Goal: Information Seeking & Learning: Check status

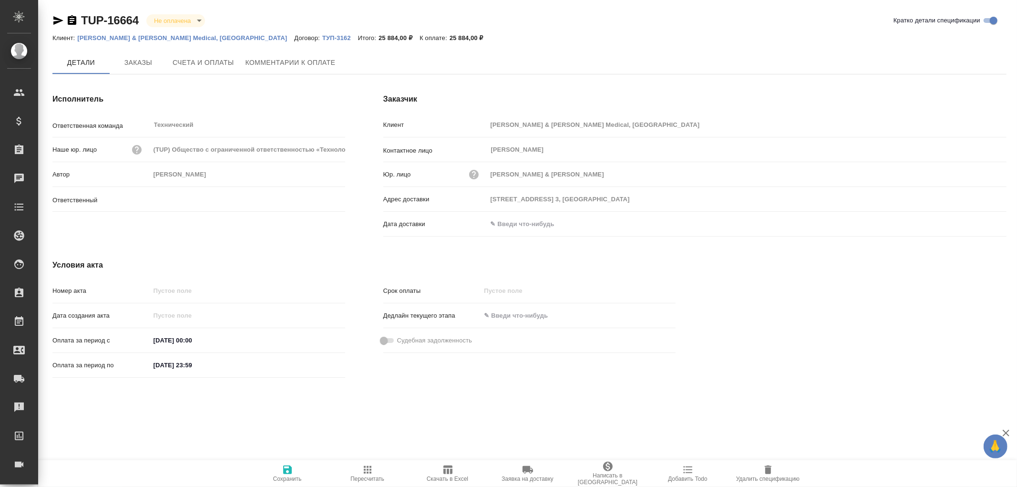
type input "Усманова Ольга"
click at [141, 67] on span "Заказы" at bounding box center [138, 63] width 46 height 12
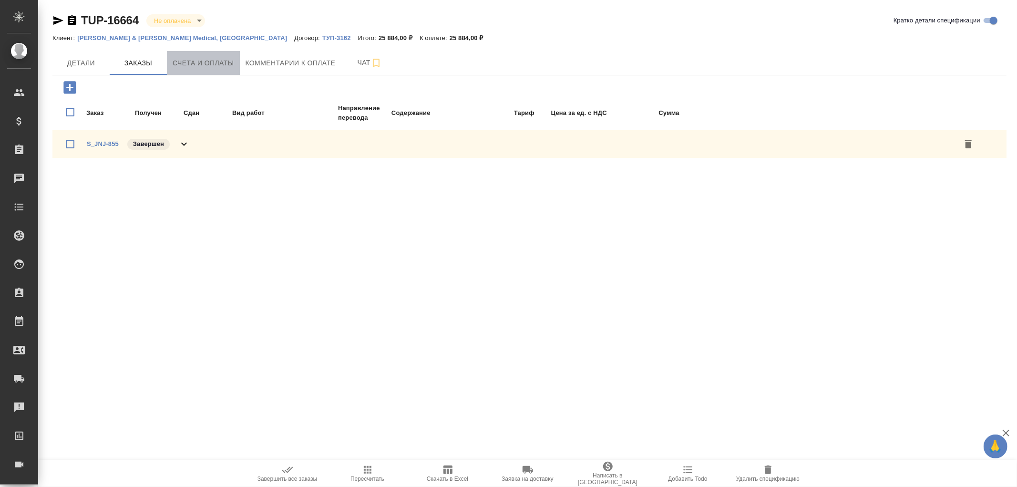
click at [204, 55] on button "Счета и оплаты" at bounding box center [203, 63] width 73 height 24
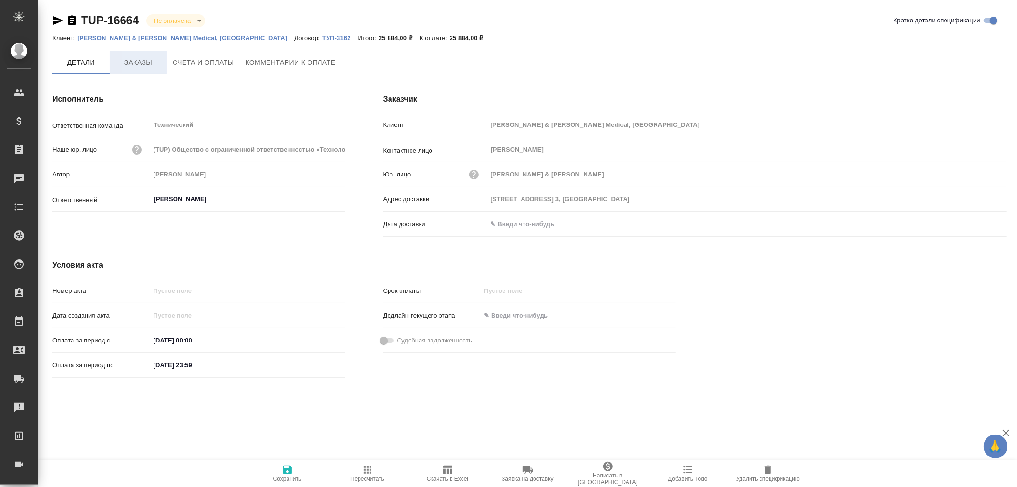
click at [138, 64] on span "Заказы" at bounding box center [138, 63] width 46 height 12
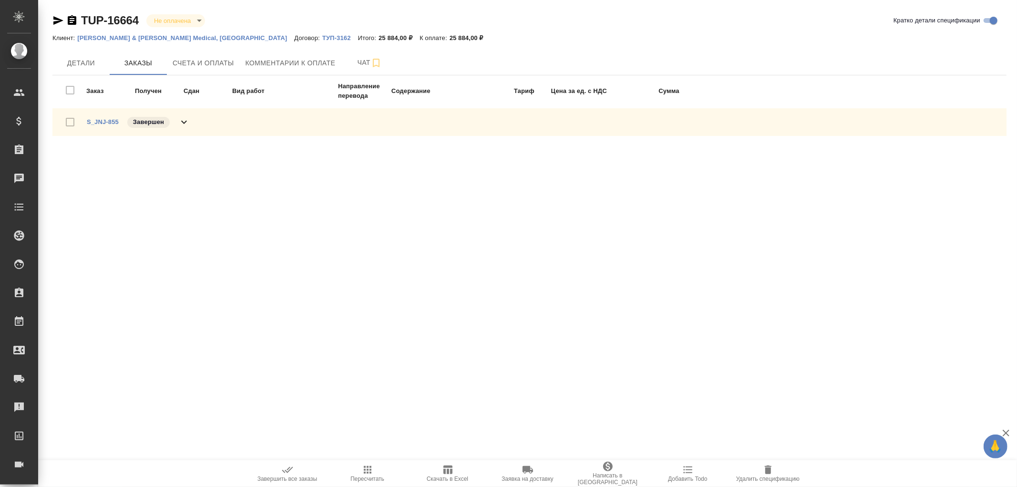
click at [187, 121] on icon at bounding box center [183, 121] width 11 height 11
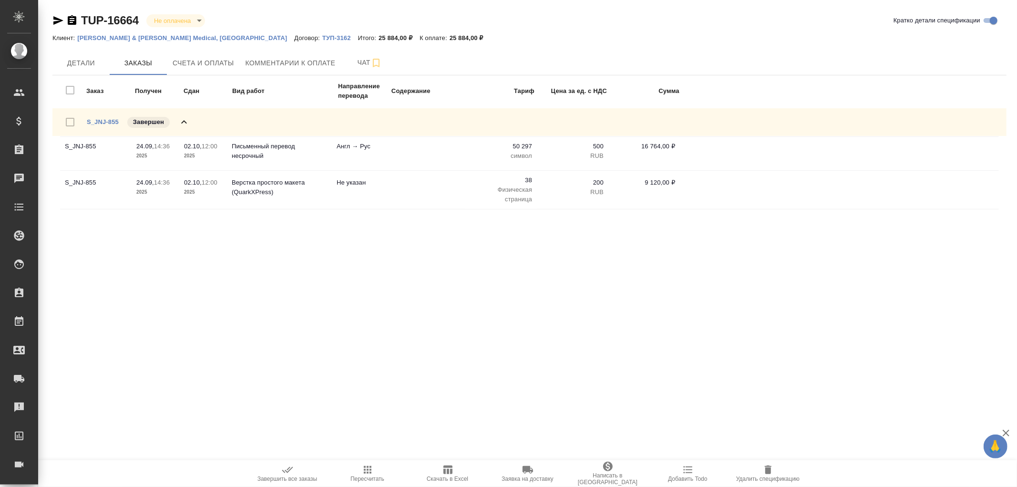
click at [187, 121] on icon at bounding box center [183, 121] width 11 height 11
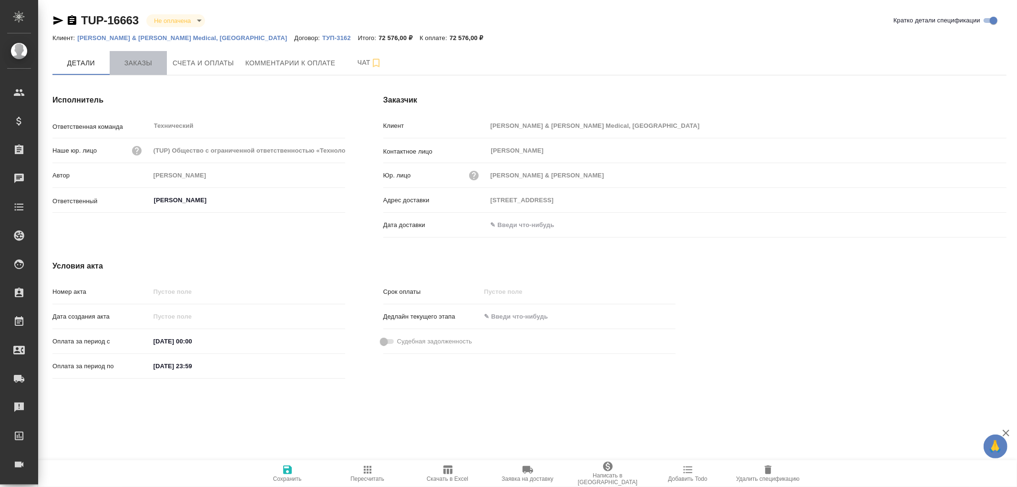
click at [139, 62] on span "Заказы" at bounding box center [138, 63] width 46 height 12
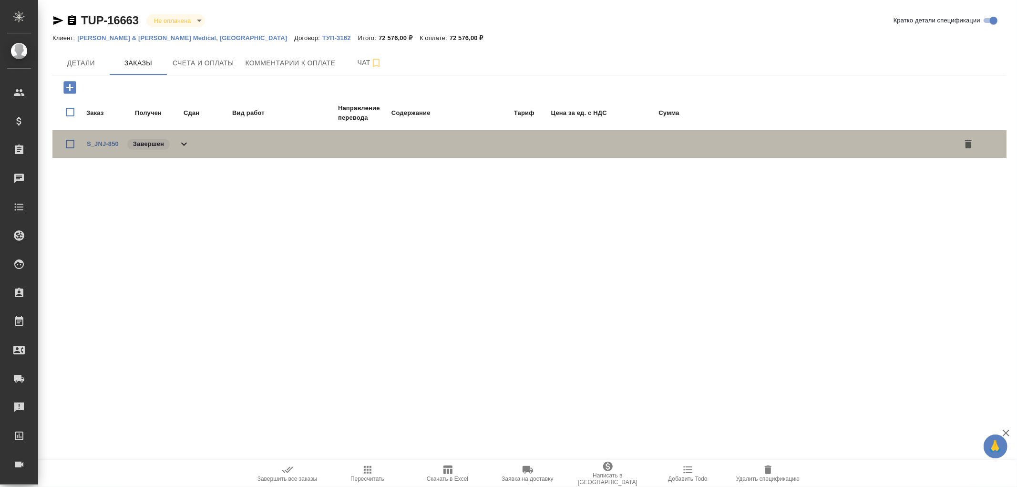
click at [182, 143] on icon at bounding box center [184, 144] width 6 height 3
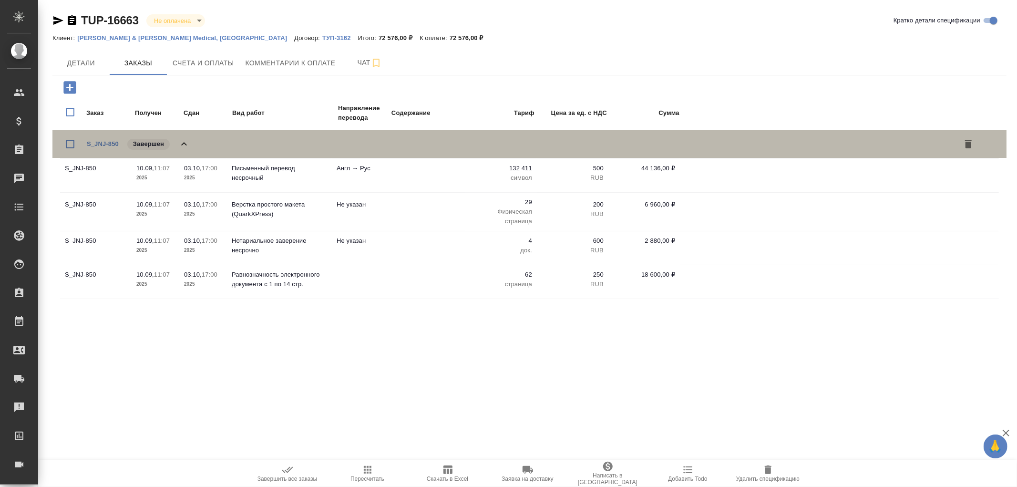
click at [182, 142] on icon at bounding box center [183, 143] width 11 height 11
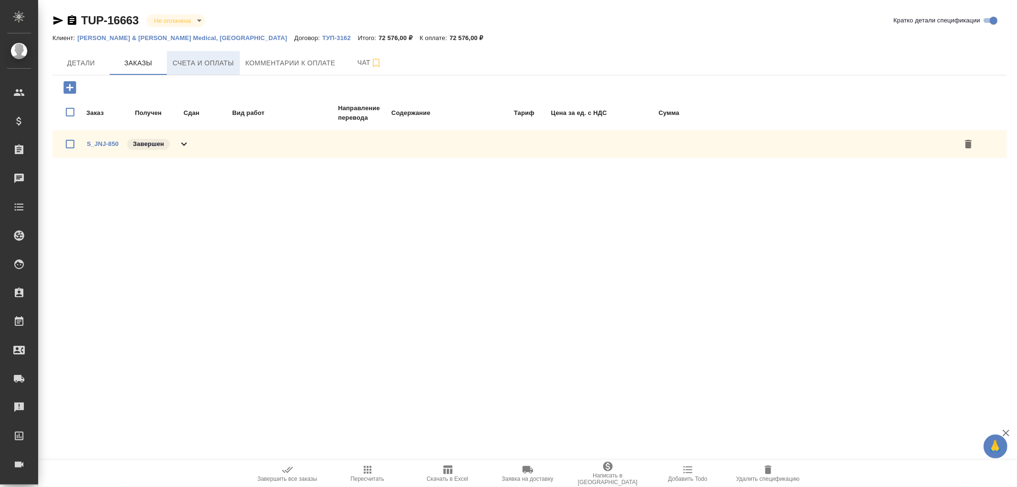
click at [204, 62] on span "Счета и оплаты" at bounding box center [204, 63] width 62 height 12
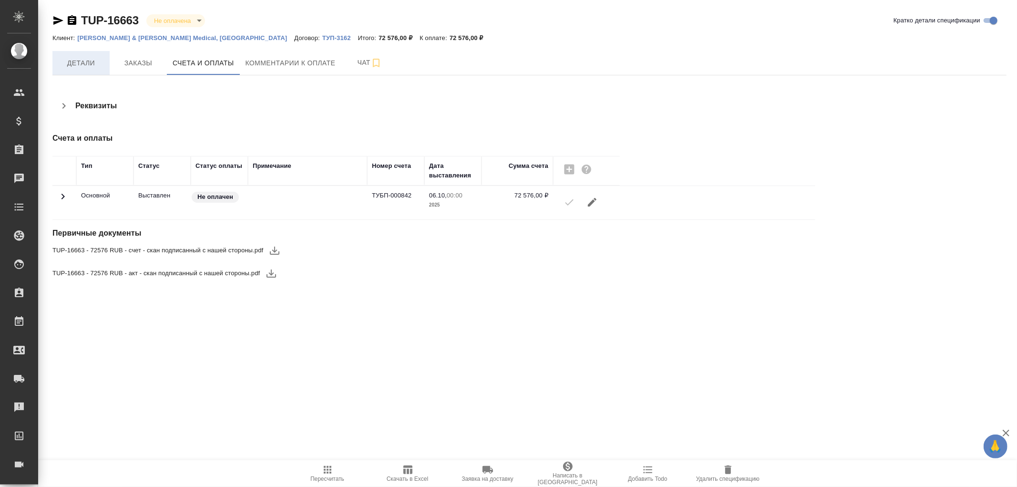
click at [86, 61] on span "Детали" at bounding box center [81, 63] width 46 height 12
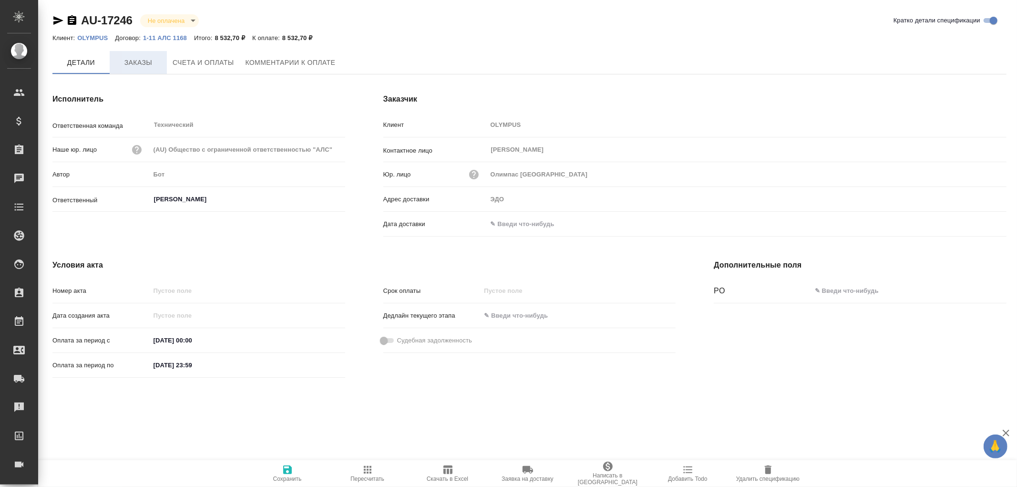
click at [145, 63] on span "Заказы" at bounding box center [138, 63] width 46 height 12
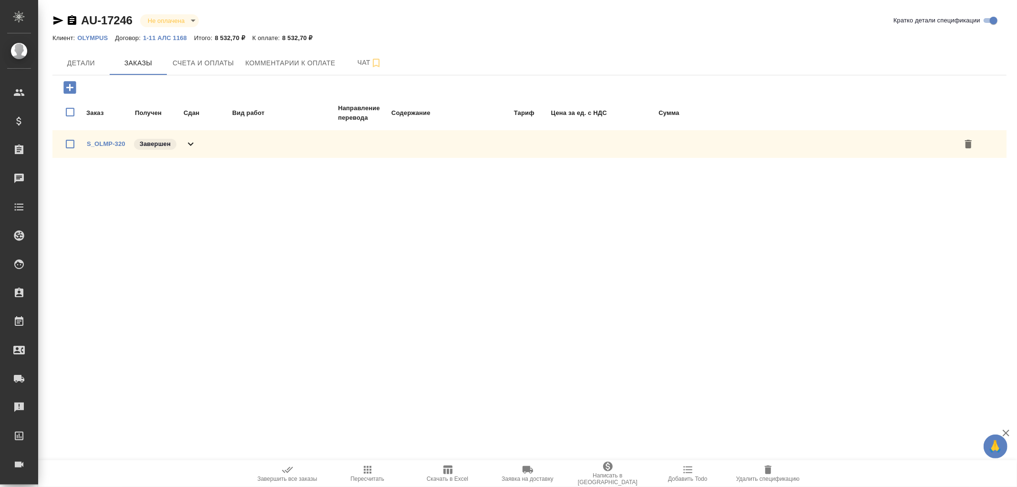
click at [189, 140] on icon at bounding box center [190, 143] width 11 height 11
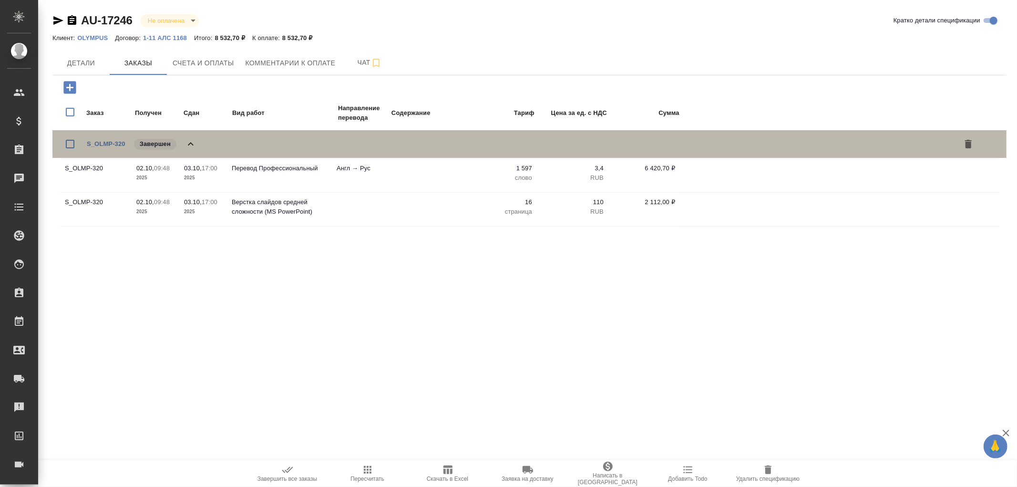
click at [189, 140] on icon at bounding box center [190, 143] width 11 height 11
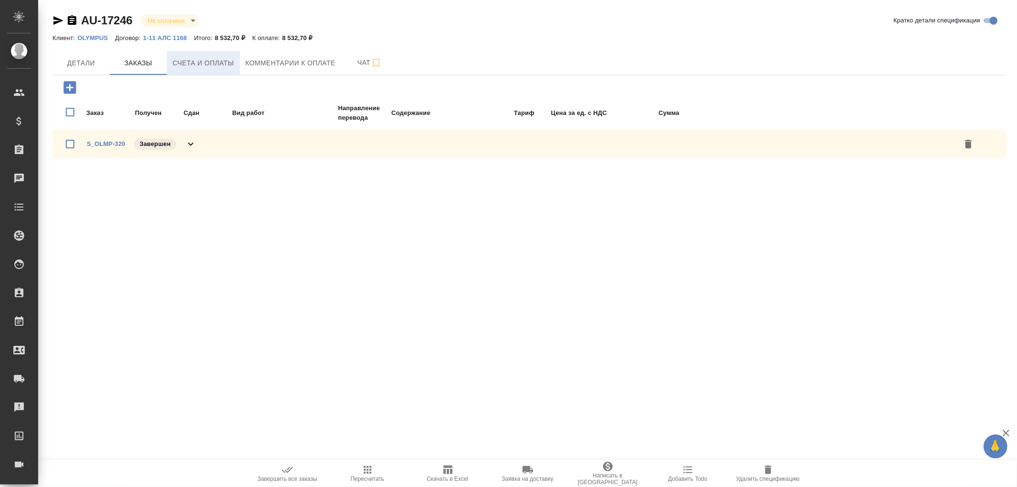
click at [199, 63] on span "Счета и оплаты" at bounding box center [204, 63] width 62 height 12
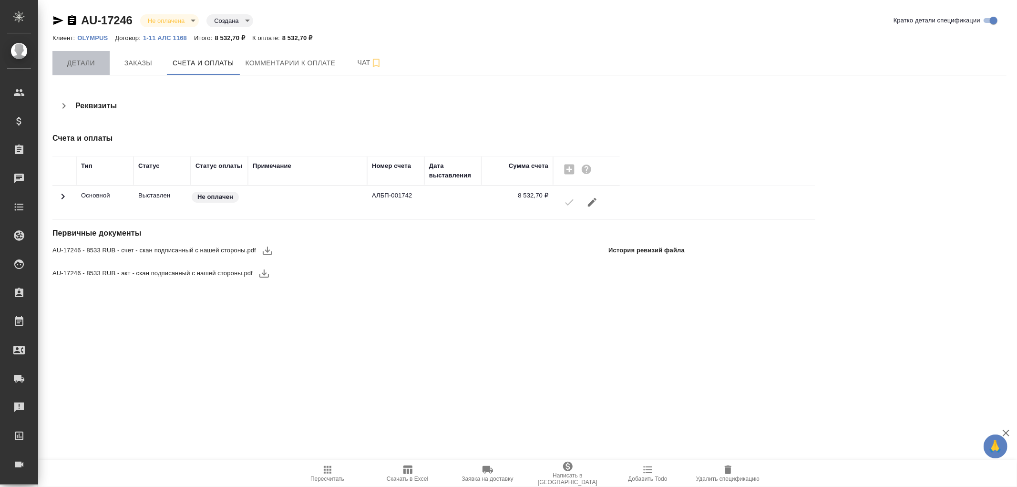
click at [79, 61] on span "Детали" at bounding box center [81, 63] width 46 height 12
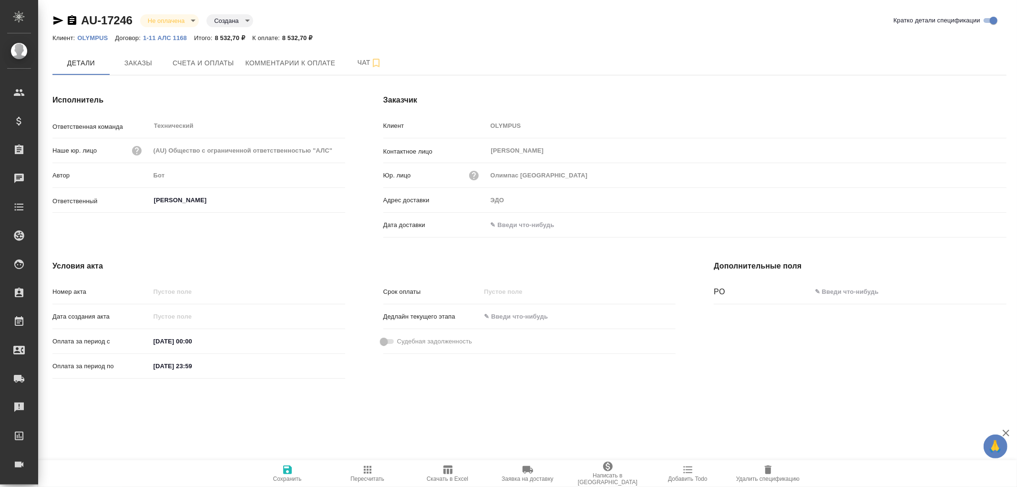
click at [514, 229] on input "text" at bounding box center [528, 225] width 83 height 14
click at [979, 225] on icon "button" at bounding box center [978, 224] width 11 height 11
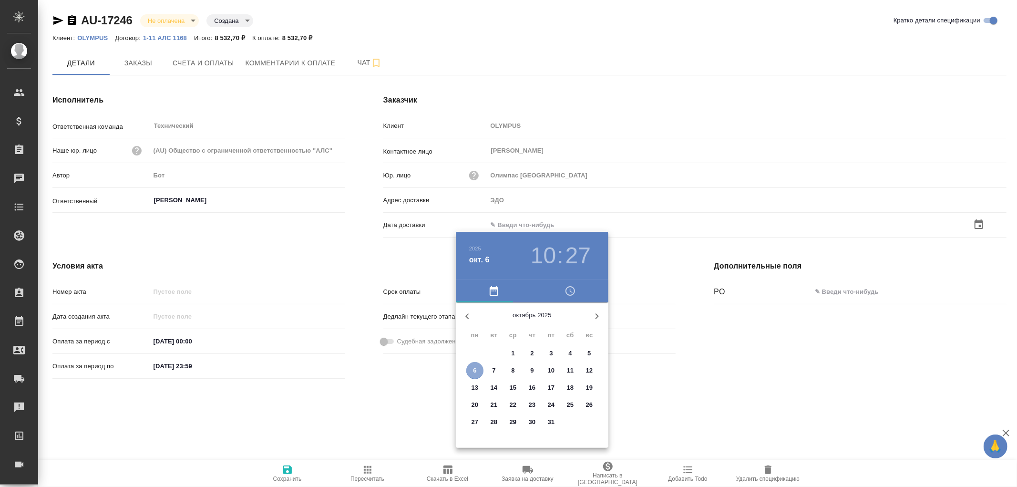
click at [474, 371] on p "6" at bounding box center [474, 371] width 3 height 10
type input "06.10.2025 10:27"
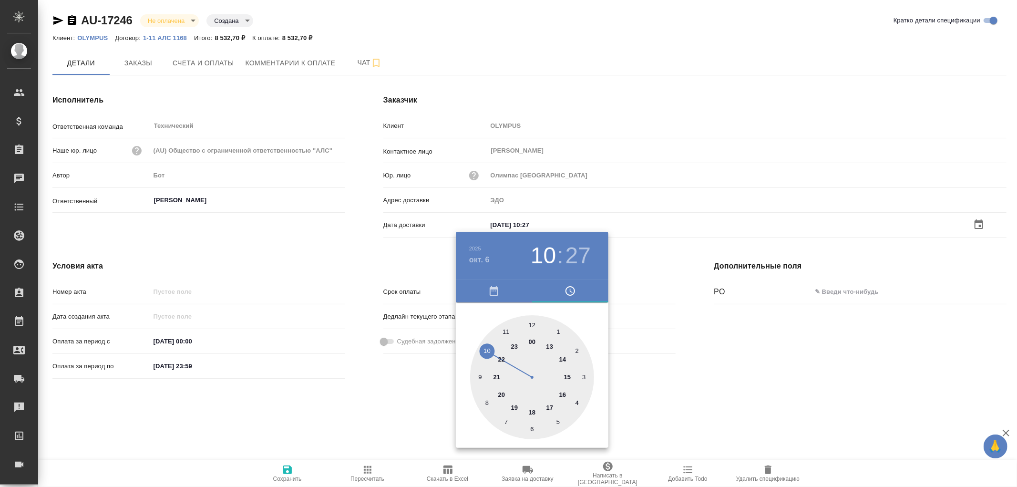
click at [288, 469] on div at bounding box center [508, 243] width 1017 height 487
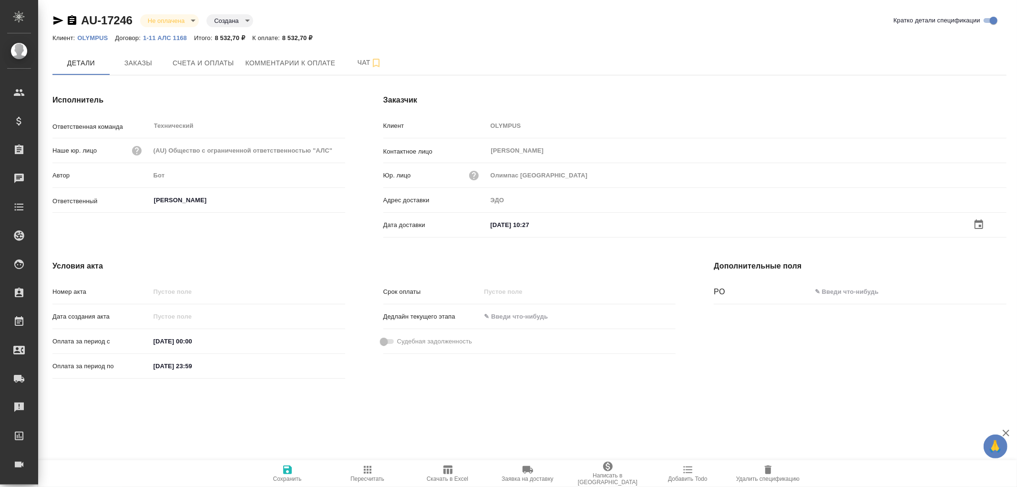
click at [288, 469] on icon "button" at bounding box center [287, 469] width 9 height 9
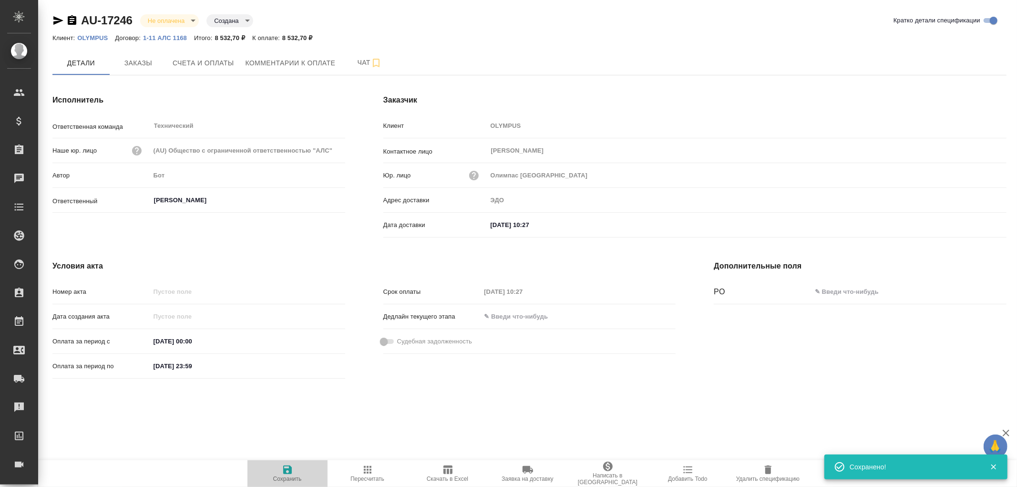
click at [288, 469] on icon "button" at bounding box center [287, 469] width 9 height 9
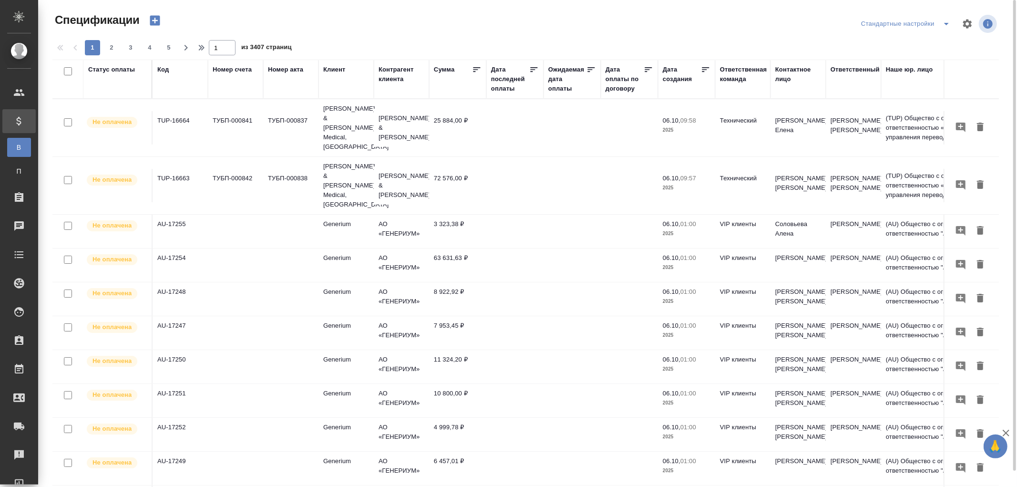
click at [499, 91] on div "Дата последней оплаты" at bounding box center [510, 79] width 38 height 29
select select "9"
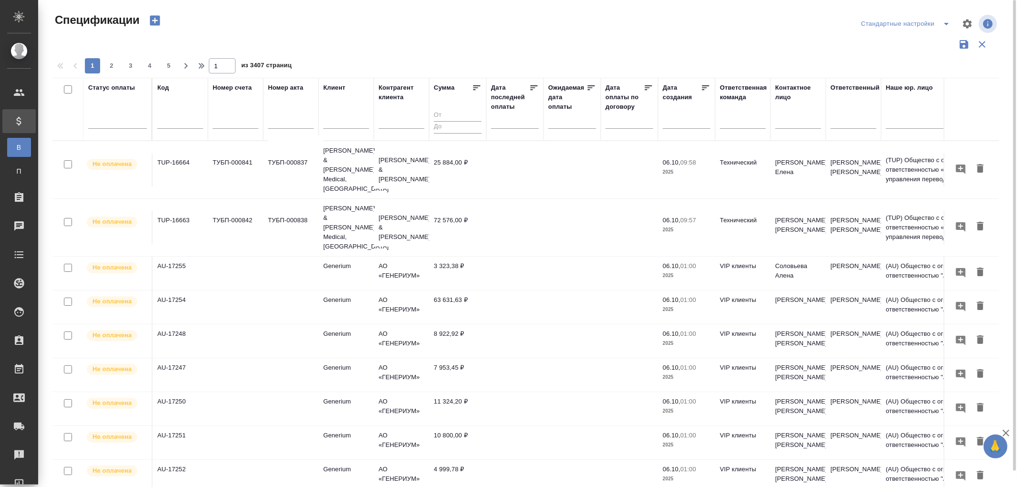
click at [501, 129] on div at bounding box center [515, 124] width 48 height 24
click at [516, 124] on input "text" at bounding box center [518, 120] width 42 height 13
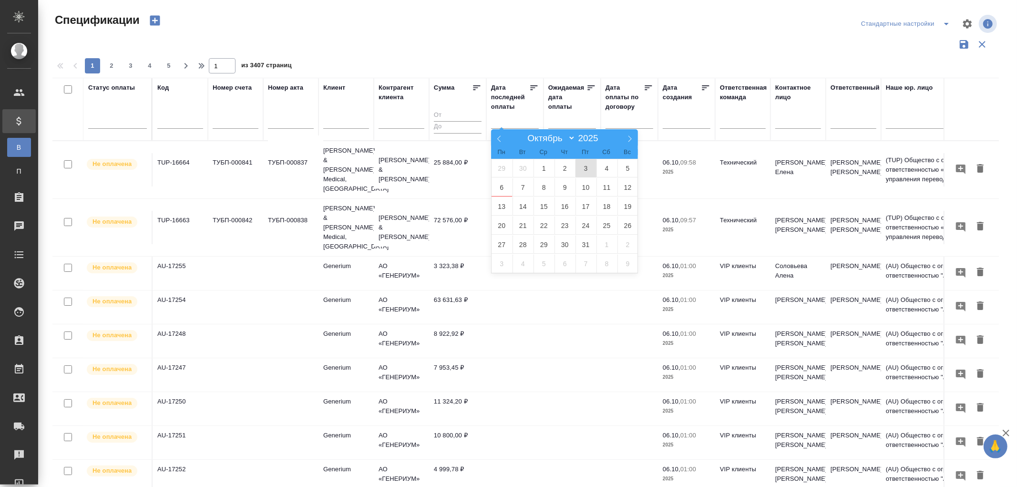
click at [587, 165] on span "3" at bounding box center [586, 168] width 21 height 19
type div "2025-10-02T21:00:00.000Z"
click at [628, 169] on span "5" at bounding box center [628, 168] width 21 height 19
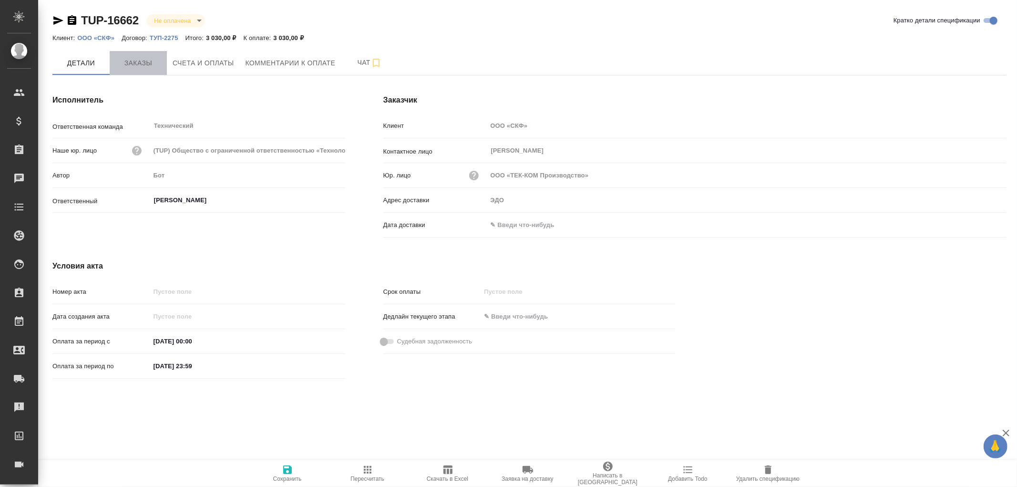
click at [146, 61] on span "Заказы" at bounding box center [138, 63] width 46 height 12
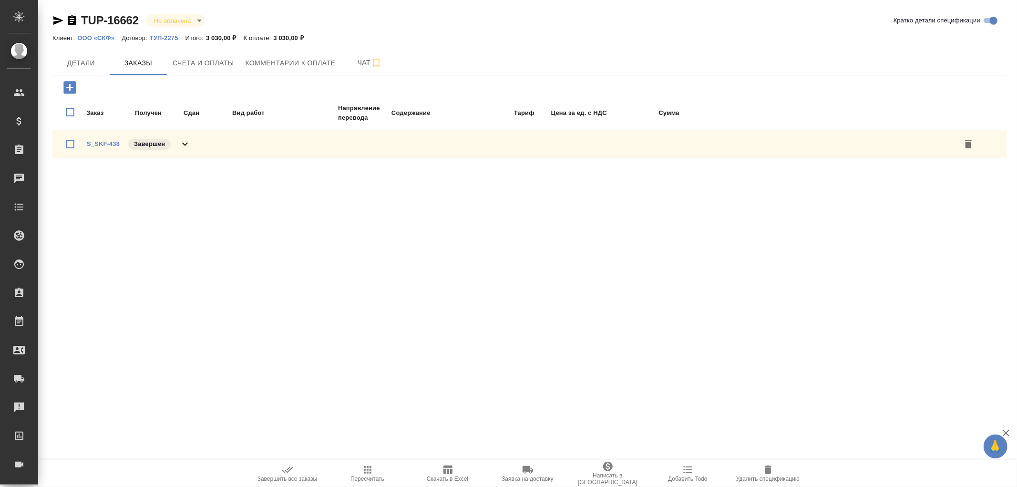
click at [184, 144] on icon at bounding box center [184, 143] width 11 height 11
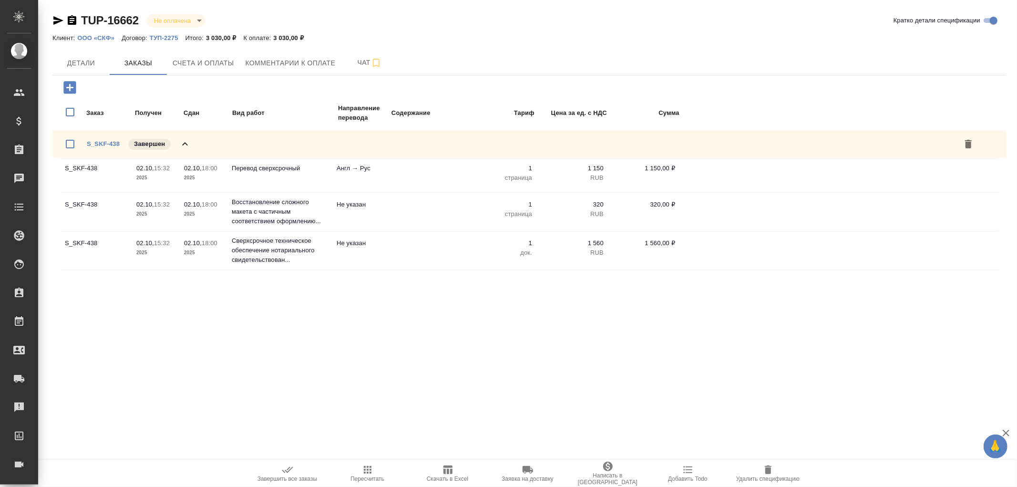
click at [185, 144] on icon at bounding box center [184, 143] width 11 height 11
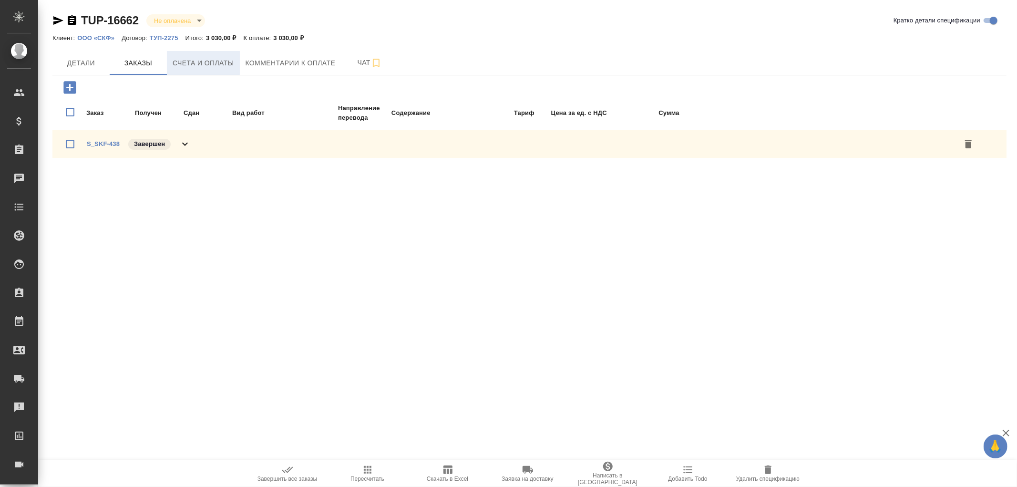
click at [213, 59] on span "Счета и оплаты" at bounding box center [204, 63] width 62 height 12
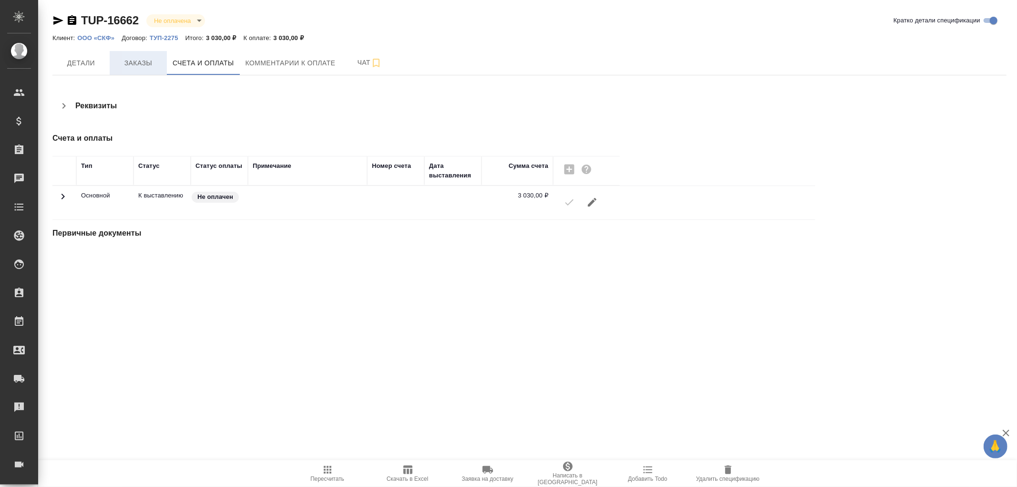
click at [131, 62] on span "Заказы" at bounding box center [138, 63] width 46 height 12
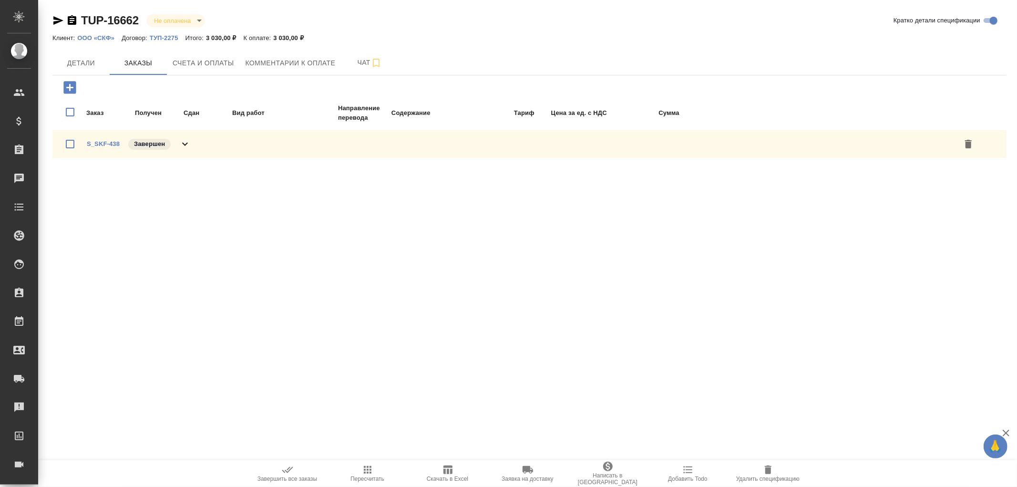
click at [183, 143] on icon at bounding box center [185, 144] width 6 height 3
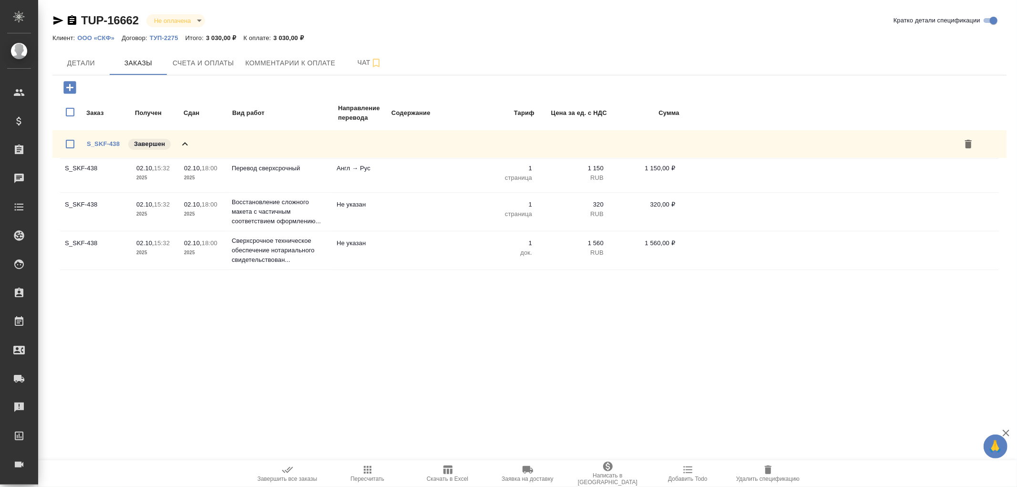
click at [186, 142] on icon at bounding box center [184, 143] width 11 height 11
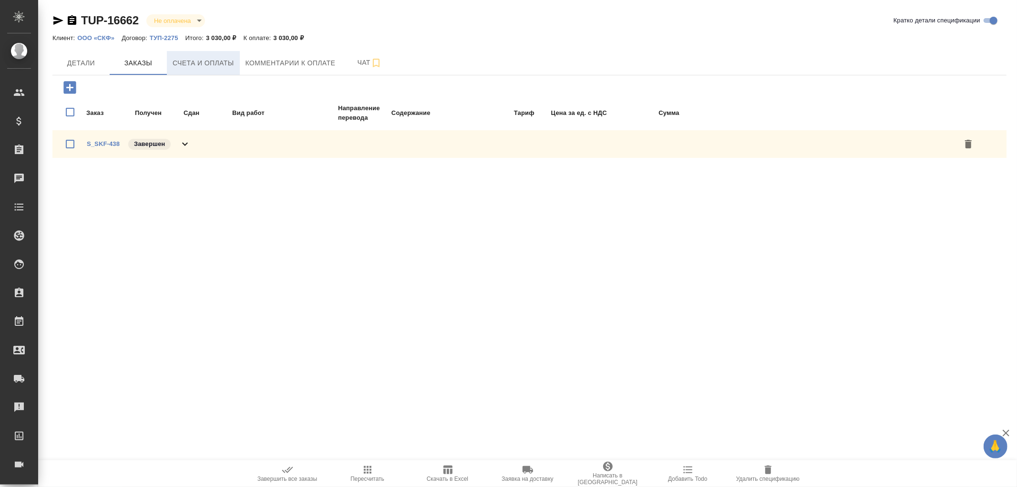
click at [217, 62] on span "Счета и оплаты" at bounding box center [204, 63] width 62 height 12
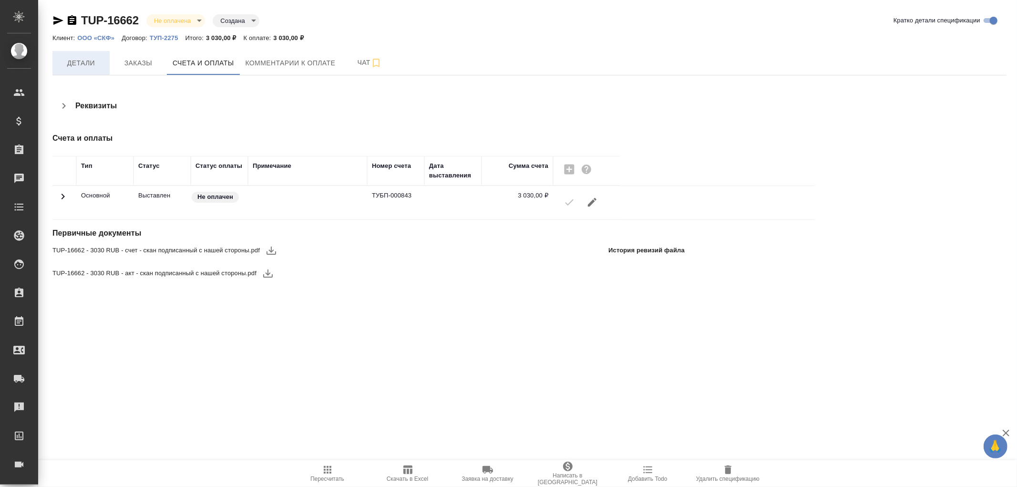
click at [78, 62] on span "Детали" at bounding box center [81, 63] width 46 height 12
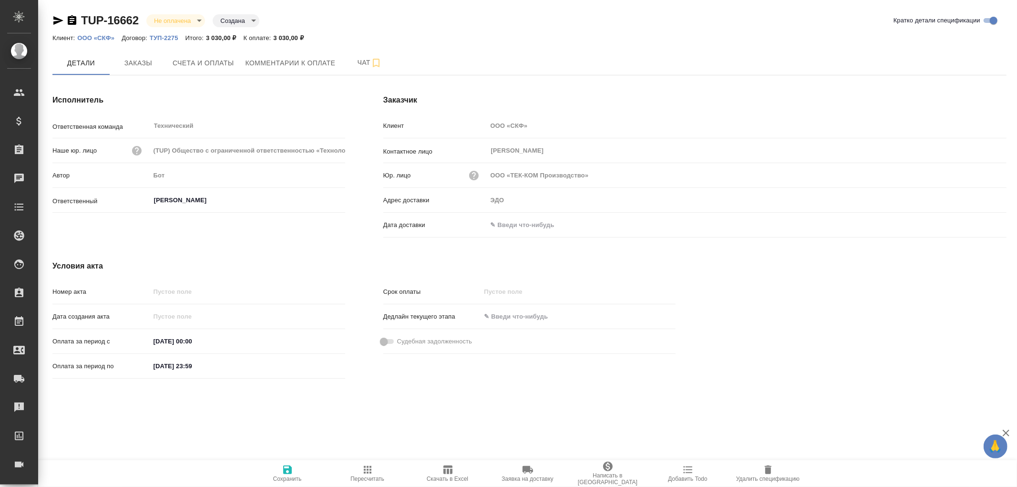
click at [515, 222] on input "text" at bounding box center [528, 225] width 83 height 14
click at [983, 225] on icon "button" at bounding box center [979, 224] width 9 height 10
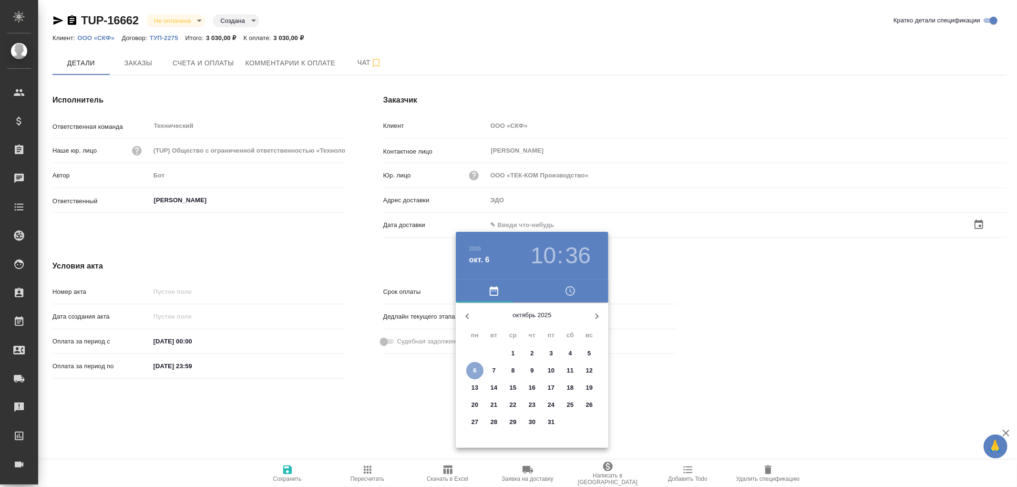
click at [475, 370] on p "6" at bounding box center [474, 371] width 3 height 10
type input "06.10.2025 10:36"
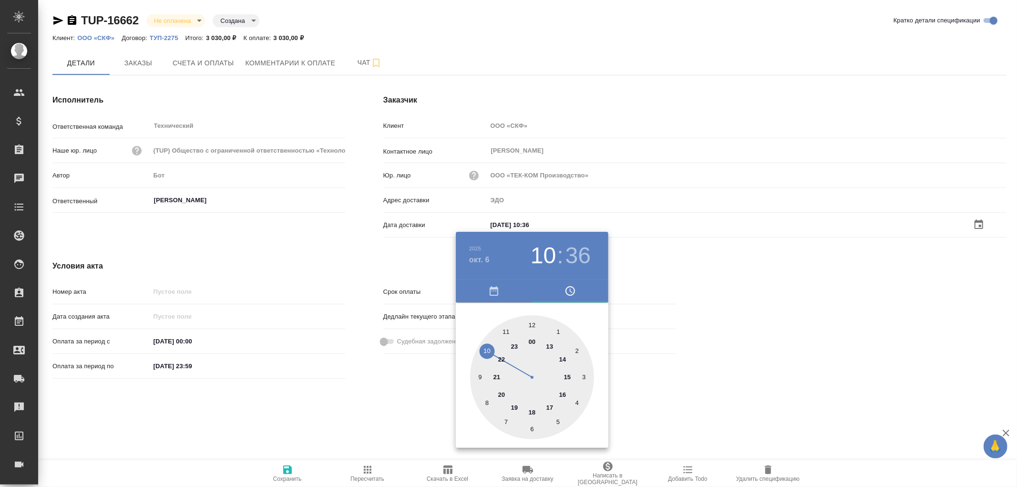
click at [286, 467] on div at bounding box center [508, 243] width 1017 height 487
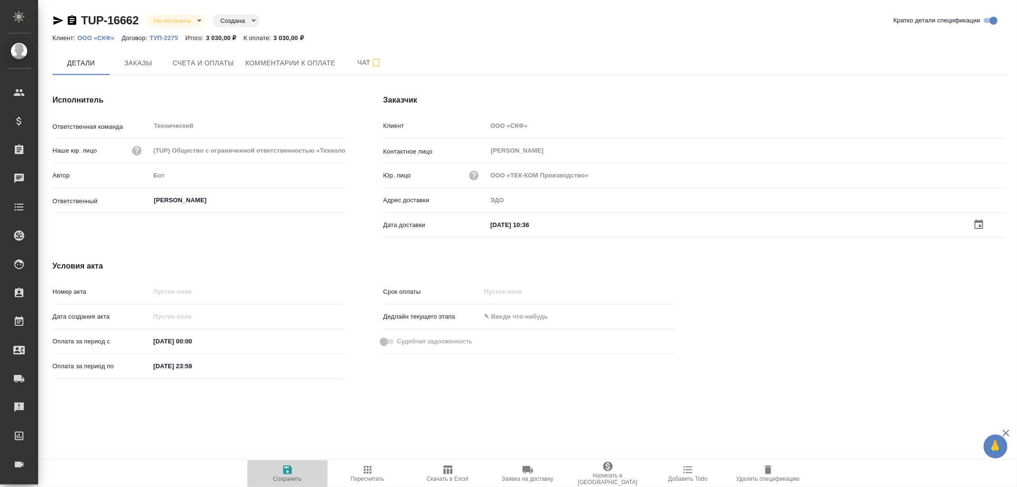
click at [285, 472] on icon "button" at bounding box center [287, 469] width 9 height 9
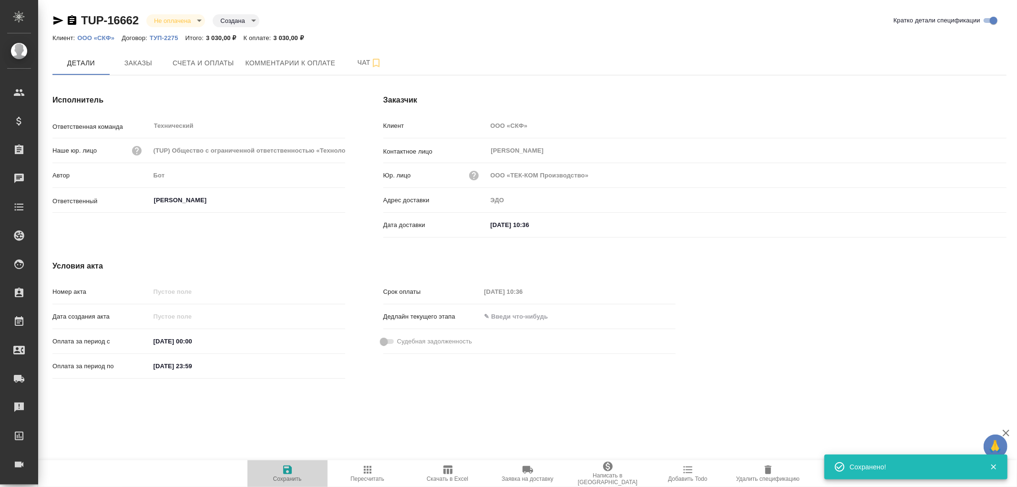
click at [289, 471] on icon "button" at bounding box center [287, 469] width 9 height 9
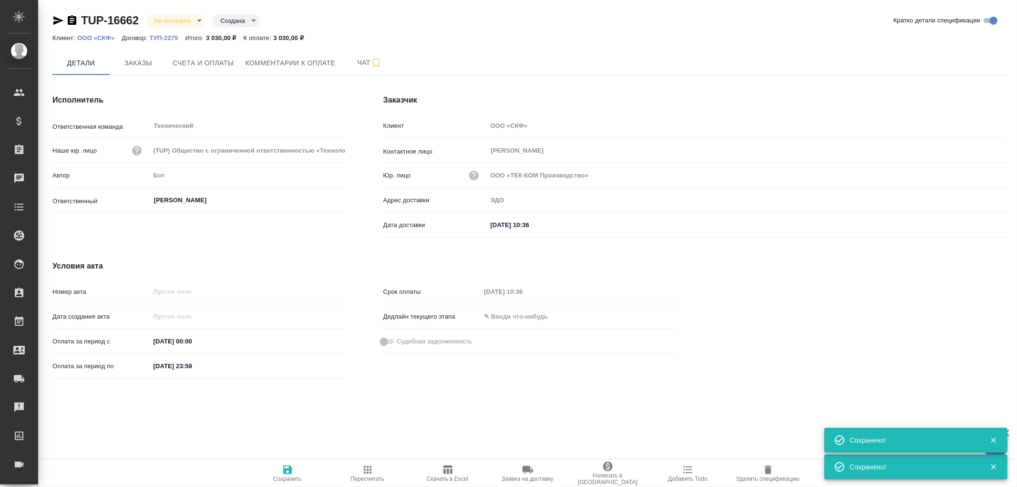
click at [289, 471] on icon "button" at bounding box center [287, 469] width 9 height 9
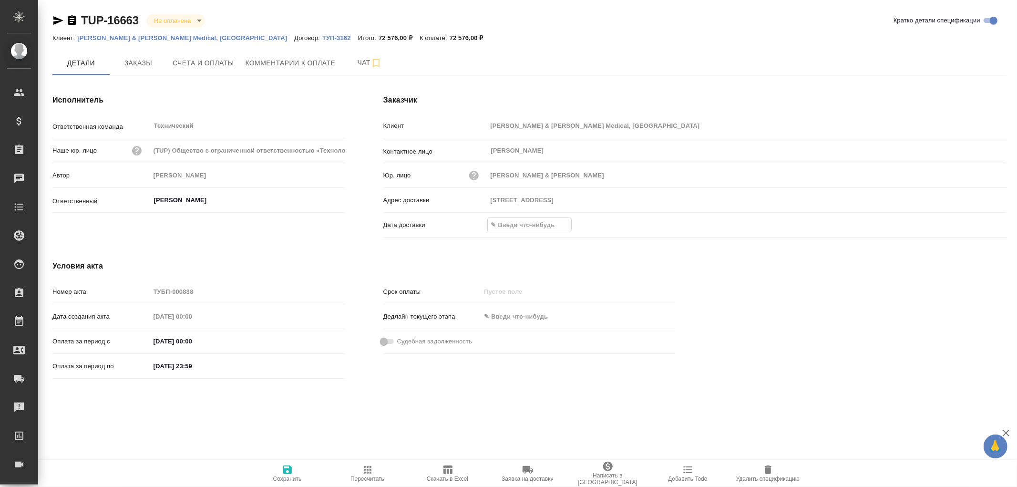
drag, startPoint x: 505, startPoint y: 225, endPoint x: 596, endPoint y: 230, distance: 91.7
click at [505, 225] on input "text" at bounding box center [529, 225] width 83 height 14
click at [976, 224] on icon "button" at bounding box center [978, 224] width 11 height 11
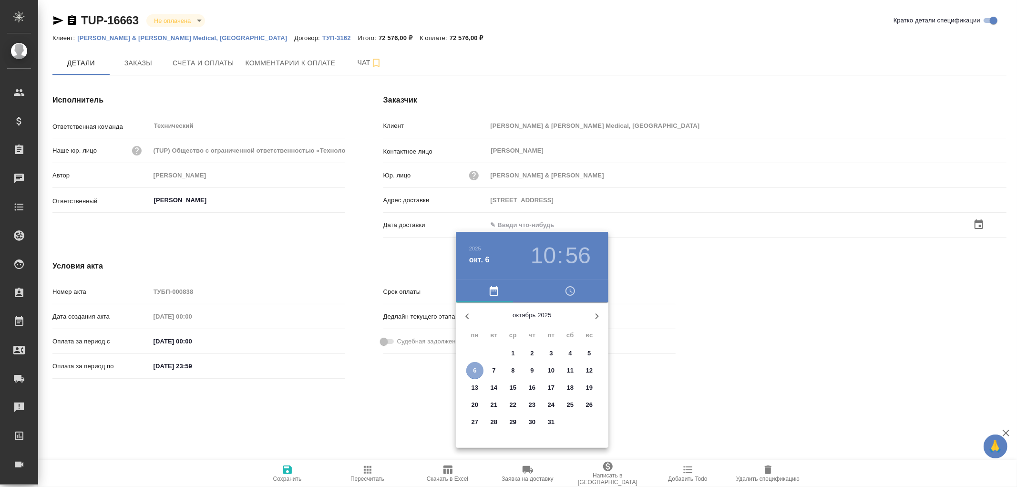
click at [473, 370] on span "6" at bounding box center [474, 371] width 17 height 10
type input "[DATE] 10:56"
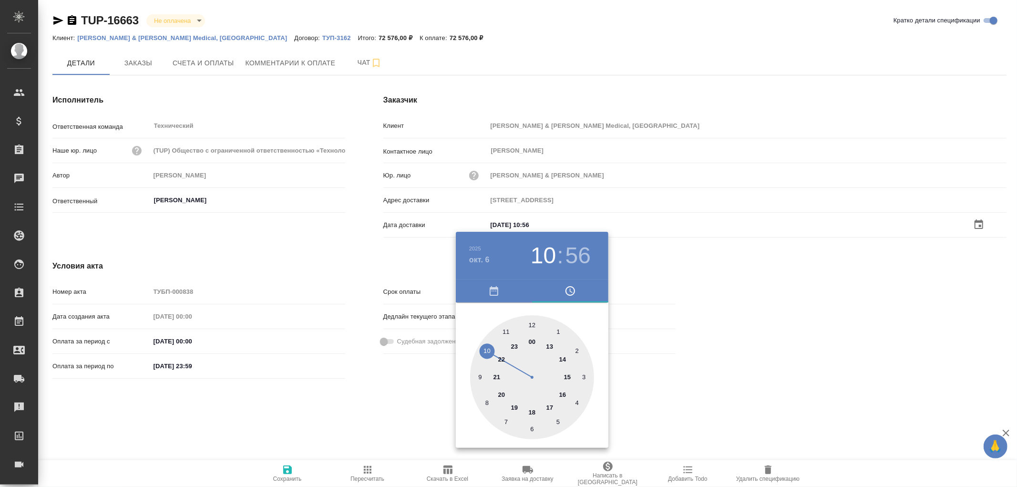
click at [285, 470] on div at bounding box center [508, 243] width 1017 height 487
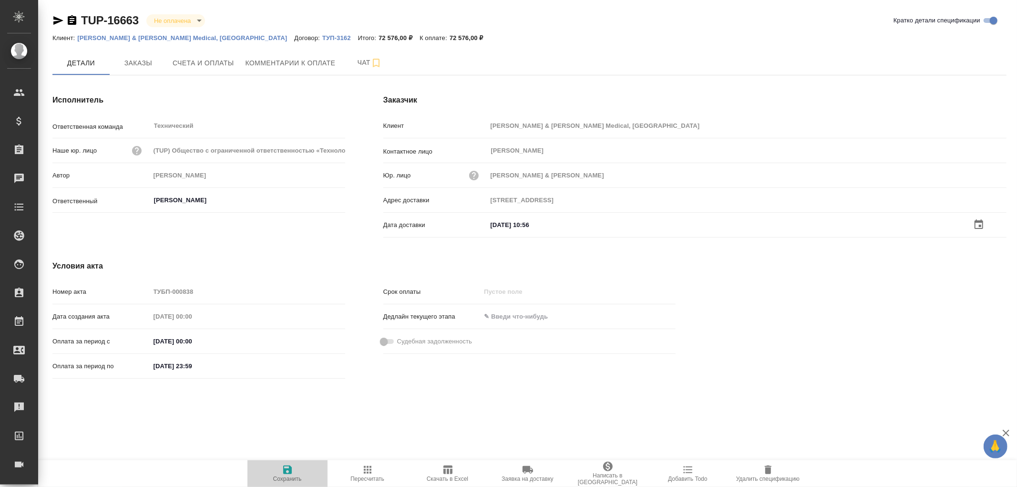
click at [289, 469] on icon "button" at bounding box center [287, 469] width 9 height 9
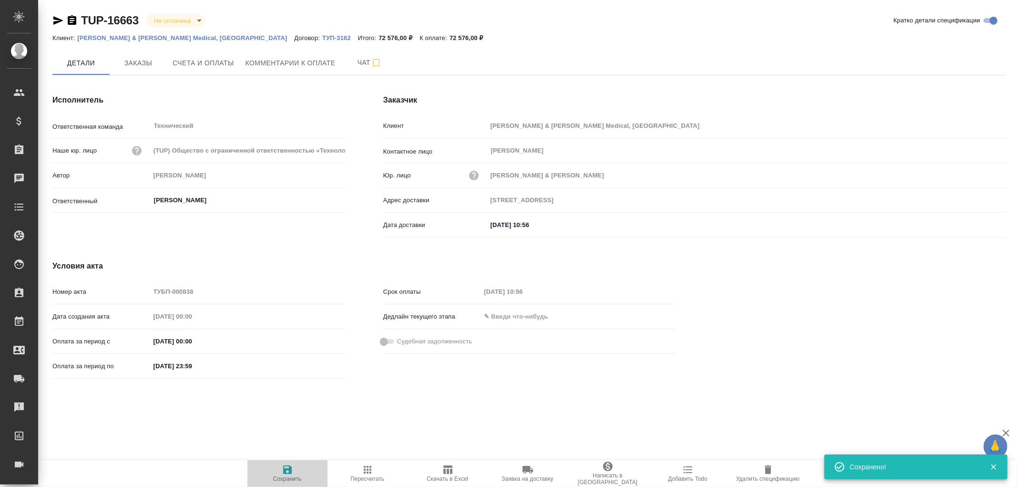
click at [287, 469] on icon "button" at bounding box center [287, 469] width 9 height 9
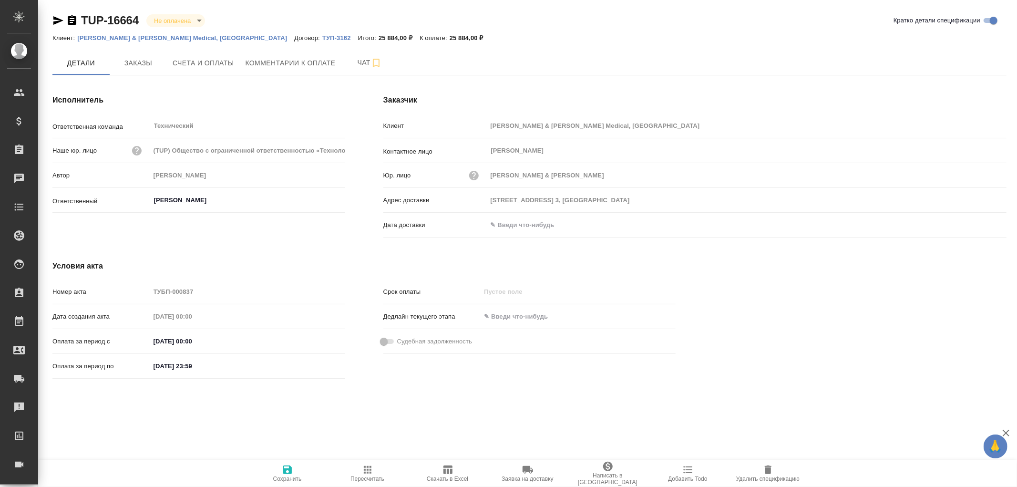
drag, startPoint x: 508, startPoint y: 227, endPoint x: 699, endPoint y: 233, distance: 190.4
click at [512, 227] on input "text" at bounding box center [528, 225] width 83 height 14
drag, startPoint x: 988, startPoint y: 223, endPoint x: 979, endPoint y: 223, distance: 9.6
click at [988, 223] on div at bounding box center [989, 224] width 33 height 11
click at [979, 223] on icon "button" at bounding box center [978, 224] width 11 height 11
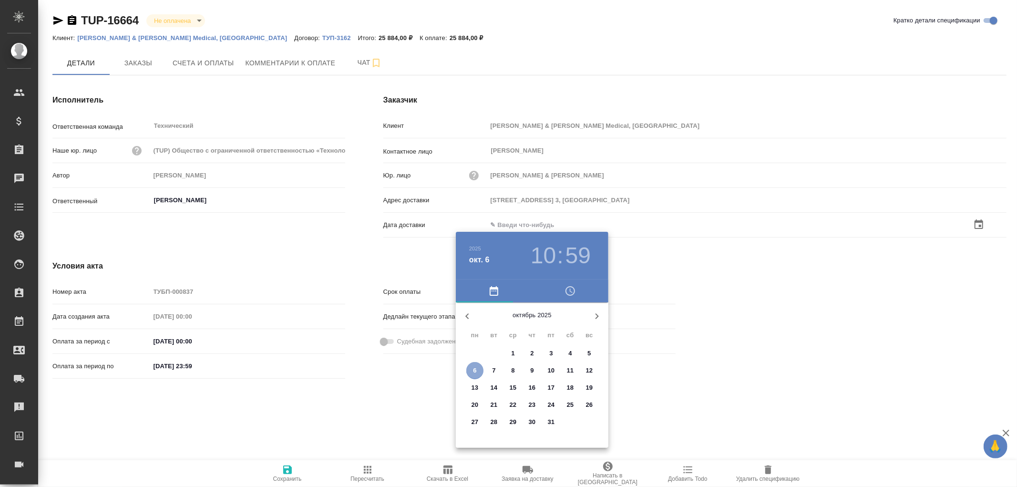
click at [470, 373] on span "6" at bounding box center [474, 371] width 17 height 10
type input "[DATE] 10:59"
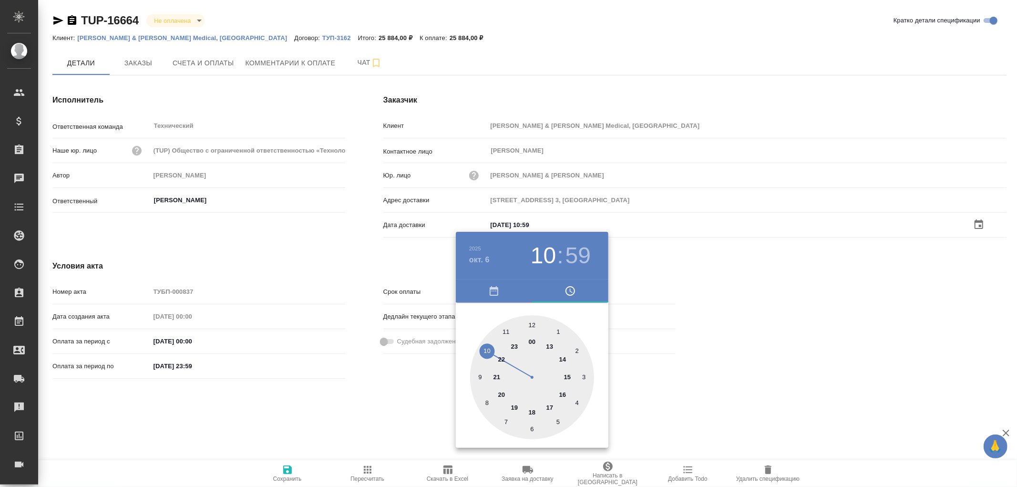
click at [288, 470] on div at bounding box center [508, 243] width 1017 height 487
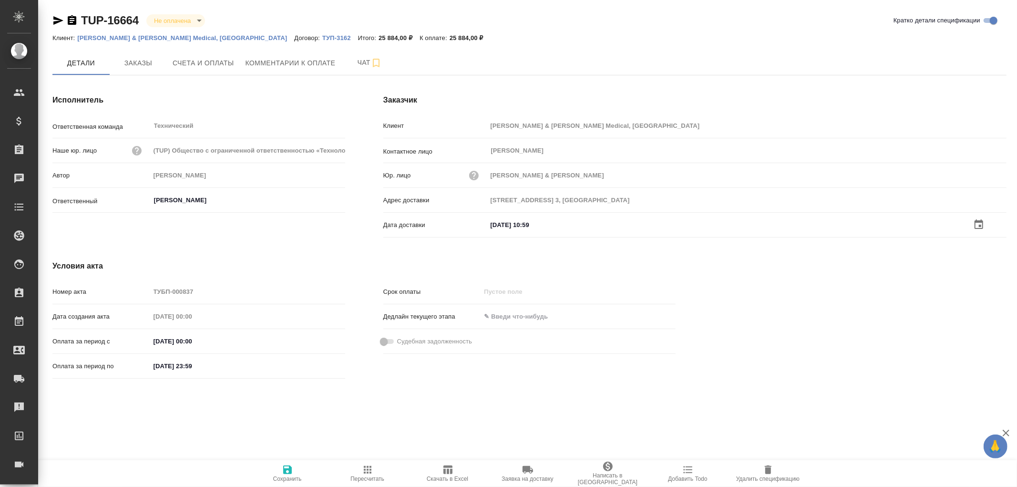
click at [288, 470] on icon "button" at bounding box center [287, 469] width 11 height 11
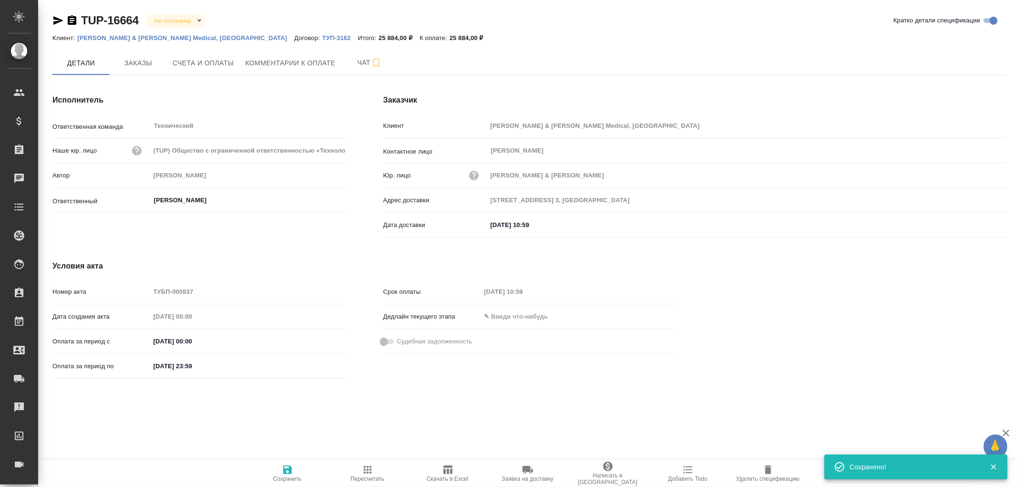
click at [288, 470] on icon "button" at bounding box center [287, 469] width 11 height 11
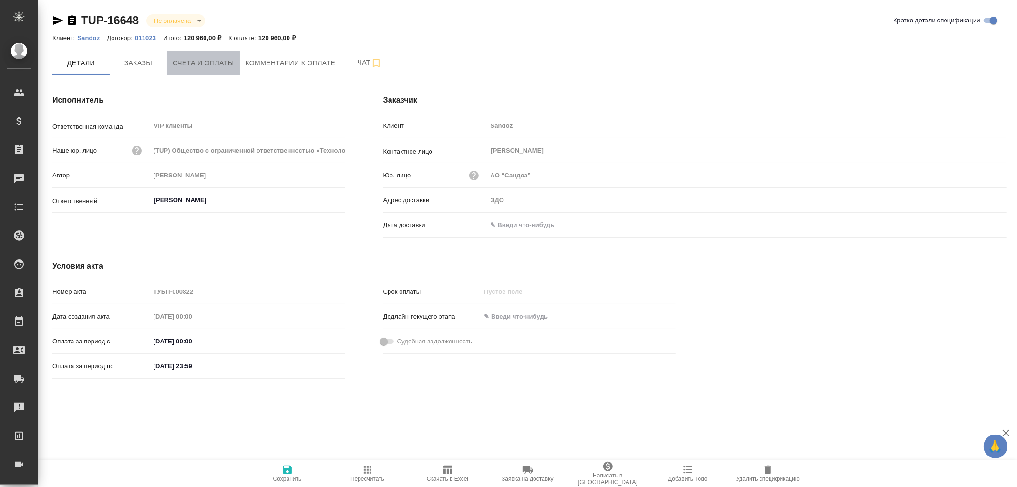
click at [217, 67] on span "Счета и оплаты" at bounding box center [204, 63] width 62 height 12
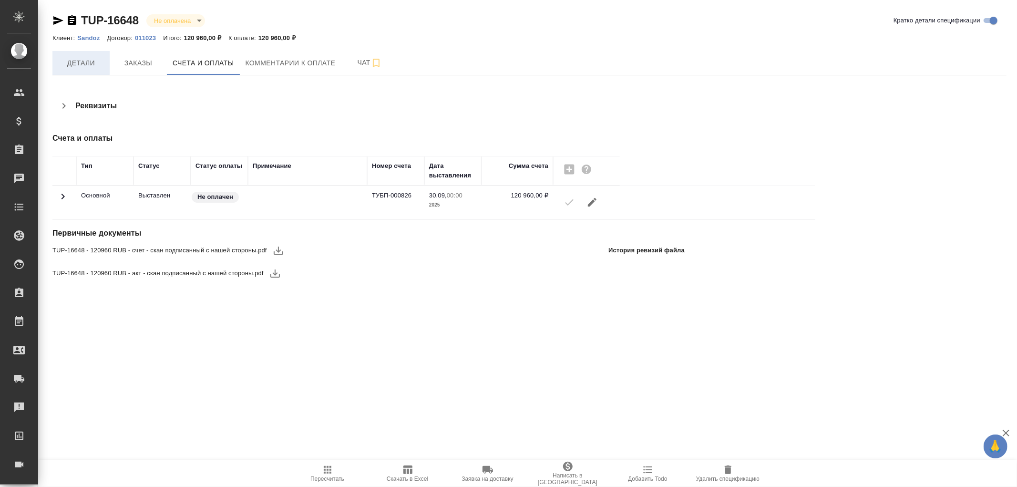
click at [72, 59] on span "Детали" at bounding box center [81, 63] width 46 height 12
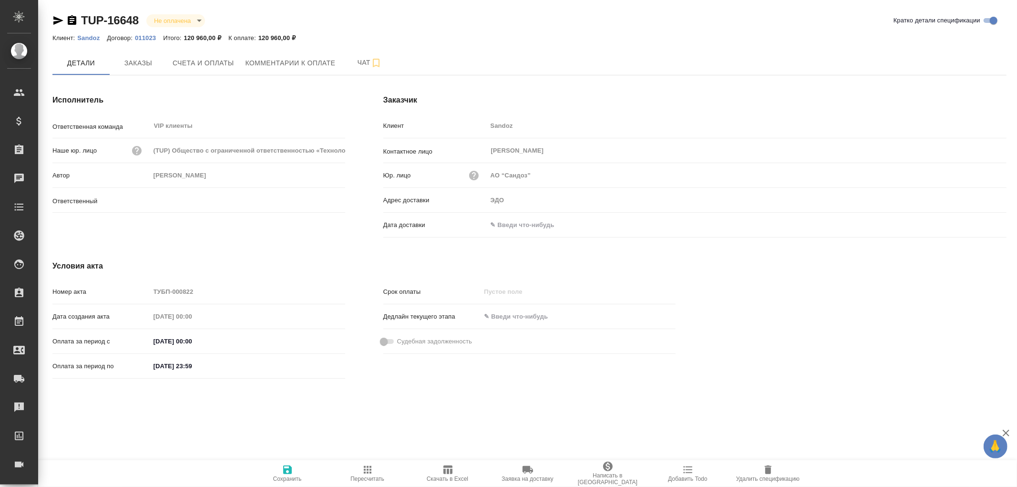
type input "[PERSON_NAME]"
drag, startPoint x: 516, startPoint y: 224, endPoint x: 576, endPoint y: 227, distance: 60.2
click at [517, 224] on input "text" at bounding box center [528, 225] width 83 height 14
click at [979, 225] on icon "button" at bounding box center [978, 223] width 11 height 11
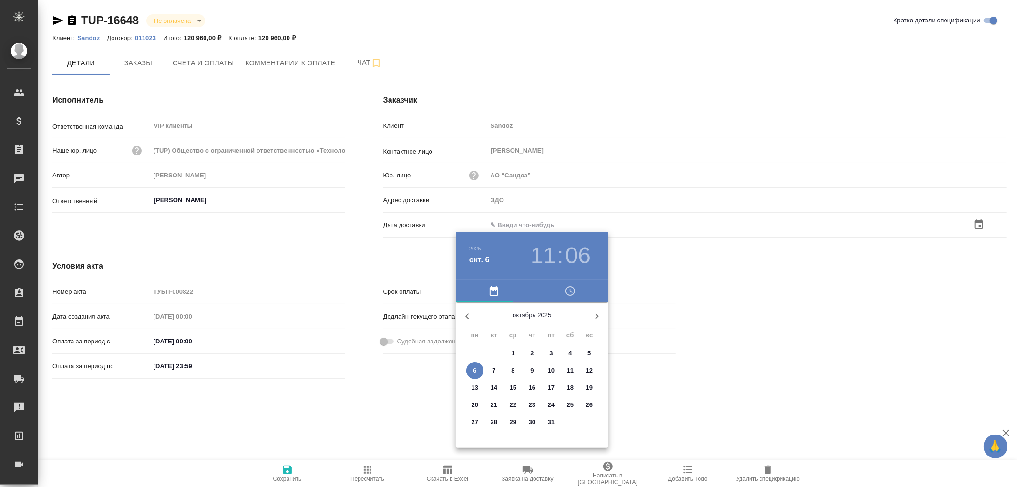
click at [474, 368] on p "6" at bounding box center [474, 371] width 3 height 10
type input "06.10.2025 11:06"
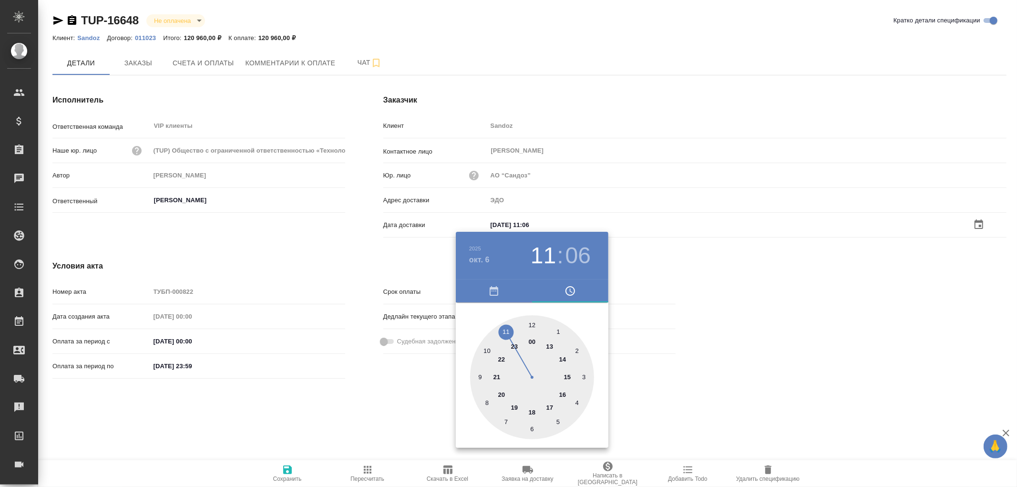
click at [285, 471] on div at bounding box center [508, 243] width 1017 height 487
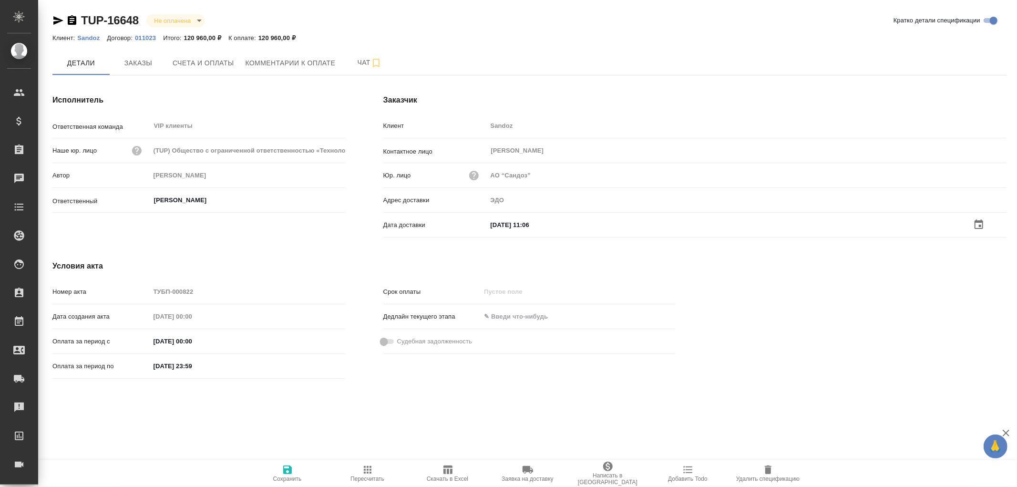
click at [288, 470] on icon "button" at bounding box center [287, 469] width 9 height 9
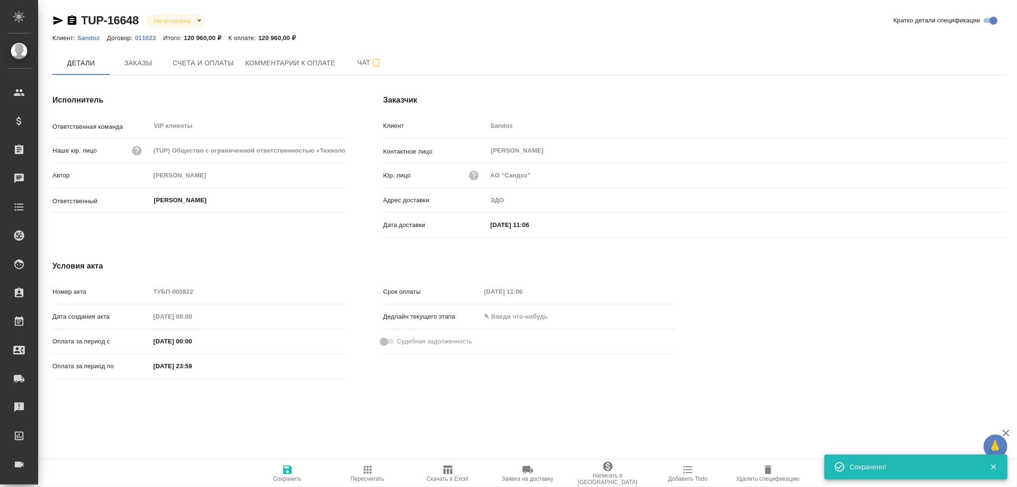
click at [288, 470] on icon "button" at bounding box center [287, 469] width 9 height 9
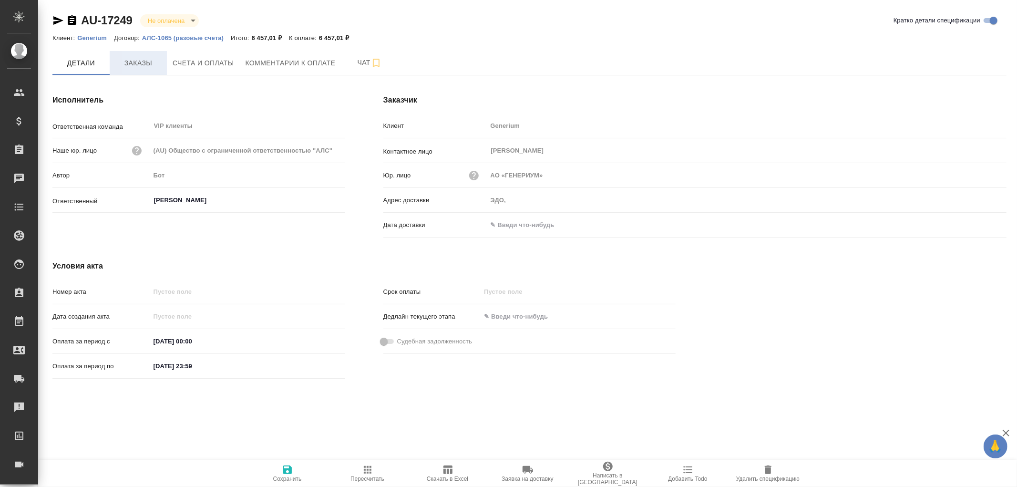
click at [142, 61] on span "Заказы" at bounding box center [138, 63] width 46 height 12
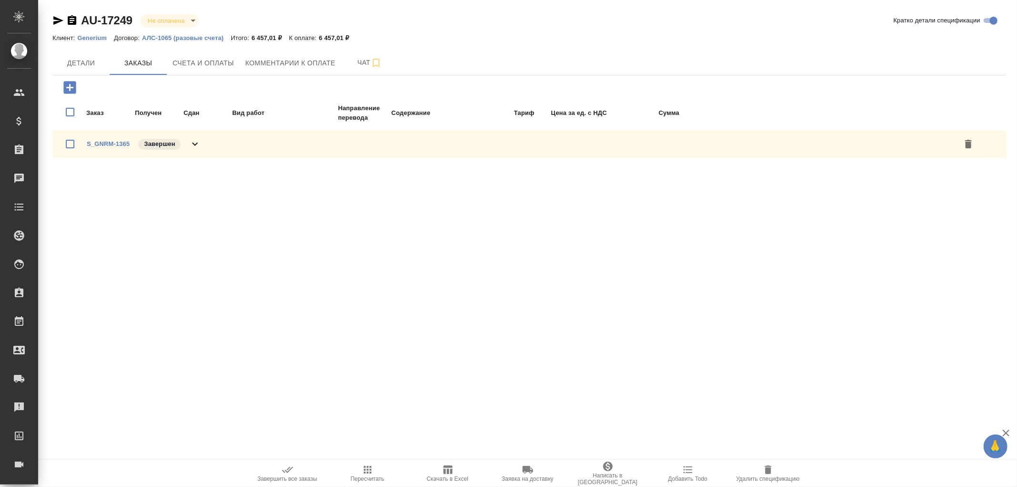
click at [198, 144] on icon at bounding box center [194, 143] width 11 height 11
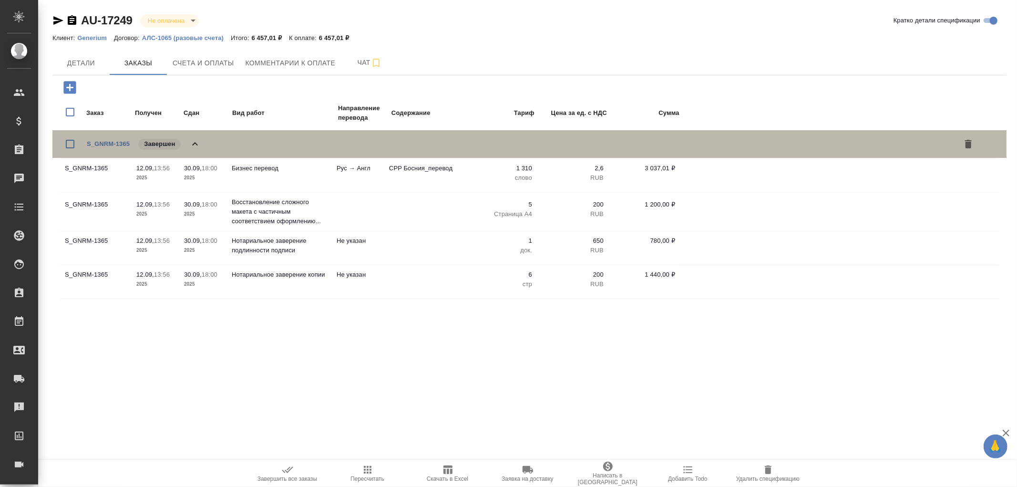
click at [198, 144] on icon at bounding box center [194, 143] width 11 height 11
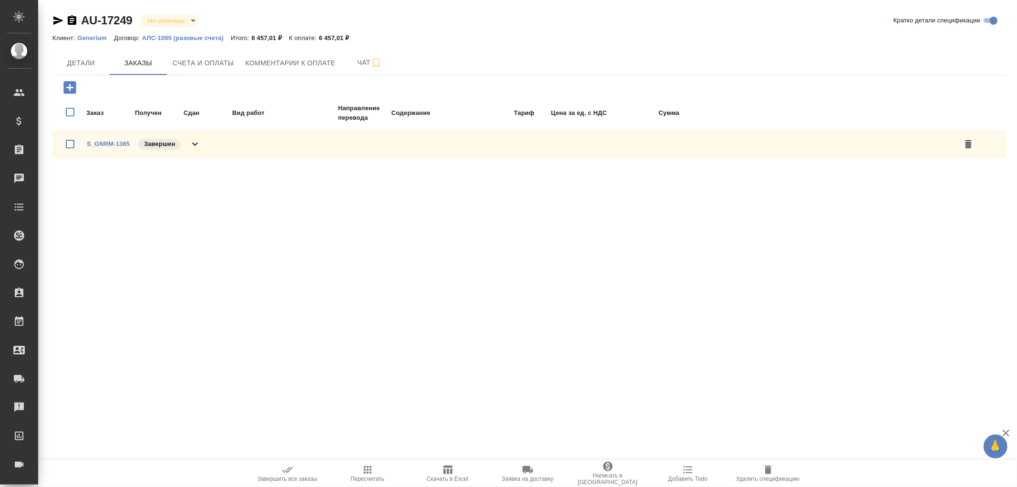
click at [198, 144] on icon at bounding box center [194, 143] width 11 height 11
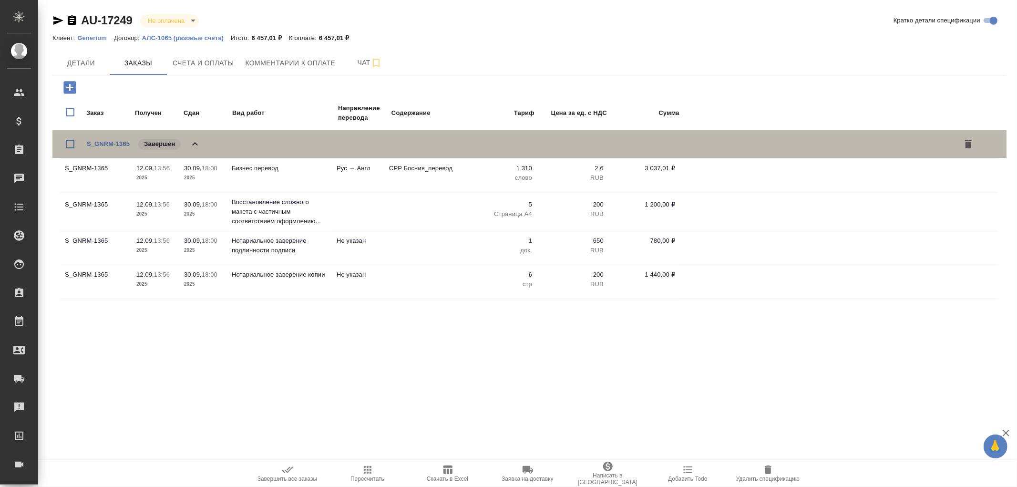
click at [193, 141] on icon at bounding box center [194, 143] width 11 height 11
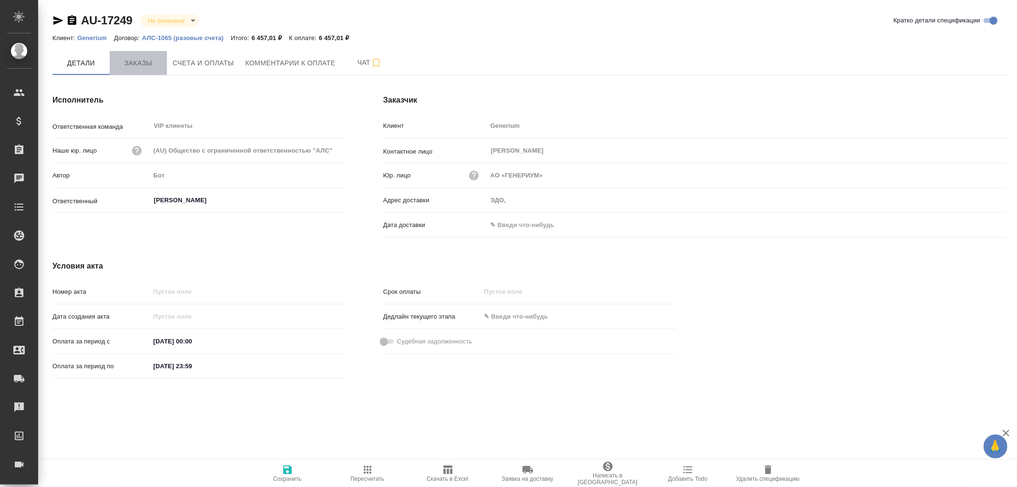
drag, startPoint x: 135, startPoint y: 64, endPoint x: 165, endPoint y: 185, distance: 123.7
click at [136, 65] on span "Заказы" at bounding box center [138, 63] width 46 height 12
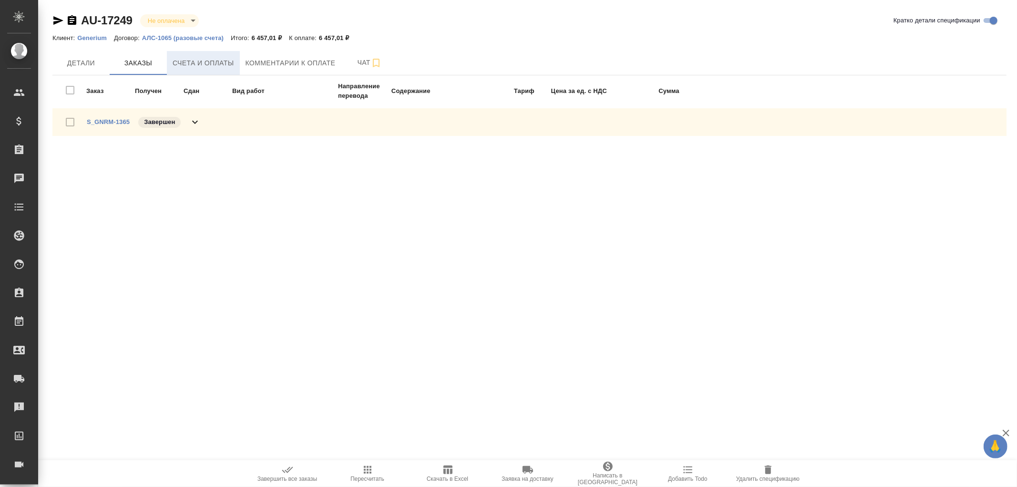
click at [191, 60] on span "Счета и оплаты" at bounding box center [204, 63] width 62 height 12
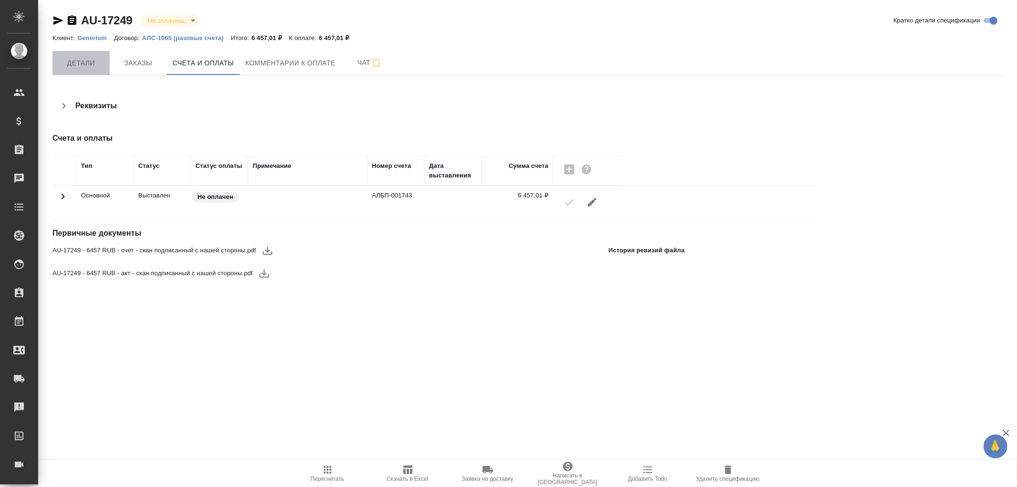
click at [79, 62] on span "Детали" at bounding box center [81, 63] width 46 height 12
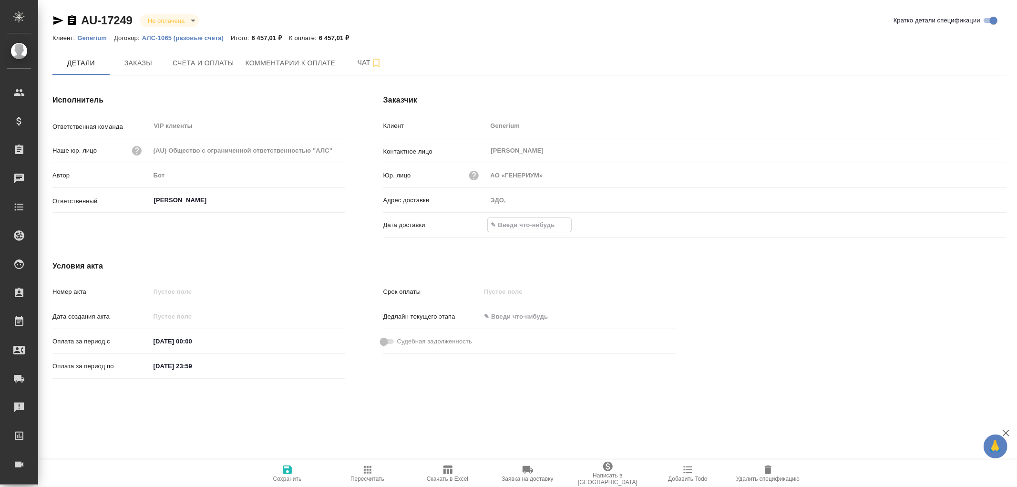
click at [516, 230] on input "text" at bounding box center [529, 225] width 83 height 14
click at [978, 218] on icon "button" at bounding box center [978, 223] width 11 height 11
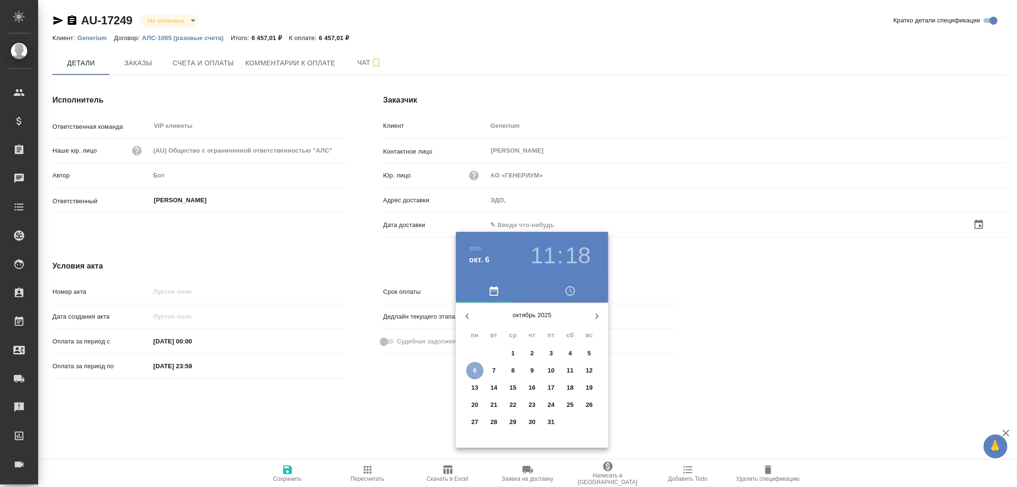
click at [475, 366] on p "6" at bounding box center [474, 371] width 3 height 10
type input "[DATE] 11:18"
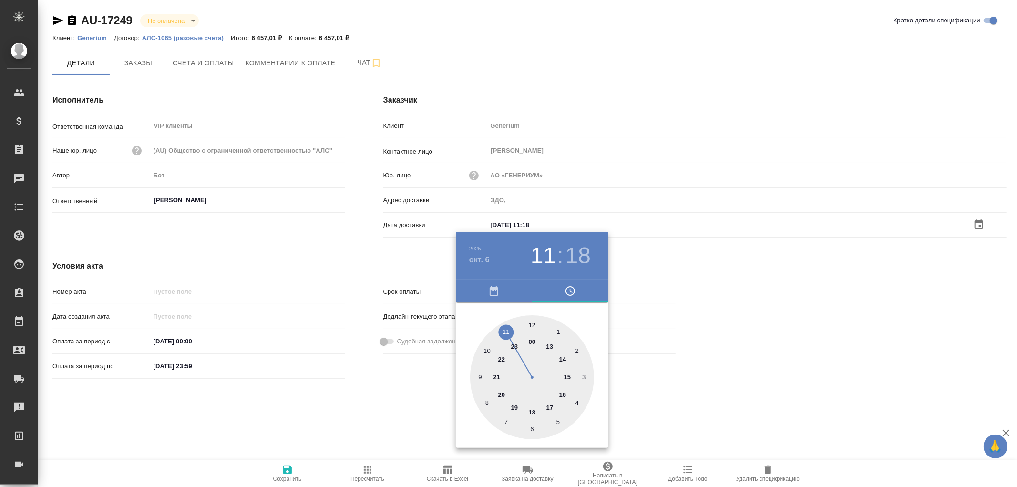
click at [287, 473] on div at bounding box center [508, 243] width 1017 height 487
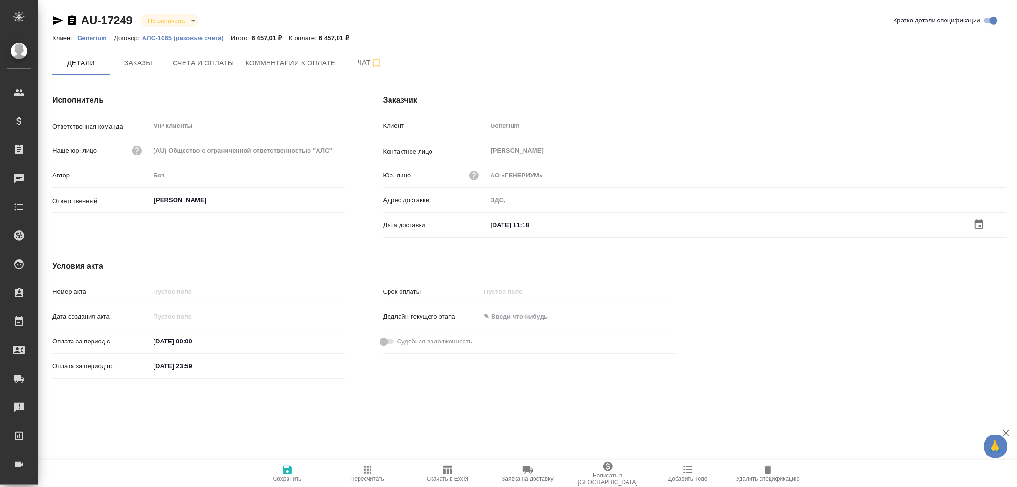
click at [286, 466] on icon "button" at bounding box center [287, 469] width 9 height 9
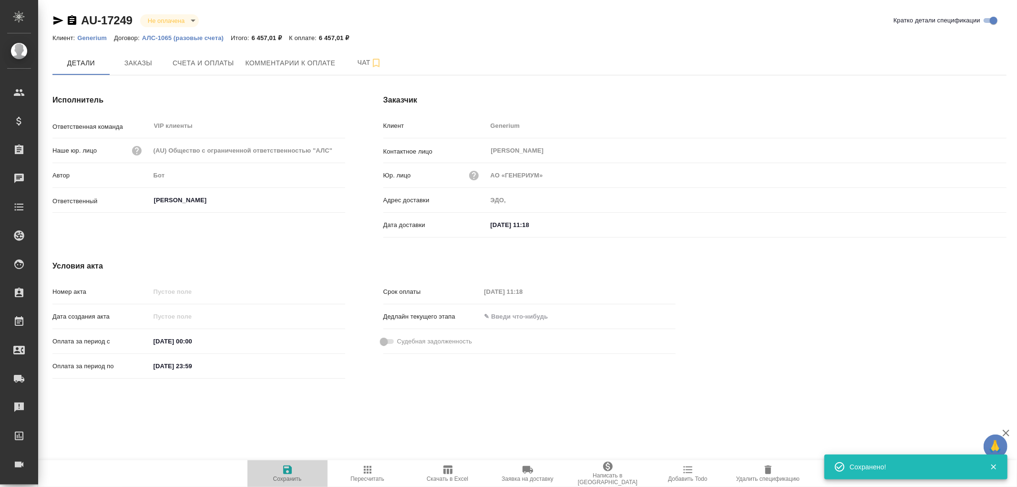
click at [286, 466] on icon "button" at bounding box center [287, 469] width 9 height 9
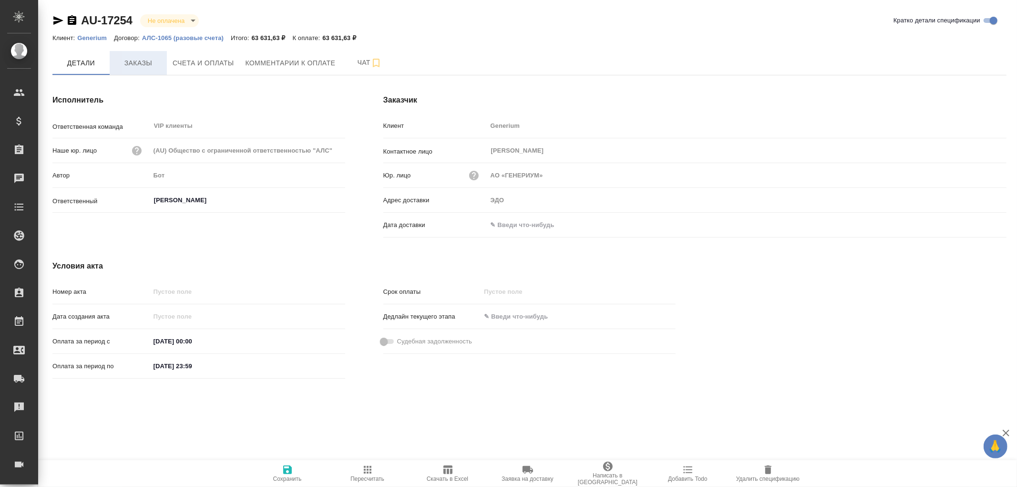
click at [142, 61] on span "Заказы" at bounding box center [138, 63] width 46 height 12
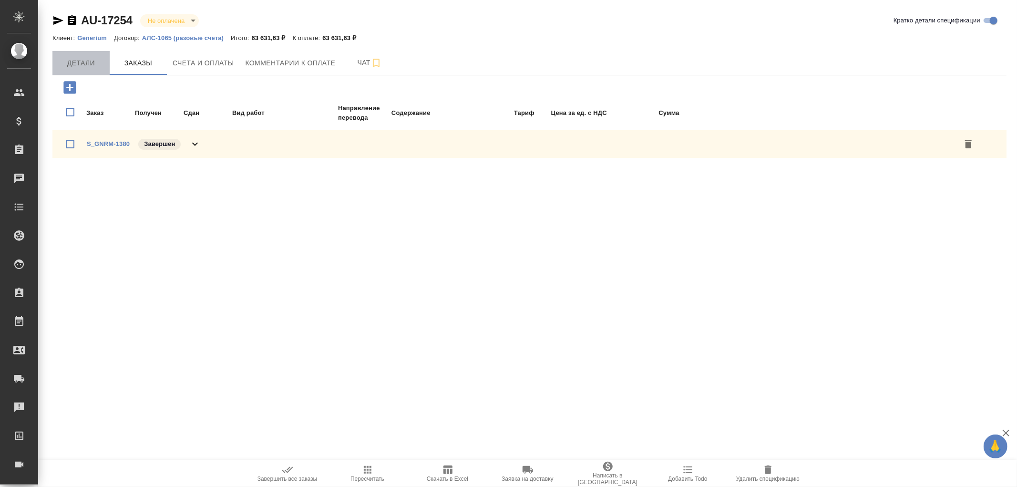
click at [77, 63] on span "Детали" at bounding box center [81, 63] width 46 height 12
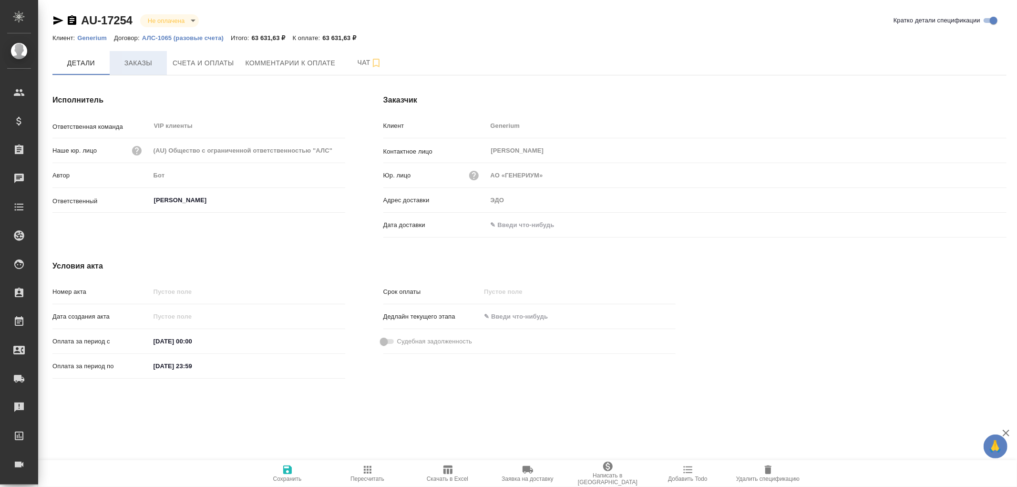
click at [131, 59] on span "Заказы" at bounding box center [138, 63] width 46 height 12
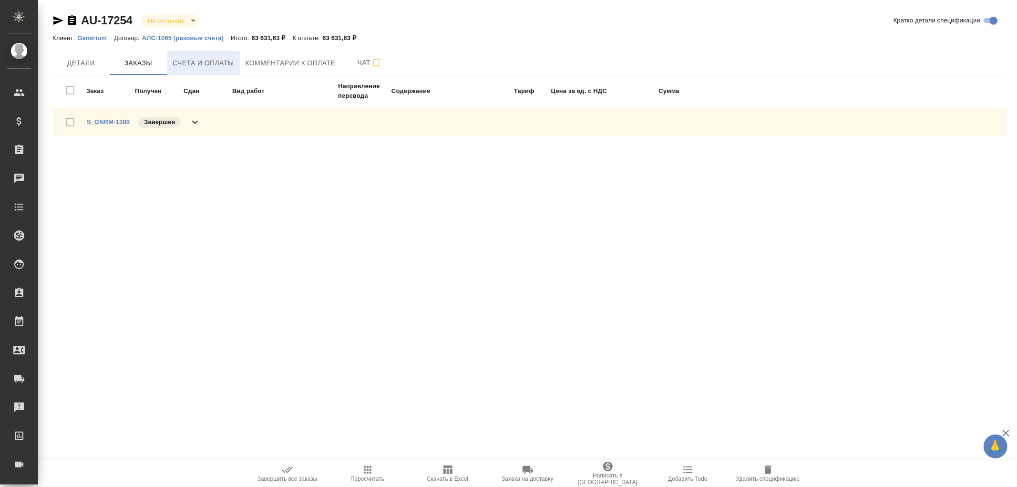
click at [195, 68] on span "Счета и оплаты" at bounding box center [204, 63] width 62 height 12
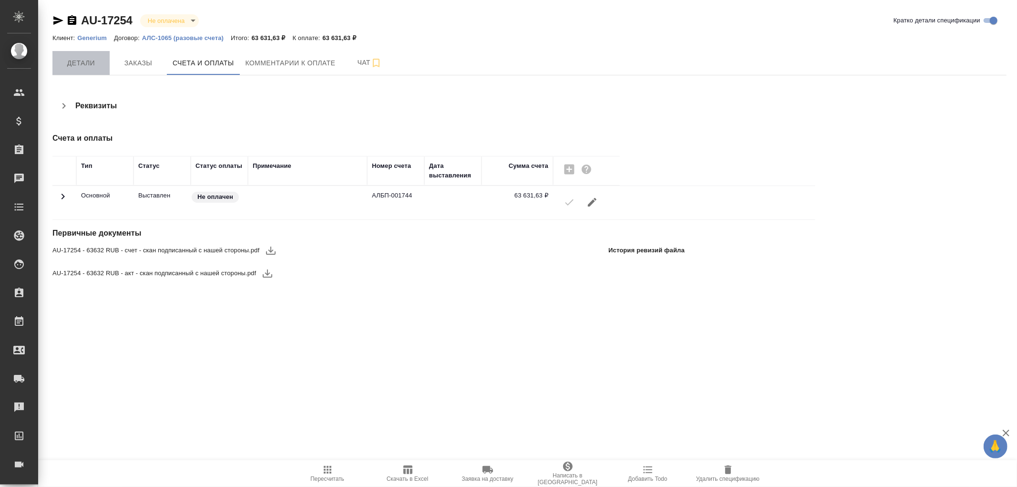
drag, startPoint x: 77, startPoint y: 57, endPoint x: 118, endPoint y: 131, distance: 84.4
click at [77, 57] on span "Детали" at bounding box center [81, 63] width 46 height 12
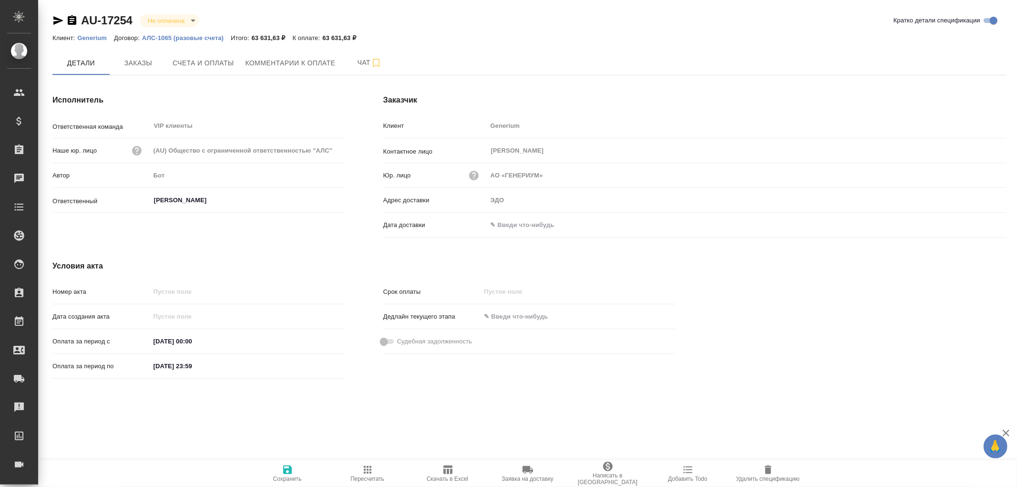
click at [512, 222] on input "text" at bounding box center [528, 225] width 83 height 14
click at [976, 227] on icon "button" at bounding box center [978, 223] width 11 height 11
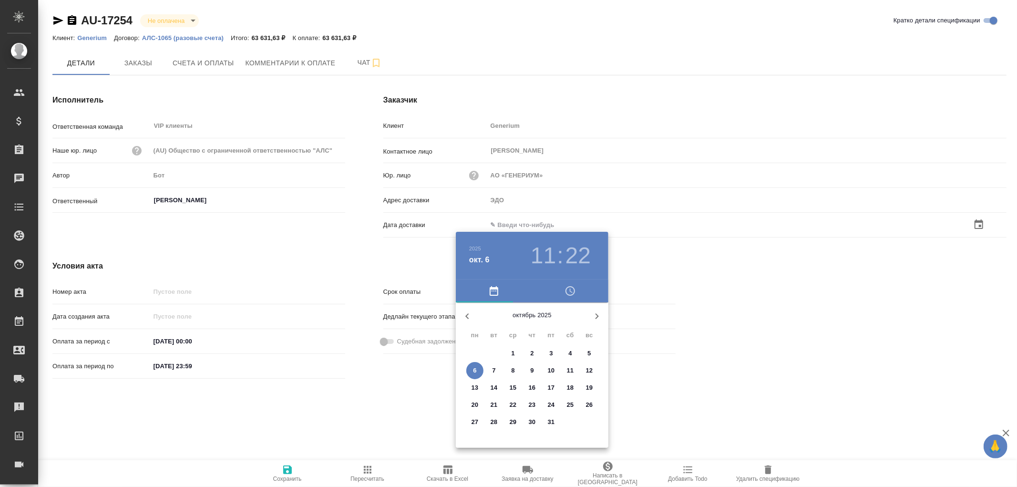
click at [475, 369] on p "6" at bounding box center [474, 371] width 3 height 10
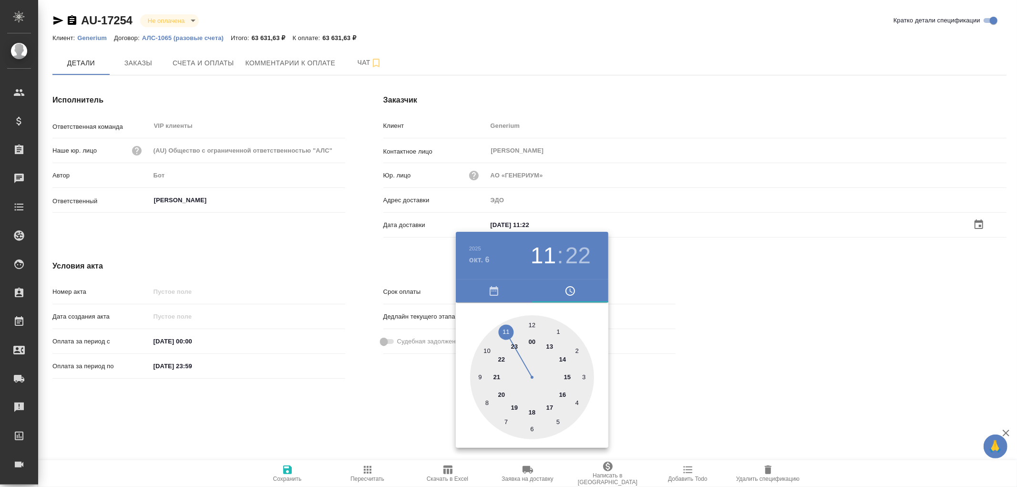
type input "06.10.2025 11:22"
click at [284, 469] on div at bounding box center [508, 243] width 1017 height 487
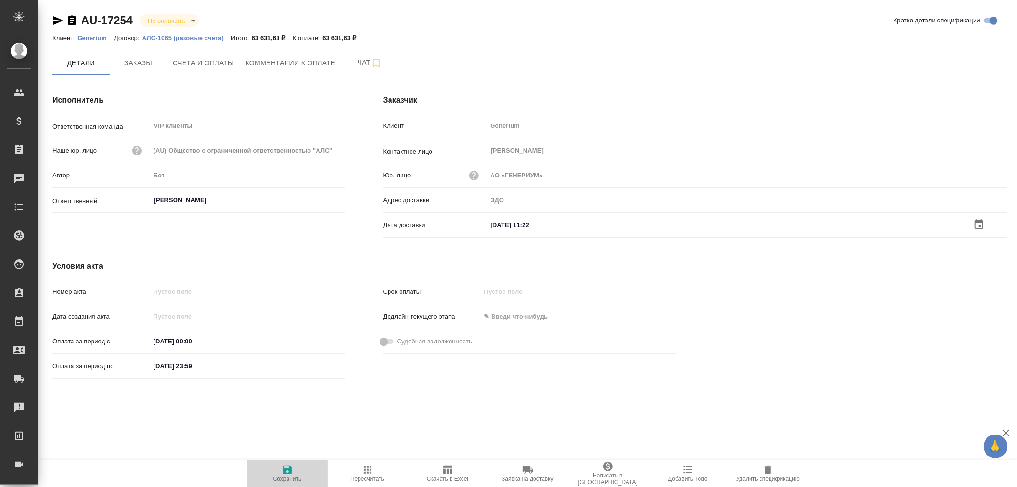
click at [285, 469] on icon "button" at bounding box center [287, 469] width 9 height 9
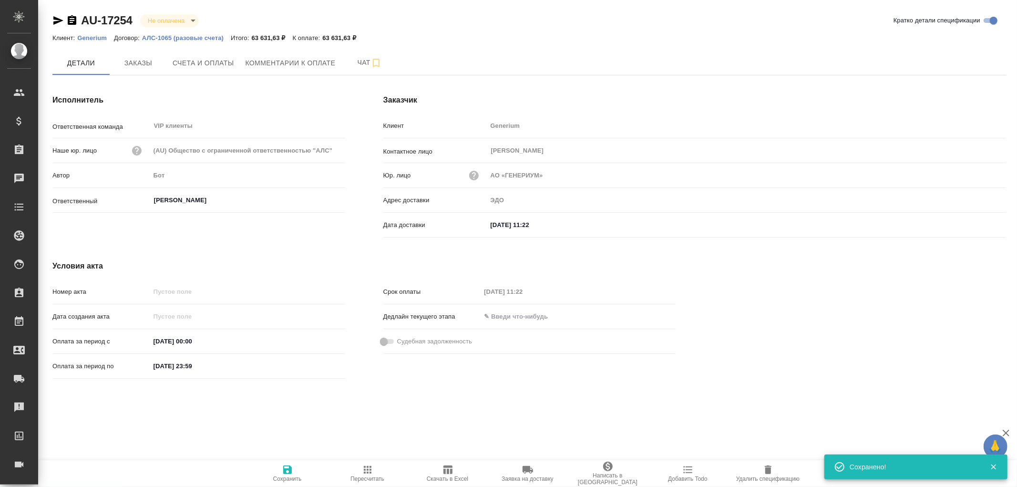
click at [285, 469] on icon "button" at bounding box center [287, 469] width 9 height 9
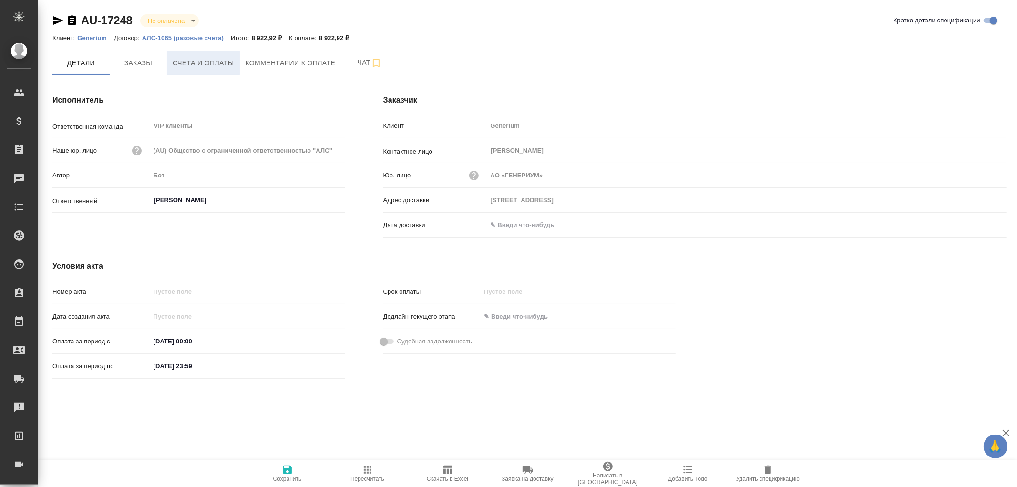
click at [222, 65] on span "Счета и оплаты" at bounding box center [204, 63] width 62 height 12
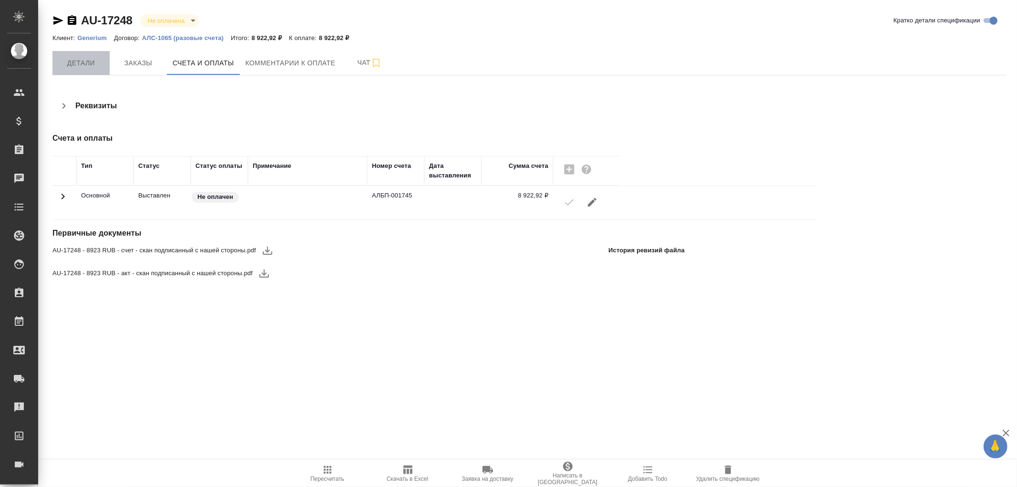
drag, startPoint x: 77, startPoint y: 56, endPoint x: 238, endPoint y: 191, distance: 209.2
click at [78, 57] on span "Детали" at bounding box center [81, 63] width 46 height 12
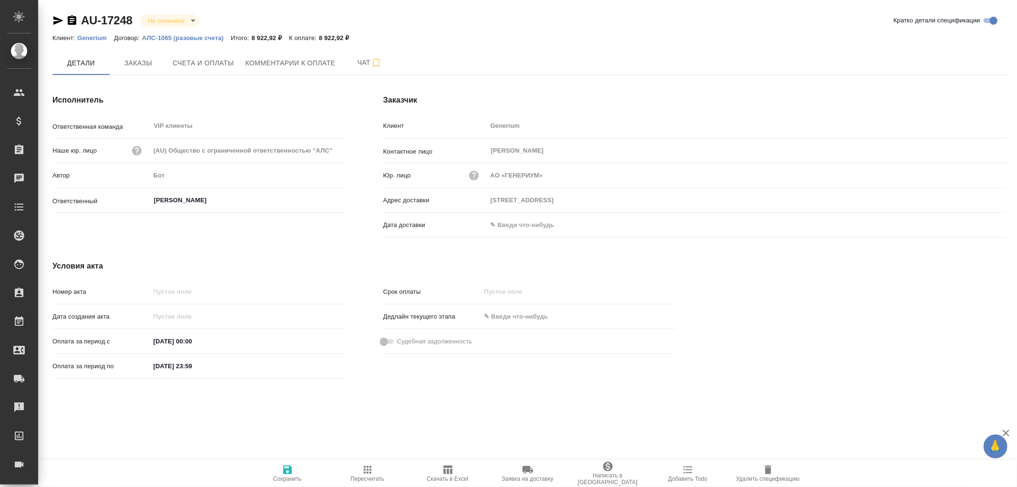
click at [540, 222] on input "text" at bounding box center [528, 225] width 83 height 14
drag, startPoint x: 981, startPoint y: 220, endPoint x: 921, endPoint y: 248, distance: 65.5
click at [971, 223] on div at bounding box center [746, 224] width 519 height 15
click at [979, 226] on icon "button" at bounding box center [978, 224] width 11 height 11
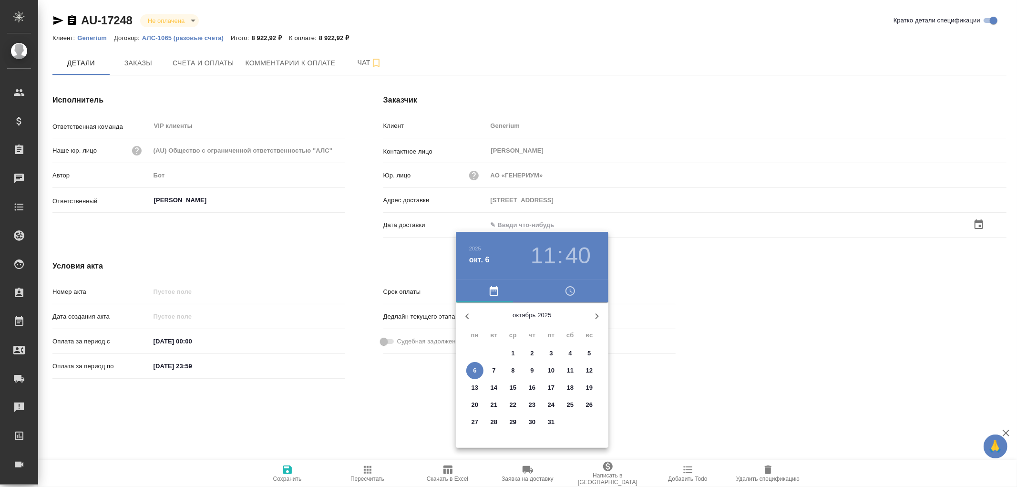
click at [475, 371] on p "6" at bounding box center [474, 371] width 3 height 10
type input "06.10.2025 11:40"
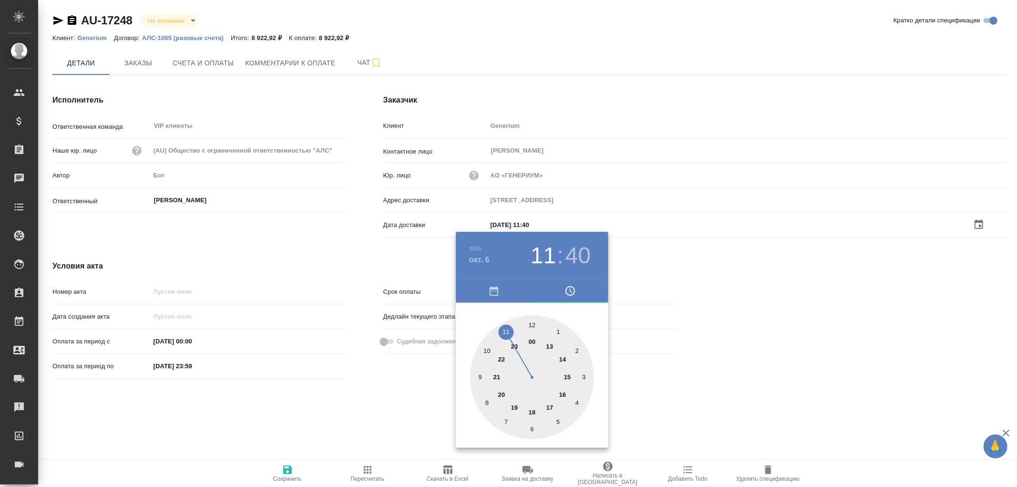
click at [287, 471] on div at bounding box center [508, 243] width 1017 height 487
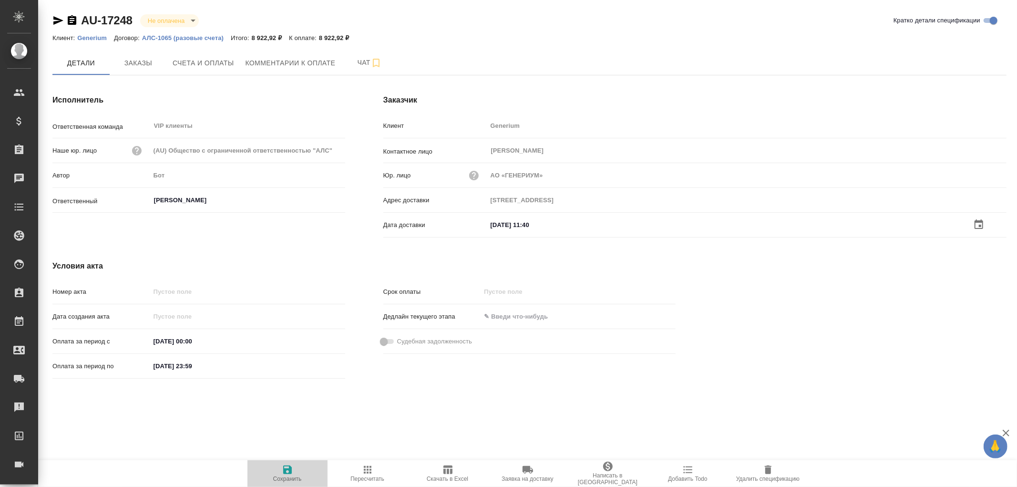
click at [287, 471] on icon "button" at bounding box center [287, 469] width 11 height 11
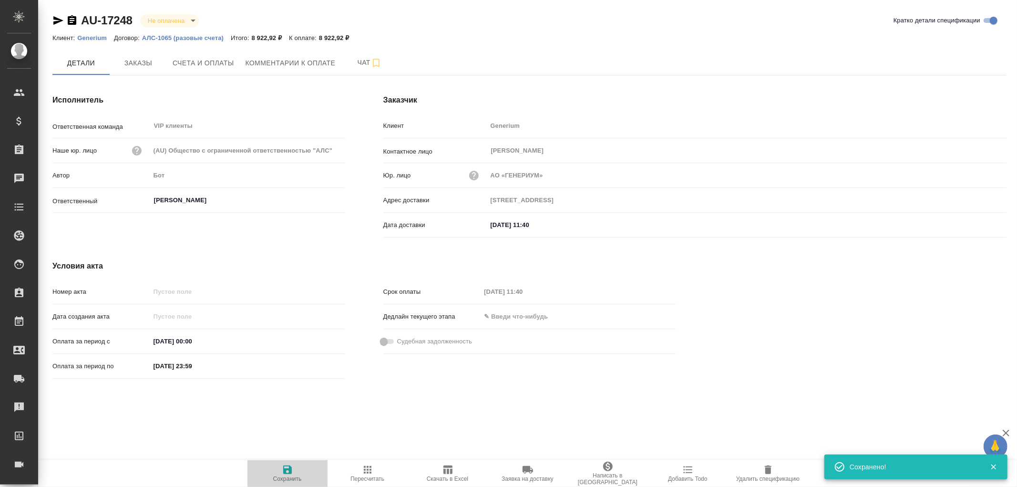
click at [289, 474] on icon "button" at bounding box center [287, 469] width 11 height 11
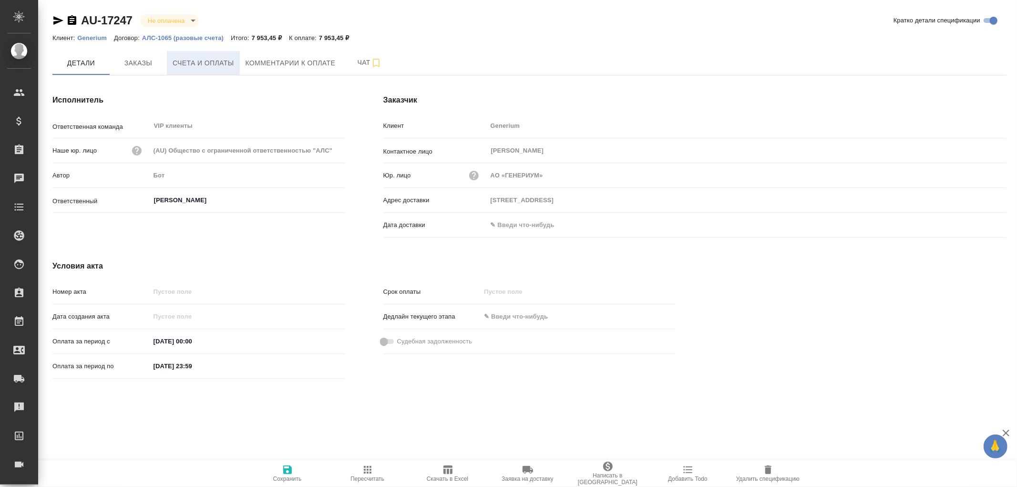
click at [208, 65] on span "Счета и оплаты" at bounding box center [204, 63] width 62 height 12
click at [216, 60] on span "Счета и оплаты" at bounding box center [204, 63] width 62 height 12
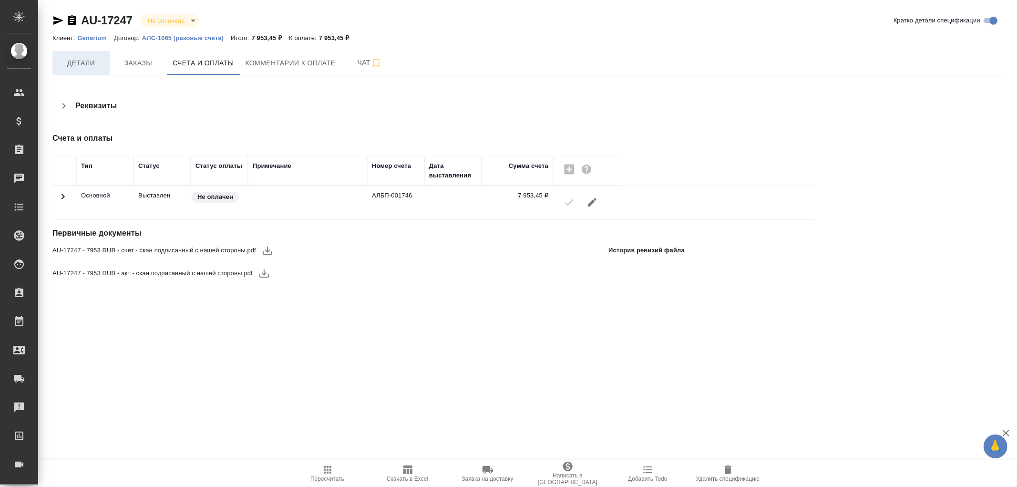
click at [96, 64] on span "Детали" at bounding box center [81, 63] width 46 height 12
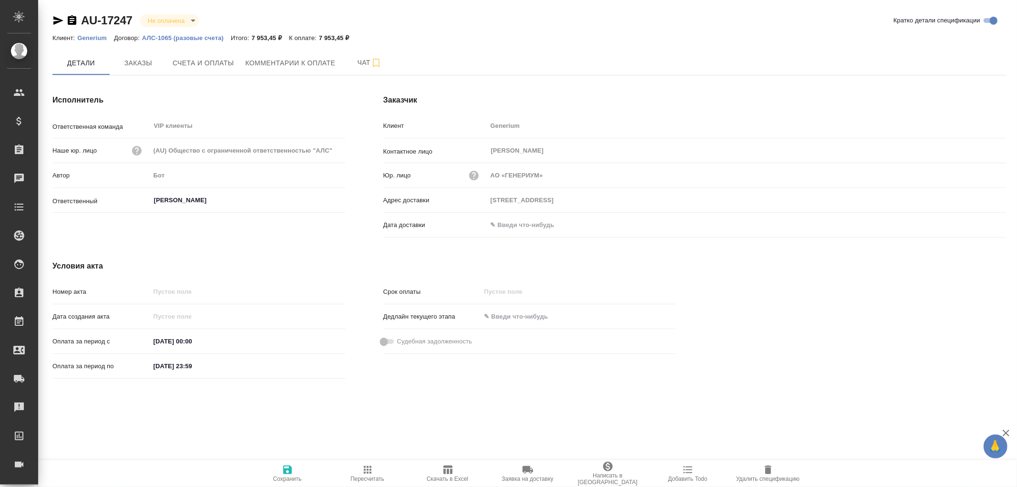
drag, startPoint x: 527, startPoint y: 227, endPoint x: 551, endPoint y: 228, distance: 24.3
click at [531, 227] on input "text" at bounding box center [528, 225] width 83 height 14
click at [979, 223] on icon "button" at bounding box center [978, 224] width 11 height 11
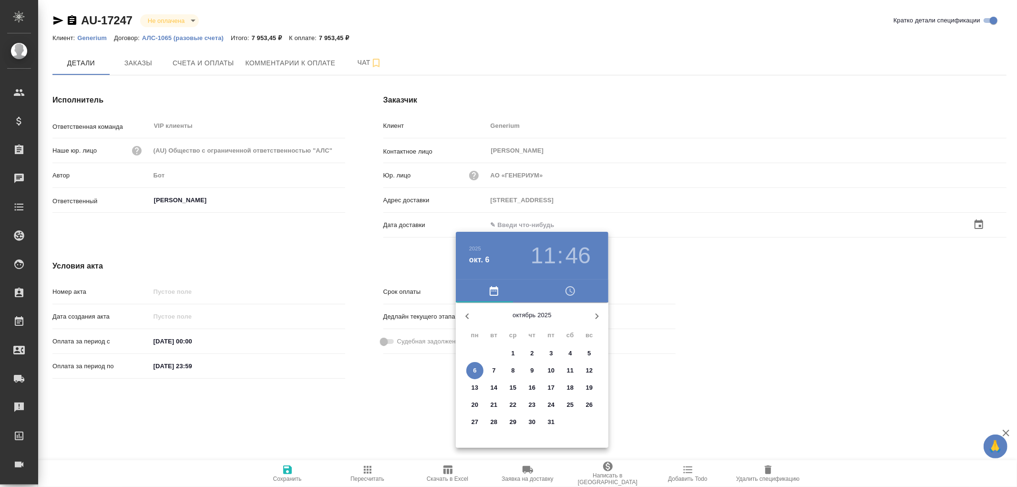
click at [480, 371] on span "6" at bounding box center [474, 371] width 17 height 10
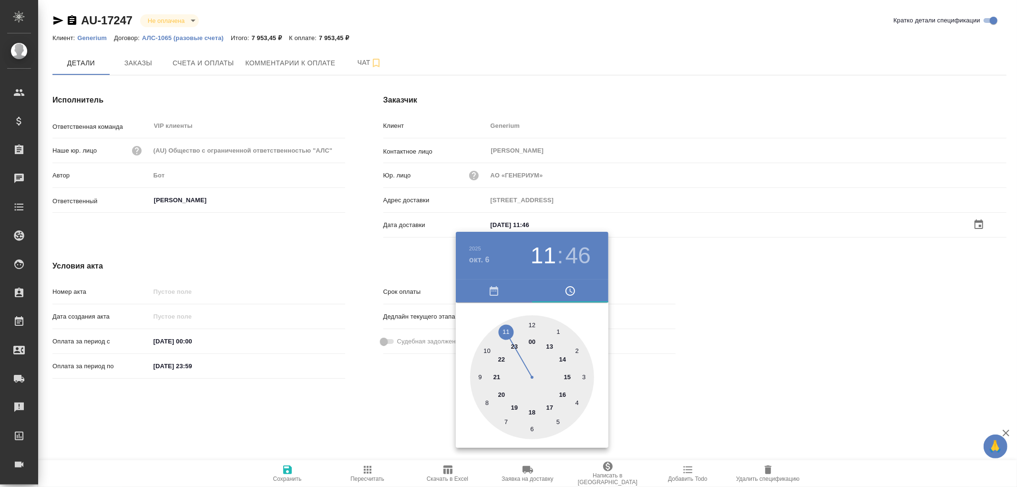
type input "[DATE] 11:46"
click at [286, 471] on div at bounding box center [508, 243] width 1017 height 487
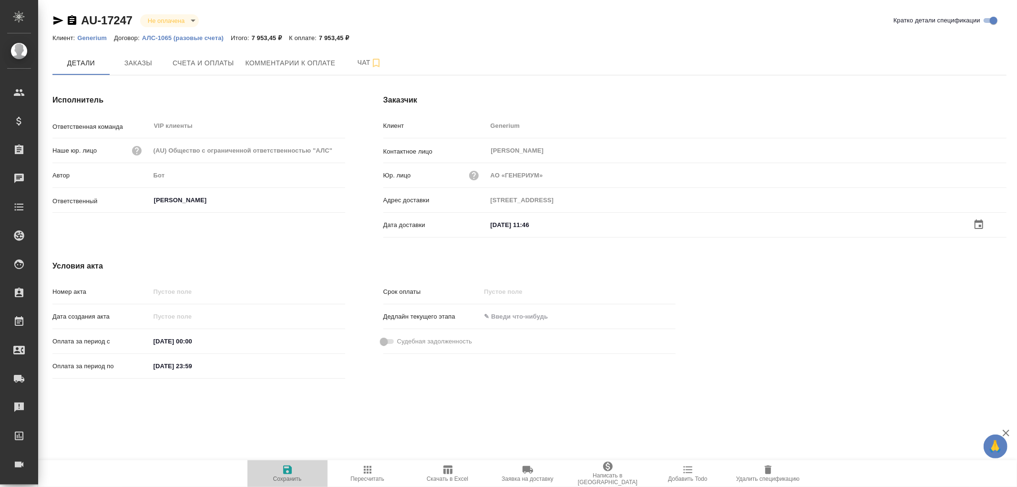
click at [286, 471] on icon "button" at bounding box center [287, 469] width 9 height 9
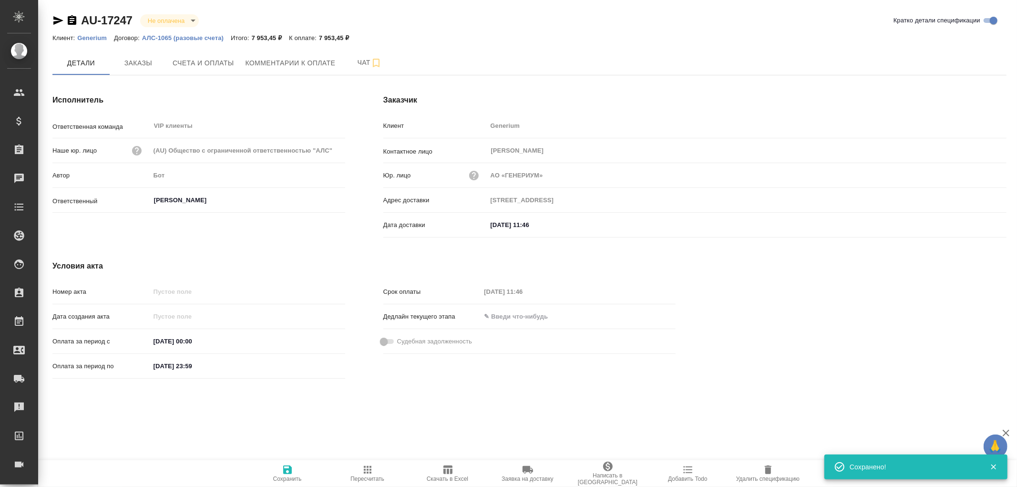
click at [286, 471] on icon "button" at bounding box center [287, 469] width 9 height 9
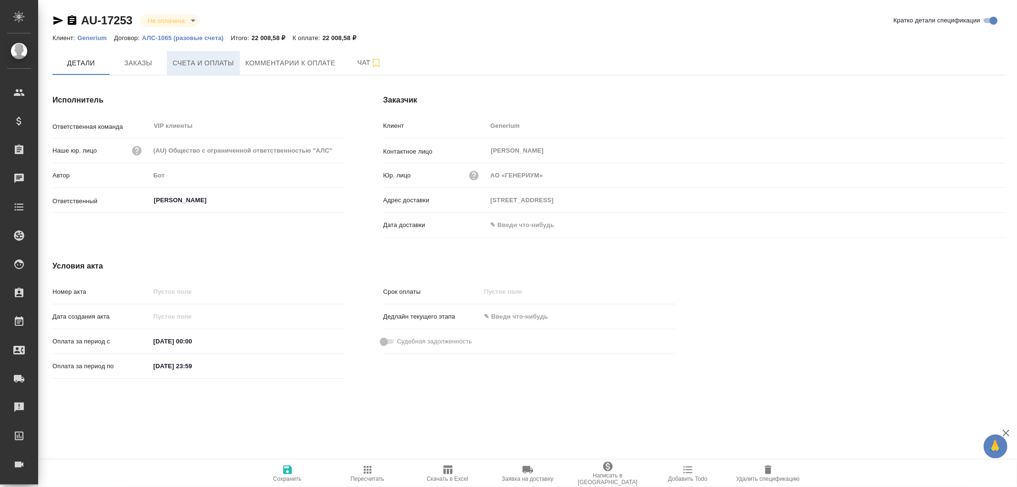
click at [215, 63] on span "Счета и оплаты" at bounding box center [204, 63] width 62 height 12
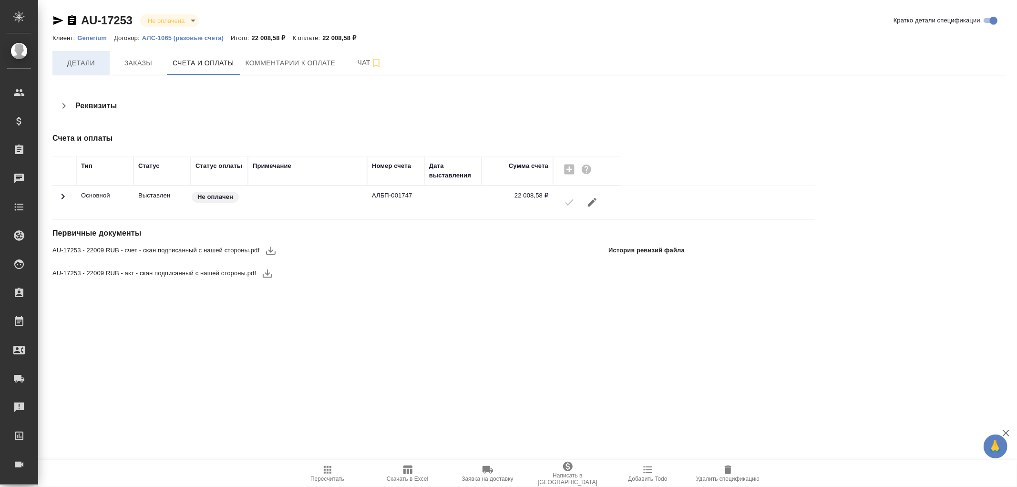
click at [74, 63] on span "Детали" at bounding box center [81, 63] width 46 height 12
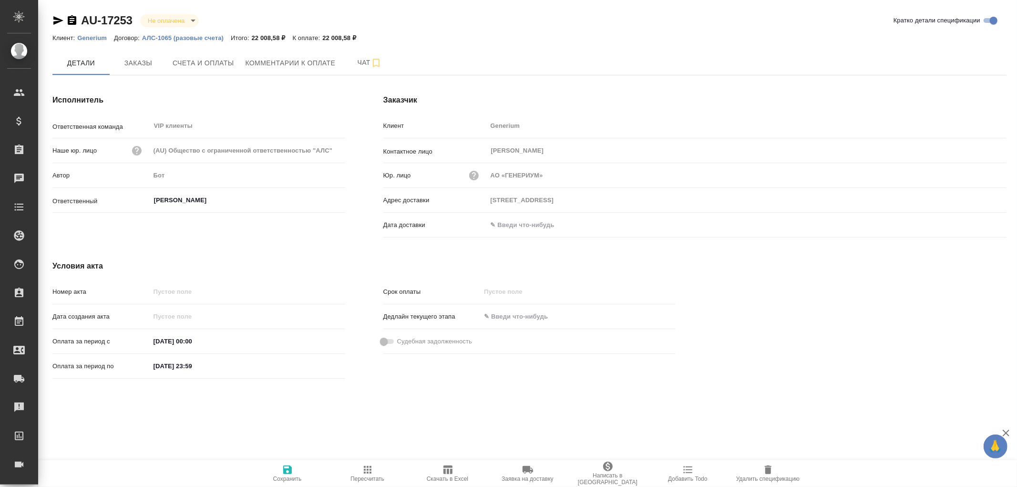
click at [514, 225] on input "text" at bounding box center [528, 225] width 83 height 14
click at [979, 224] on icon "button" at bounding box center [978, 223] width 11 height 11
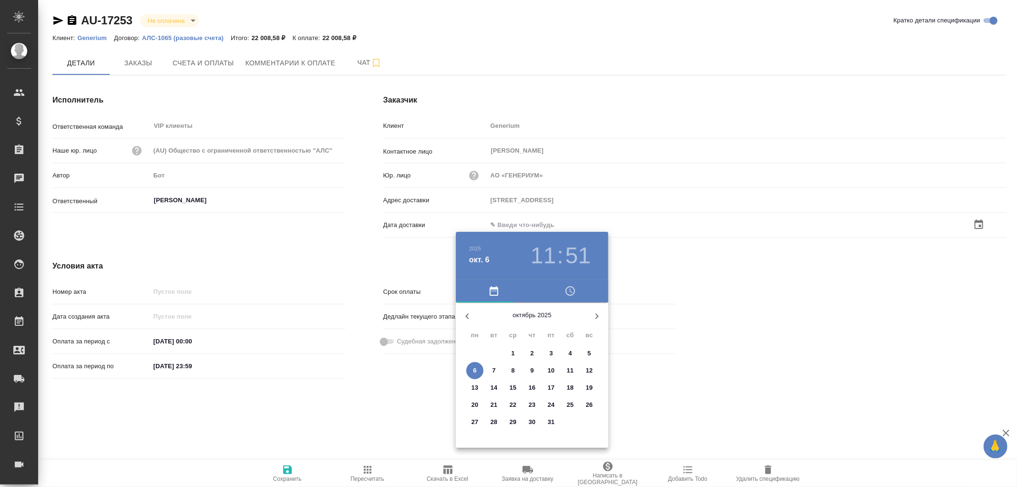
click at [478, 370] on span "6" at bounding box center [474, 371] width 17 height 10
type input "06.10.2025 11:51"
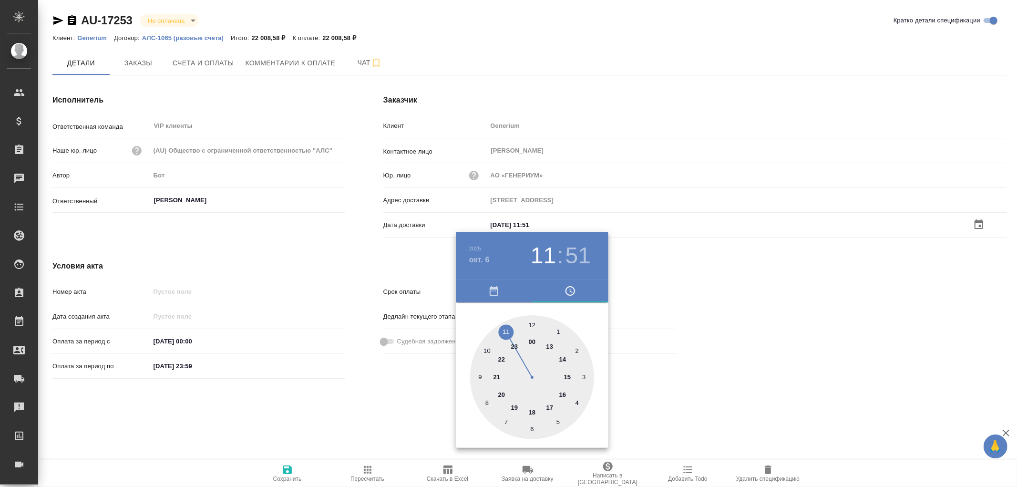
click at [285, 471] on div at bounding box center [508, 243] width 1017 height 487
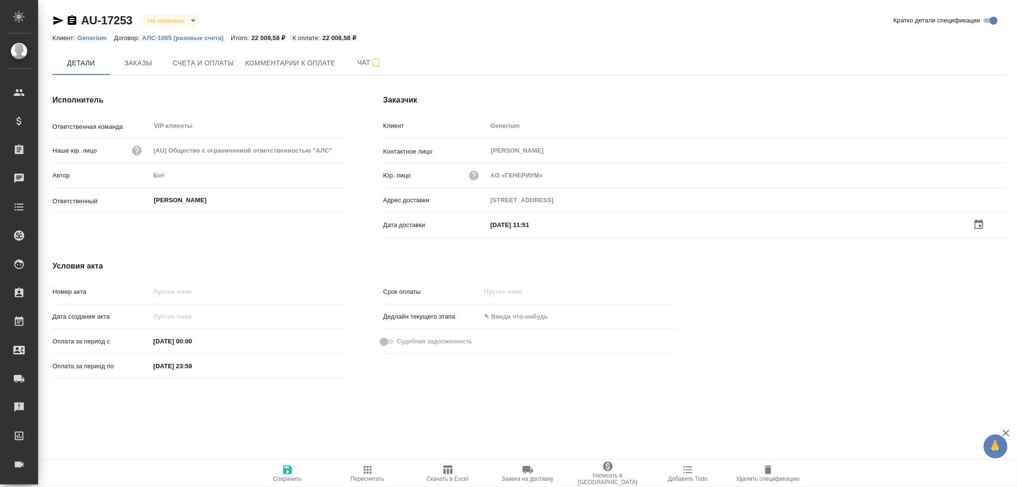
click at [289, 469] on icon "button" at bounding box center [287, 469] width 9 height 9
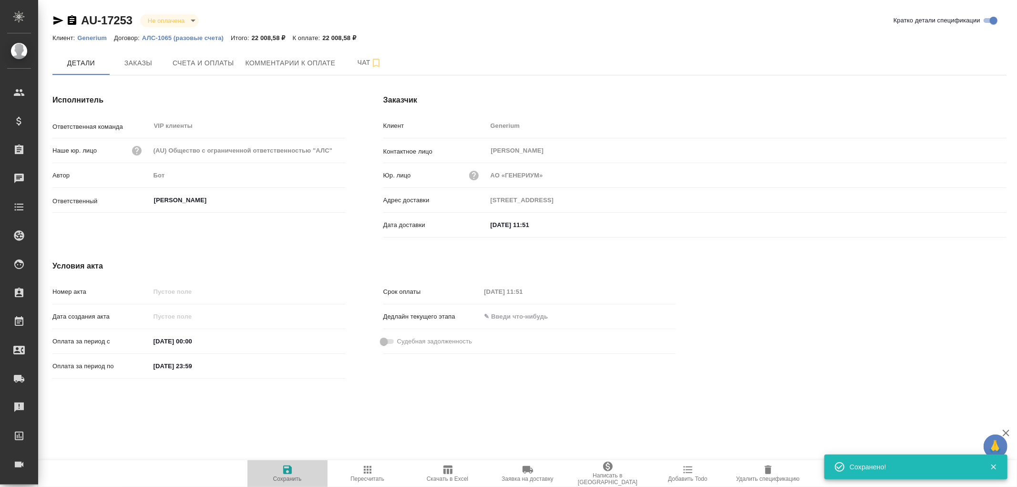
click at [285, 470] on icon "button" at bounding box center [287, 469] width 9 height 9
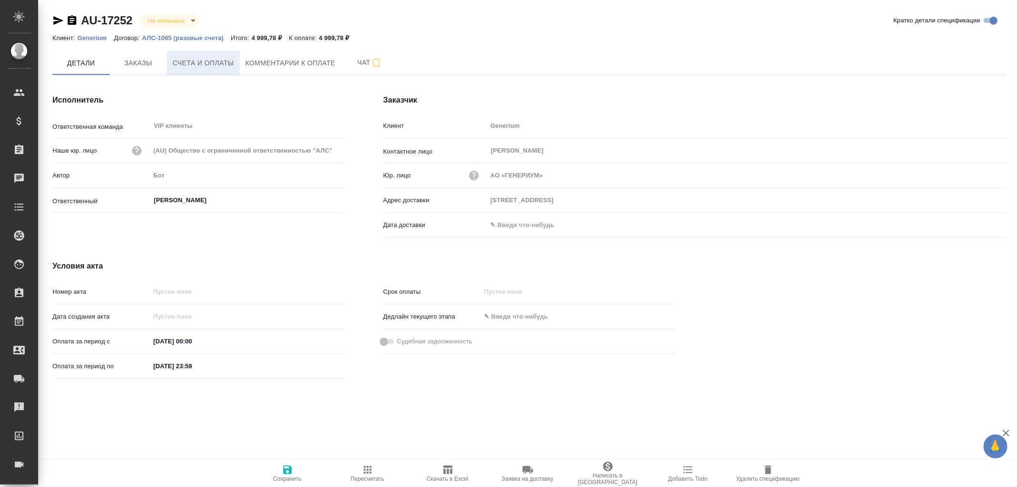
click at [215, 67] on span "Счета и оплаты" at bounding box center [204, 63] width 62 height 12
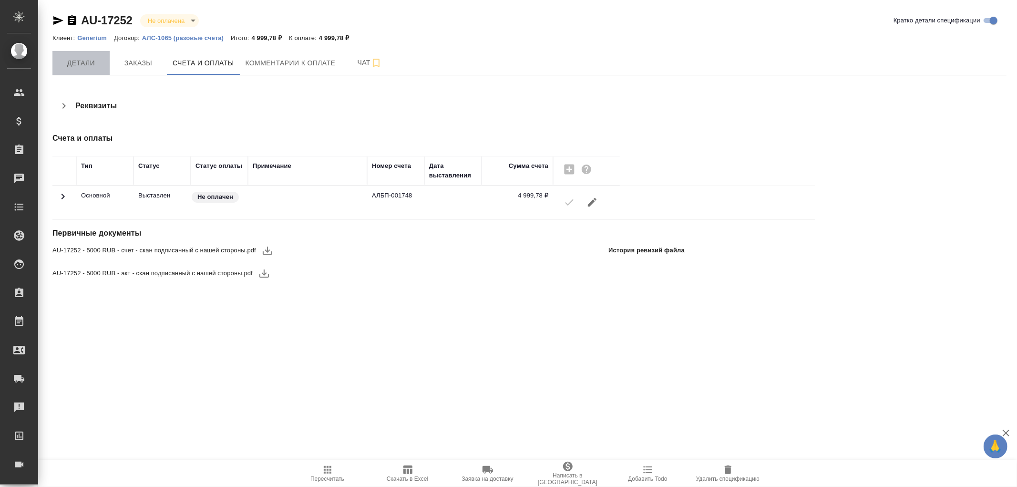
click at [78, 69] on button "Детали" at bounding box center [80, 63] width 57 height 24
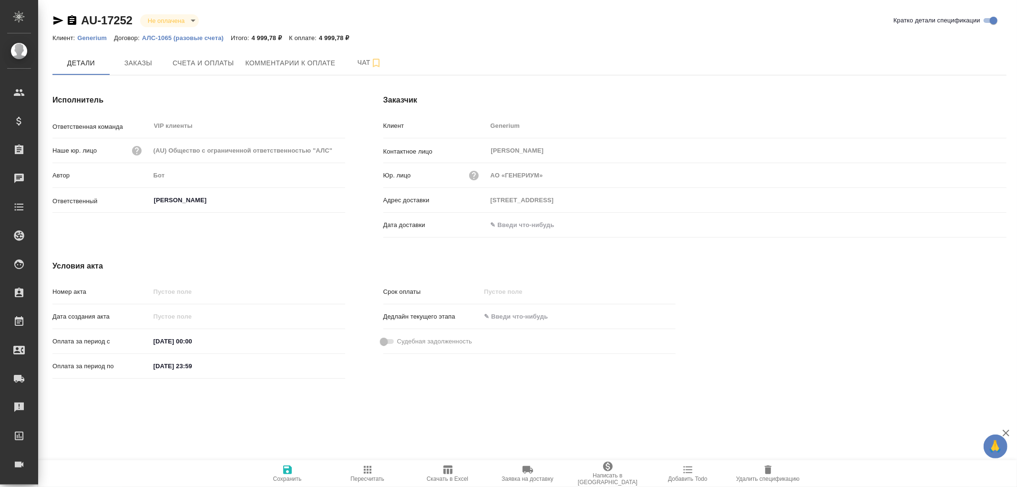
click at [519, 217] on div "Дата доставки" at bounding box center [694, 225] width 623 height 17
click at [492, 226] on input "text" at bounding box center [528, 225] width 83 height 14
click at [981, 222] on icon "button" at bounding box center [978, 223] width 11 height 11
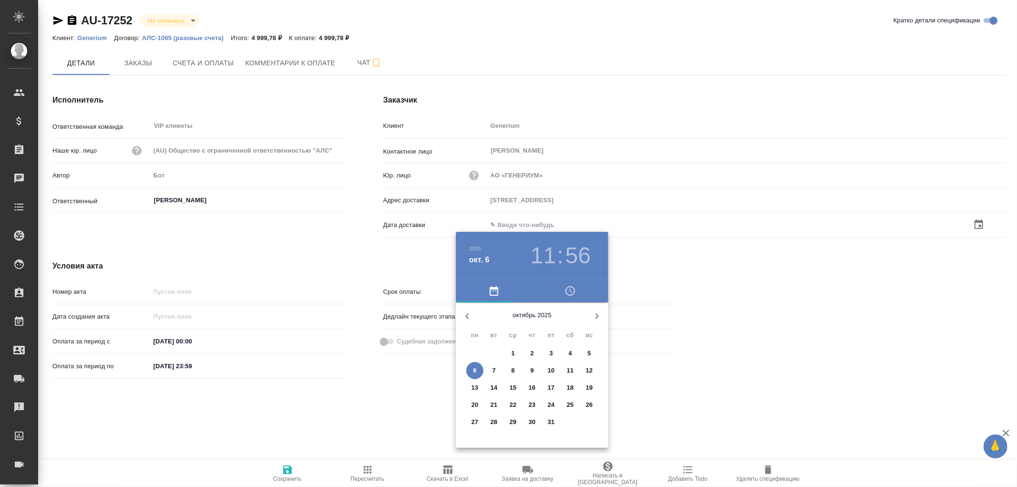
click at [475, 371] on p "6" at bounding box center [474, 371] width 3 height 10
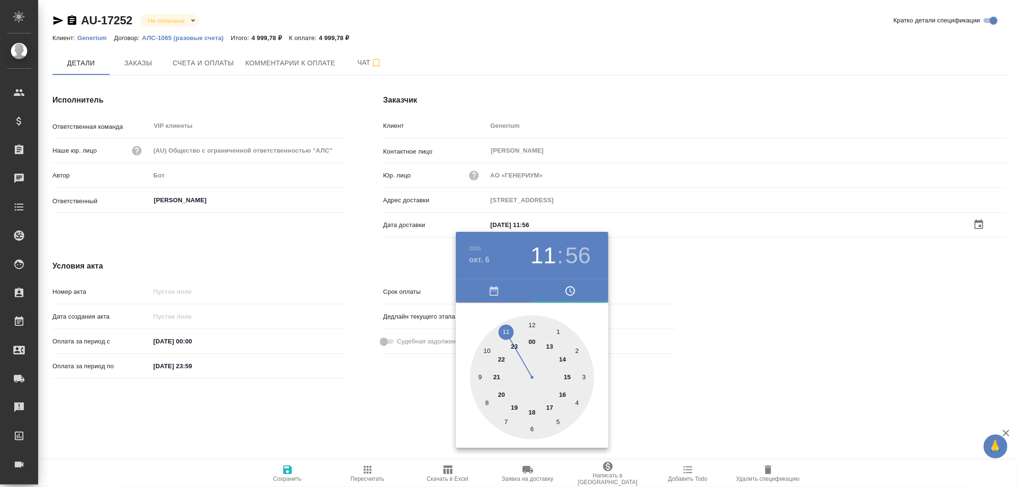
type input "06.10.2025 11:56"
drag, startPoint x: 293, startPoint y: 470, endPoint x: 284, endPoint y: 471, distance: 9.1
click at [292, 471] on div at bounding box center [508, 243] width 1017 height 487
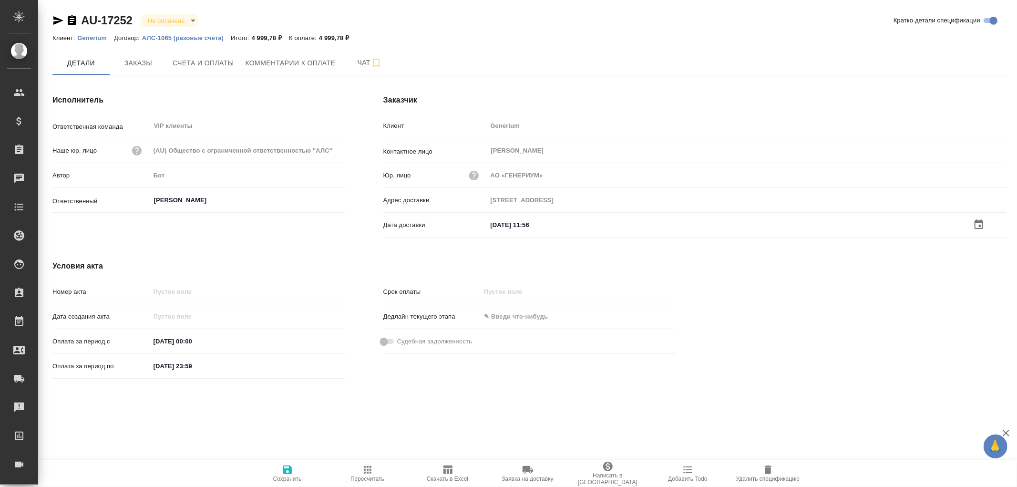
click at [289, 471] on icon "button" at bounding box center [287, 469] width 9 height 9
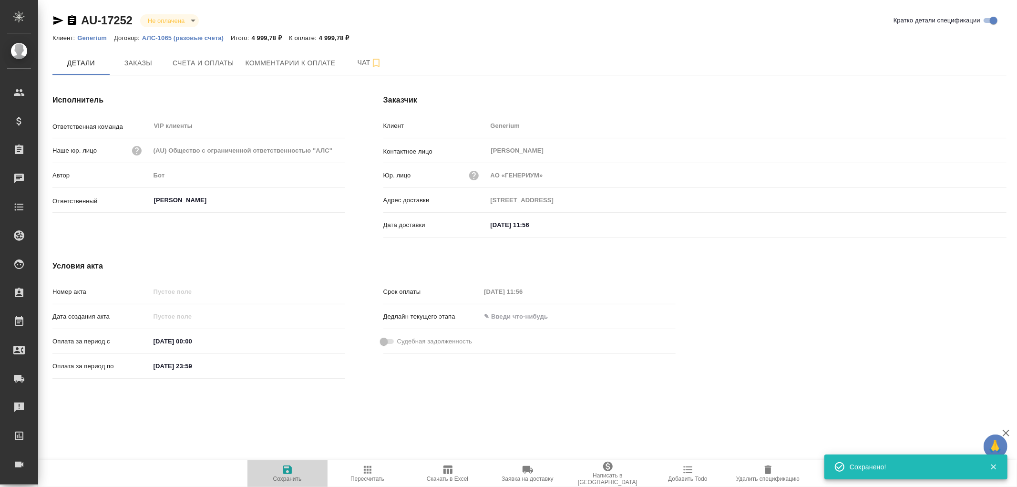
click at [289, 470] on icon "button" at bounding box center [287, 469] width 9 height 9
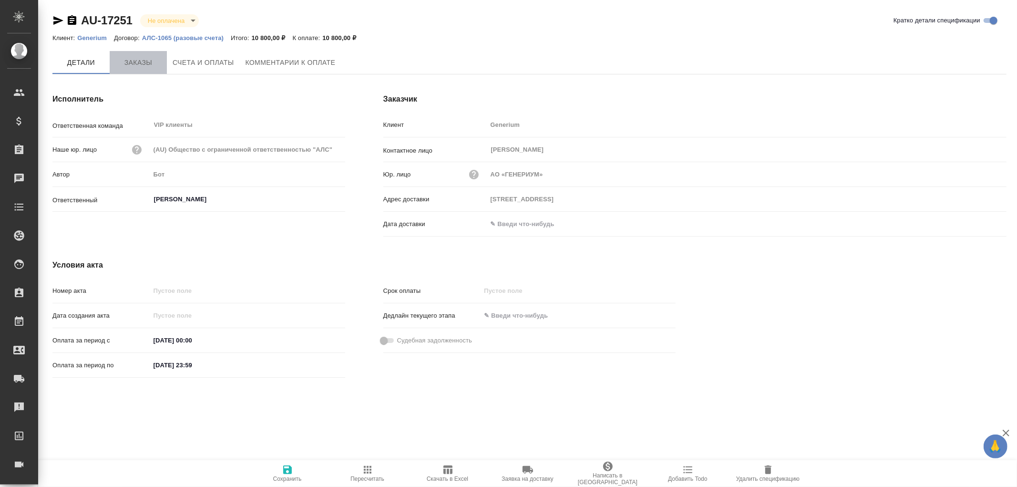
click at [142, 65] on span "Заказы" at bounding box center [138, 63] width 46 height 12
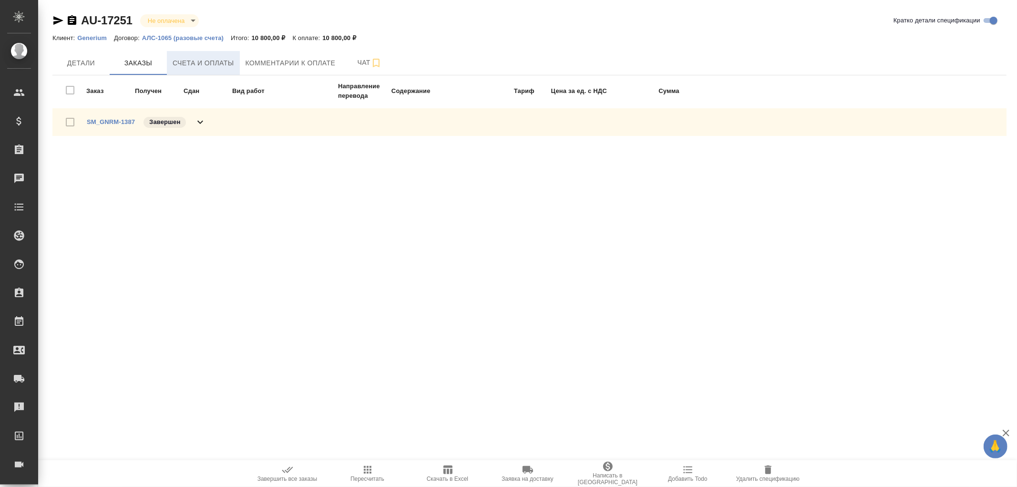
click at [195, 64] on span "Счета и оплаты" at bounding box center [204, 63] width 62 height 12
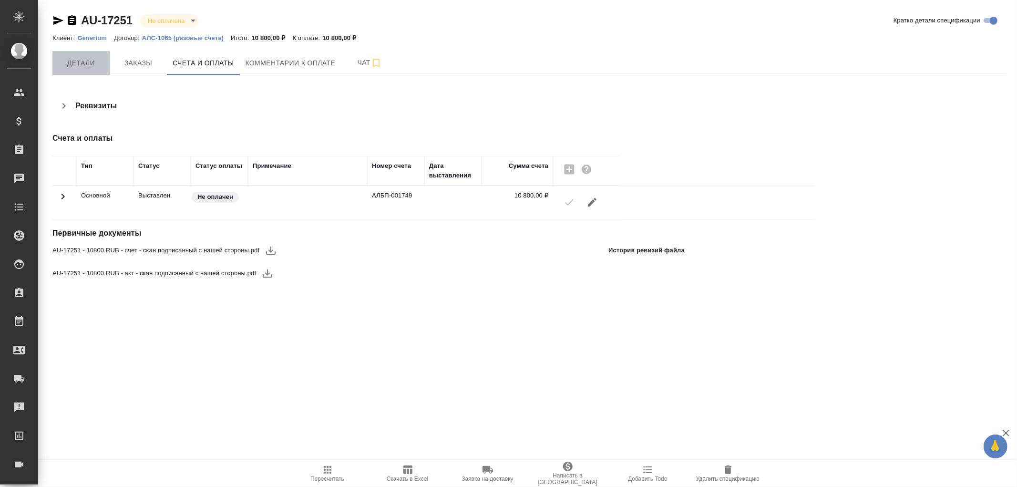
click at [79, 61] on span "Детали" at bounding box center [81, 63] width 46 height 12
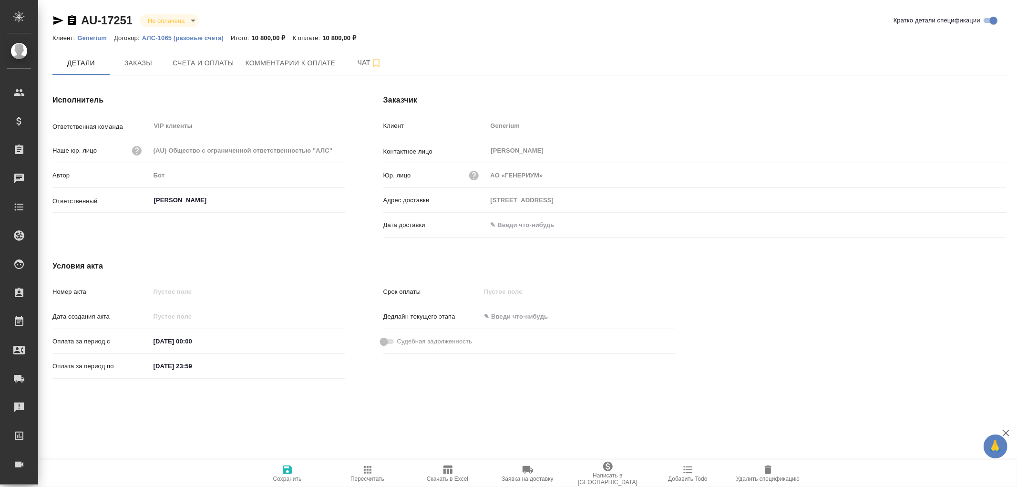
drag, startPoint x: 528, startPoint y: 223, endPoint x: 573, endPoint y: 220, distance: 44.4
click at [531, 223] on input "text" at bounding box center [528, 225] width 83 height 14
click at [984, 223] on icon "button" at bounding box center [978, 223] width 11 height 11
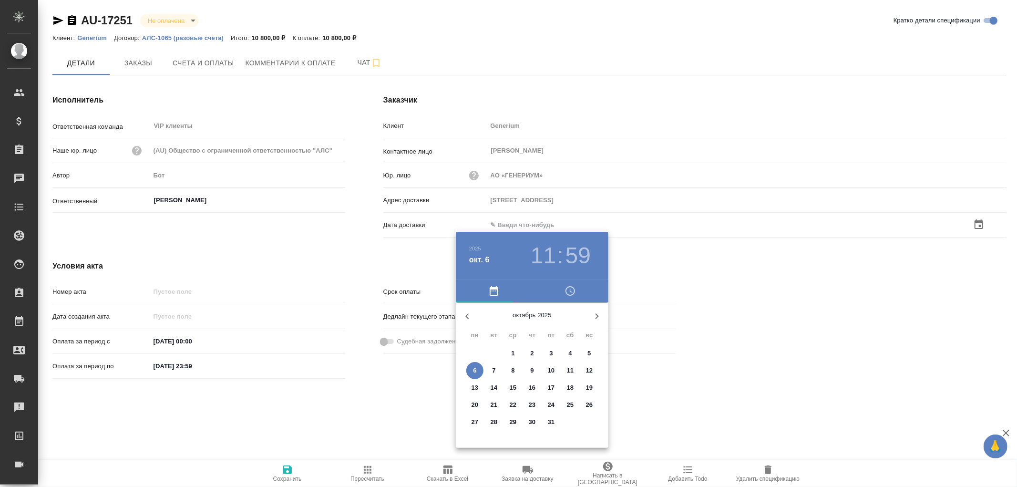
click at [471, 369] on span "6" at bounding box center [474, 371] width 17 height 10
type input "06.10.2025 11:59"
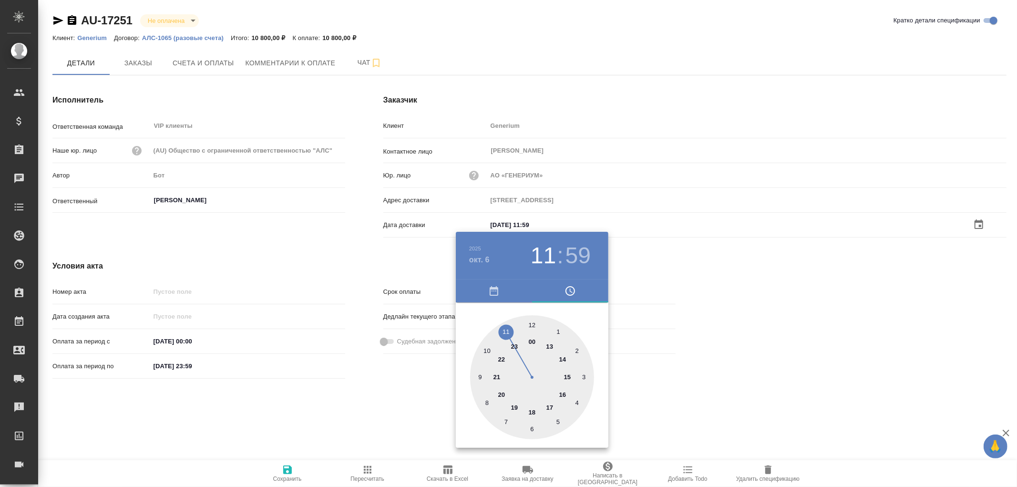
click at [284, 475] on div at bounding box center [508, 243] width 1017 height 487
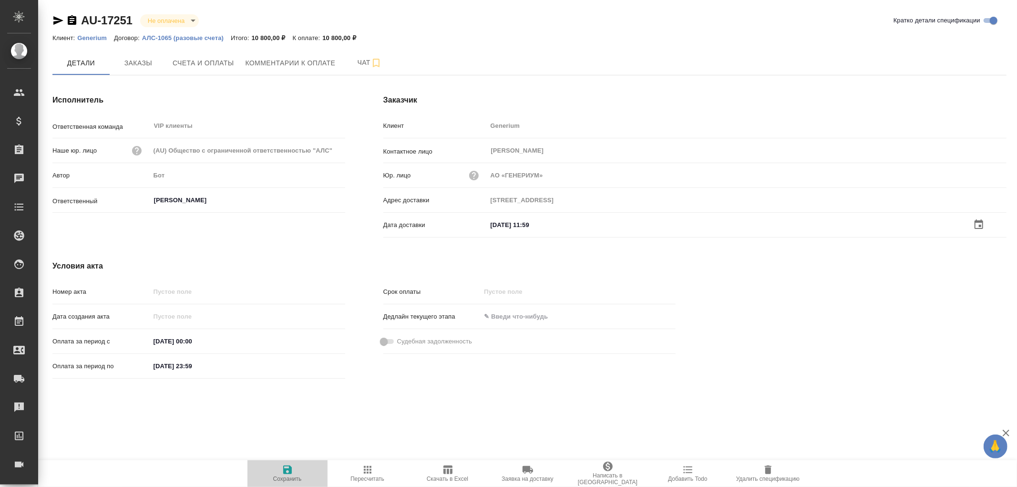
click at [286, 471] on icon "button" at bounding box center [287, 469] width 11 height 11
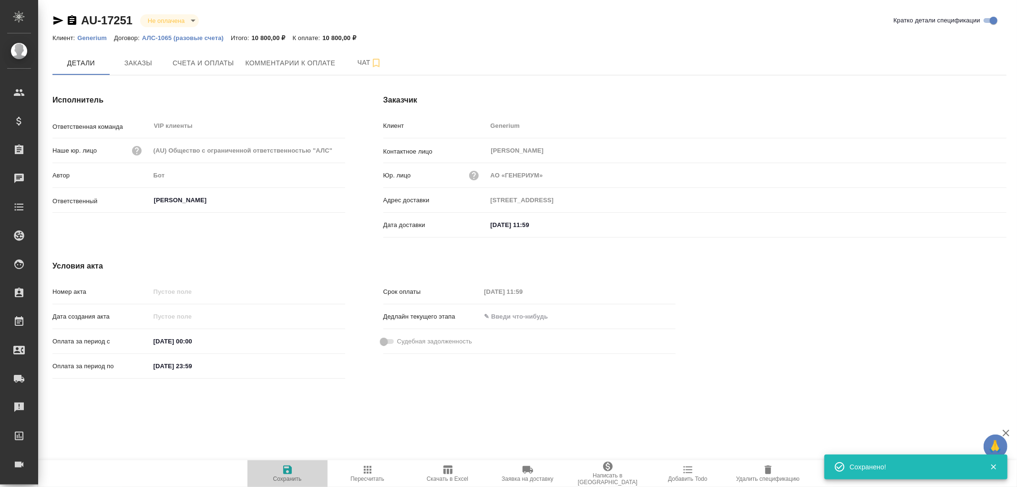
click at [286, 471] on icon "button" at bounding box center [287, 469] width 11 height 11
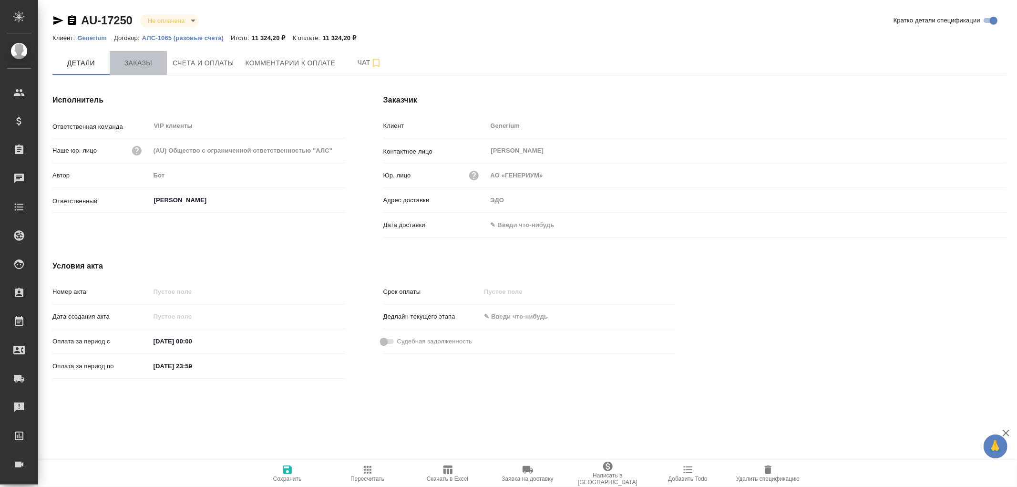
click at [124, 60] on span "Заказы" at bounding box center [138, 63] width 46 height 12
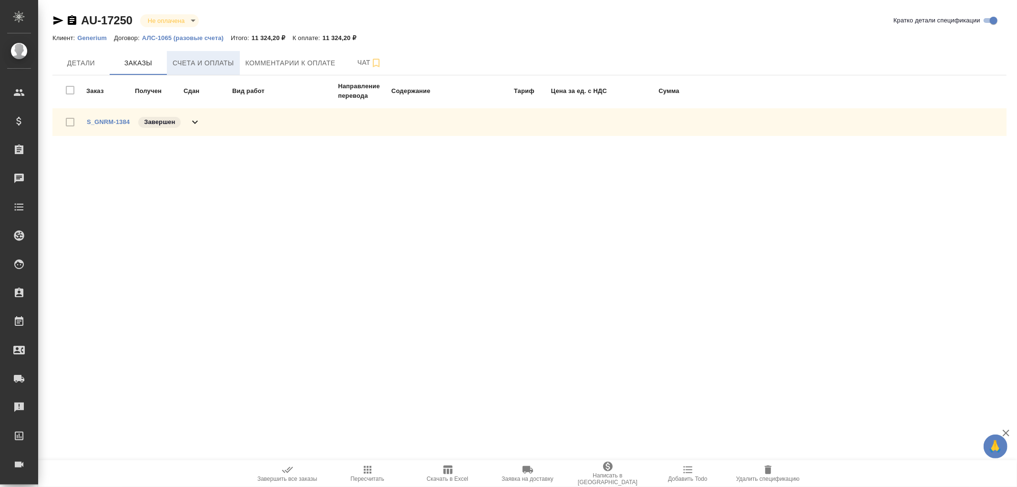
click at [210, 61] on span "Счета и оплаты" at bounding box center [204, 63] width 62 height 12
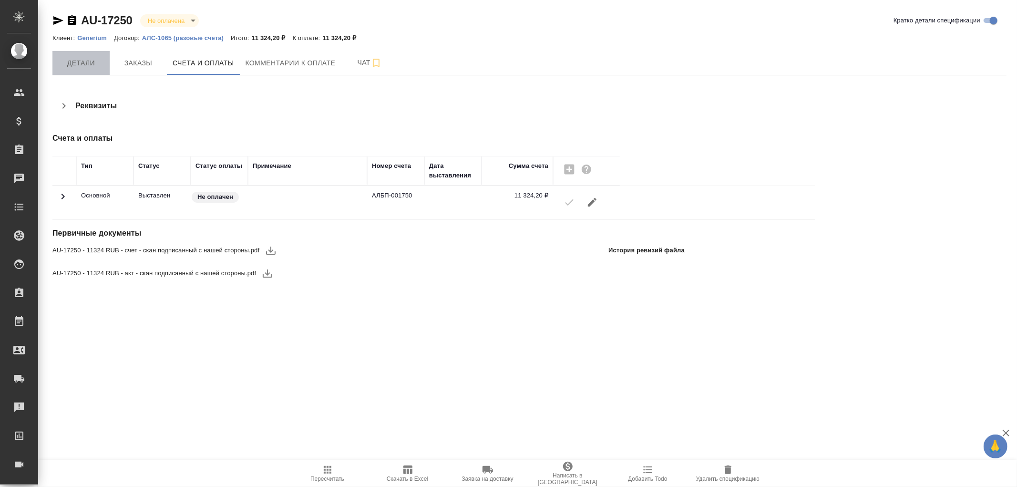
click at [84, 64] on span "Детали" at bounding box center [81, 63] width 46 height 12
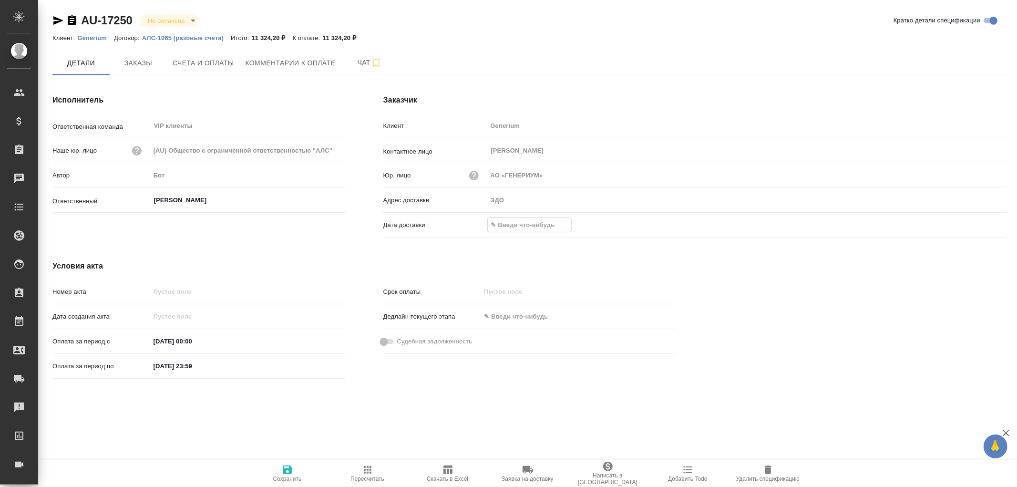
click at [501, 227] on input "text" at bounding box center [529, 225] width 83 height 14
click at [980, 223] on icon "button" at bounding box center [978, 224] width 11 height 11
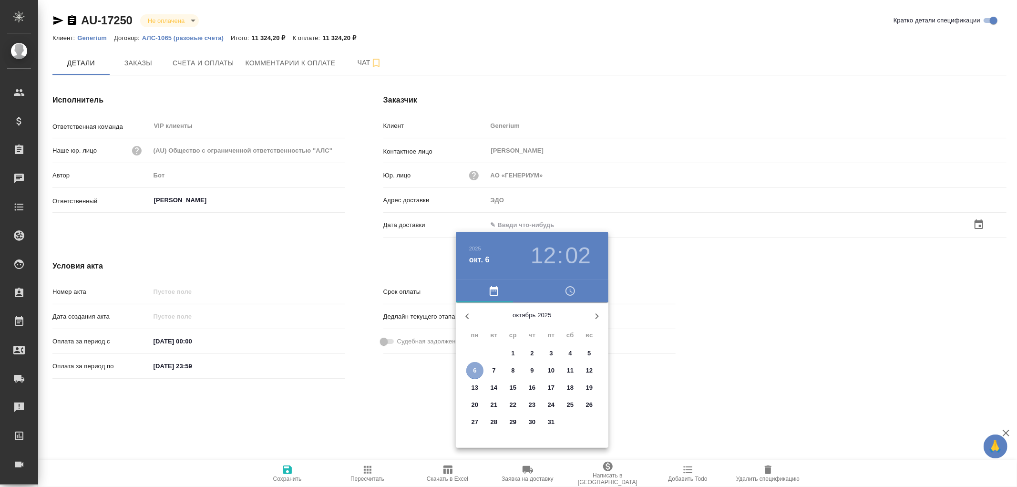
click at [474, 371] on p "6" at bounding box center [474, 371] width 3 height 10
type input "06.10.2025 12:02"
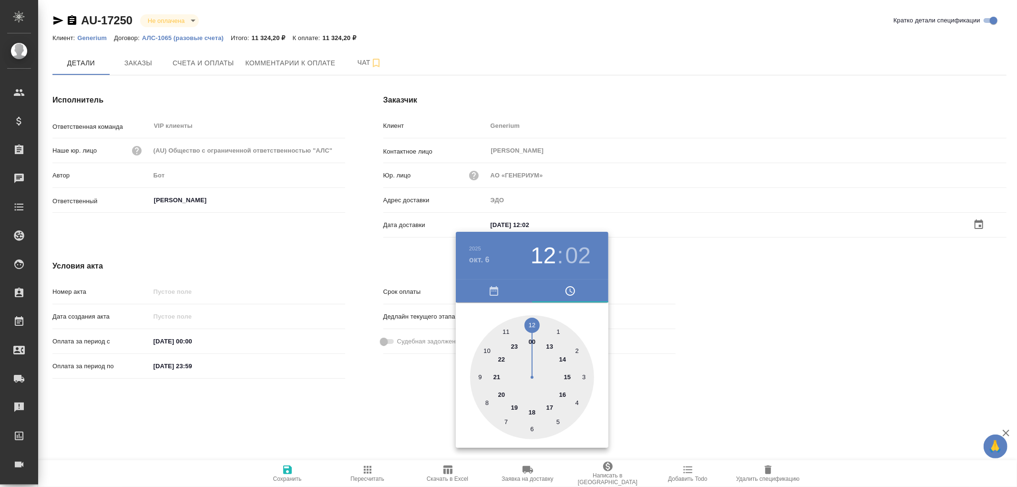
click at [285, 475] on div at bounding box center [508, 243] width 1017 height 487
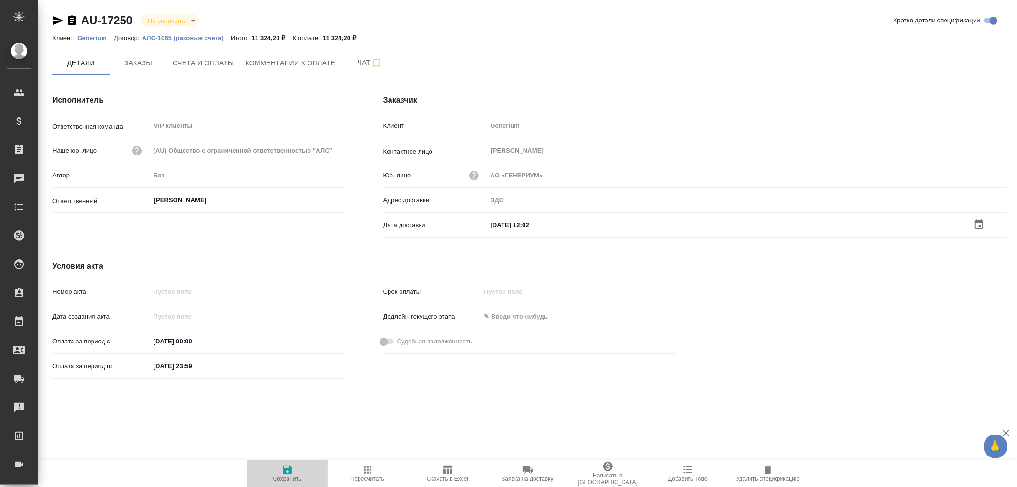
click at [287, 467] on icon "button" at bounding box center [287, 469] width 11 height 11
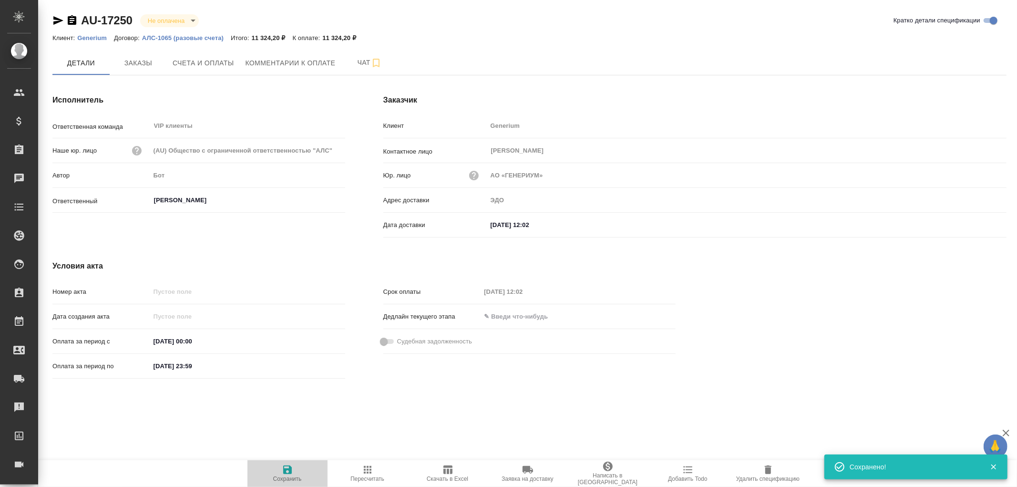
click at [287, 467] on icon "button" at bounding box center [287, 469] width 11 height 11
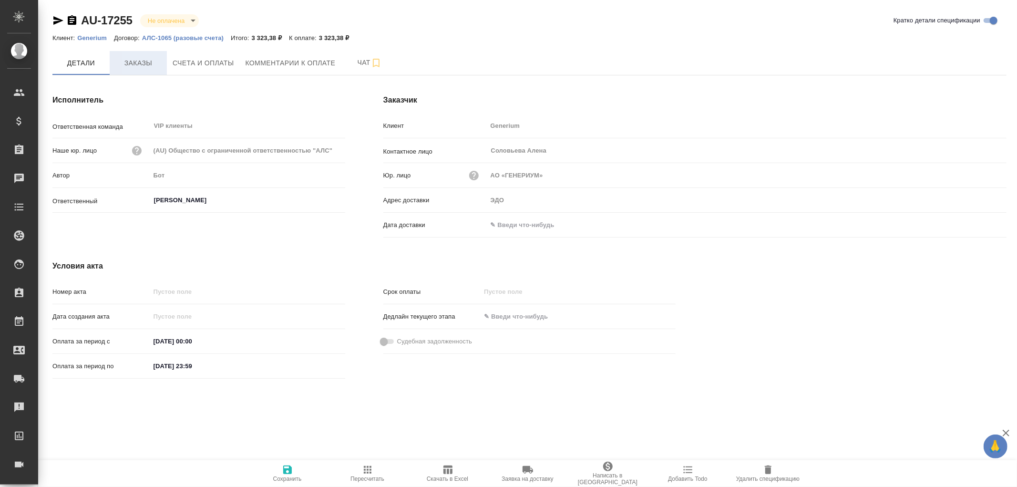
click at [139, 66] on span "Заказы" at bounding box center [138, 63] width 46 height 12
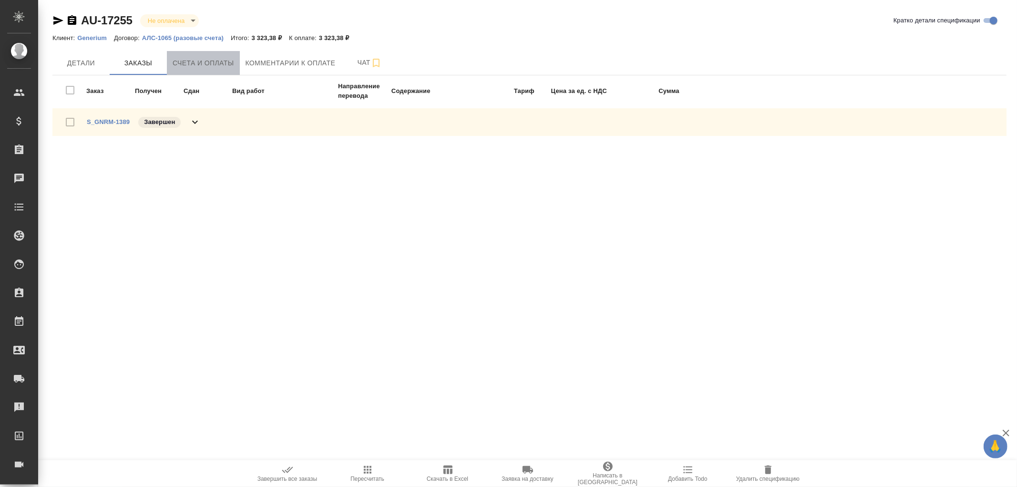
click at [203, 63] on span "Счета и оплаты" at bounding box center [204, 63] width 62 height 12
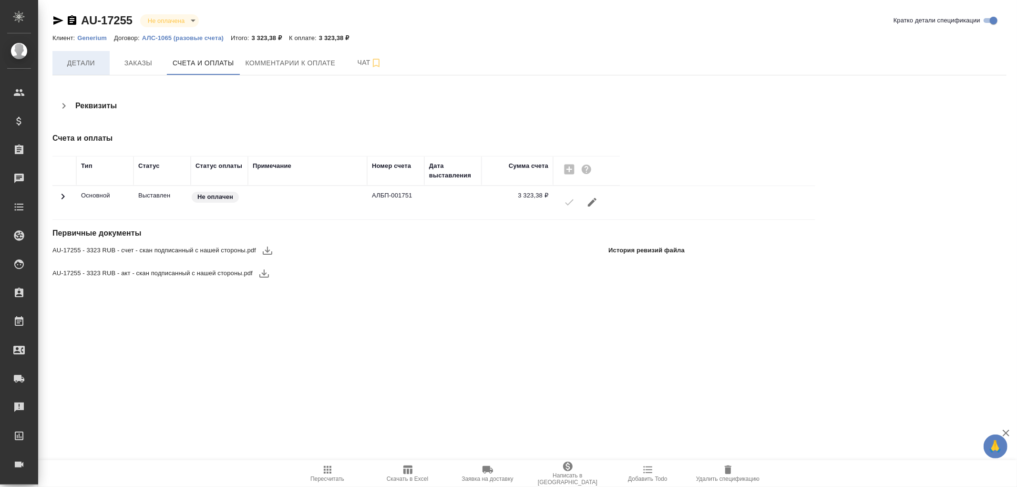
click at [82, 59] on span "Детали" at bounding box center [81, 63] width 46 height 12
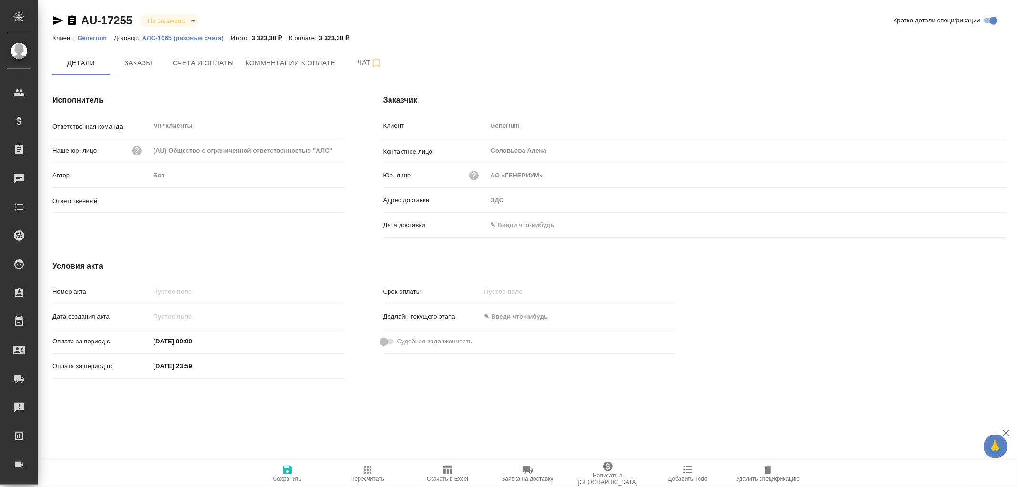
click at [506, 220] on input "text" at bounding box center [528, 225] width 83 height 14
type input "[PERSON_NAME]"
click at [979, 223] on icon "button" at bounding box center [978, 223] width 11 height 11
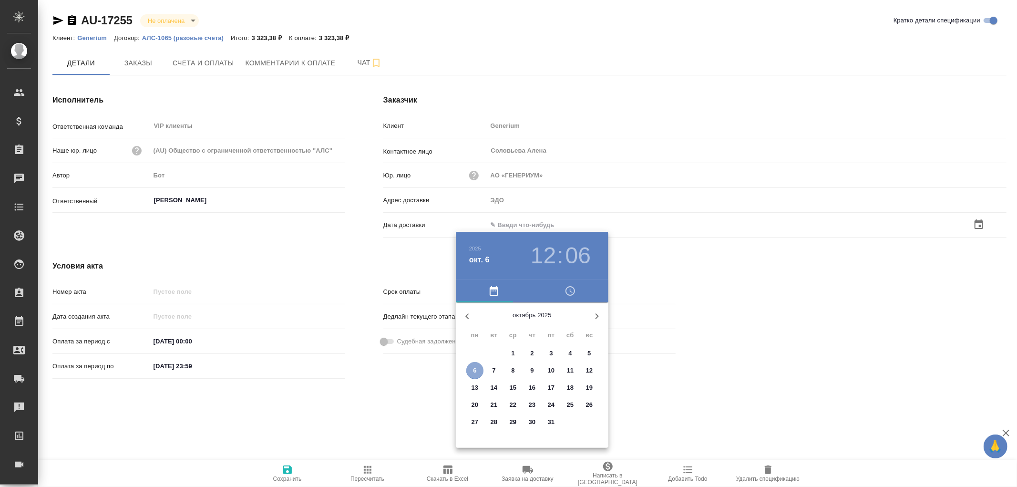
click at [475, 368] on p "6" at bounding box center [474, 371] width 3 height 10
type input "[DATE] 12:06"
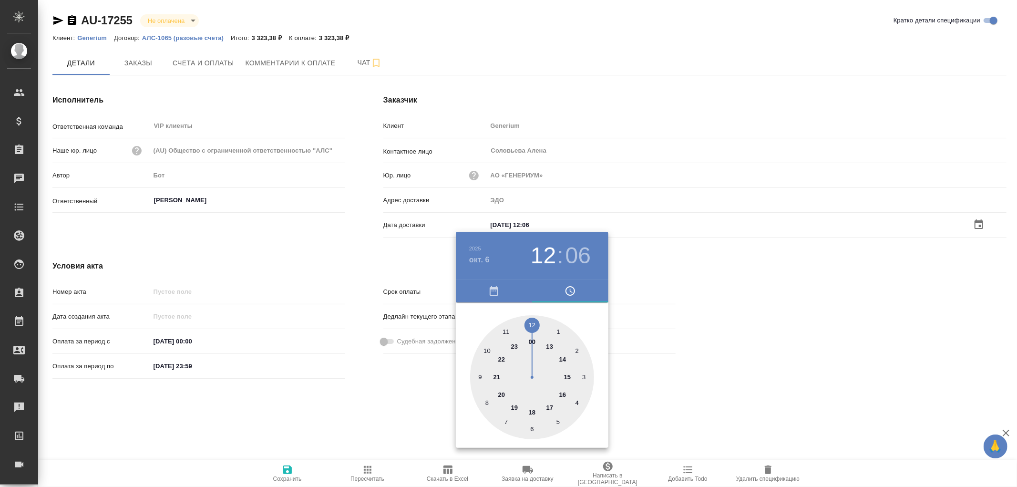
click at [289, 470] on div at bounding box center [508, 243] width 1017 height 487
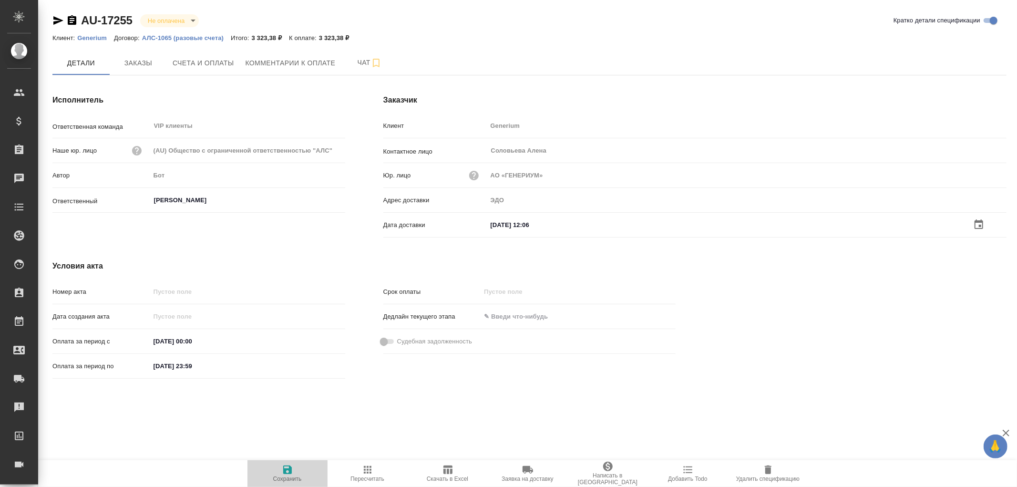
click at [289, 470] on icon "button" at bounding box center [287, 469] width 9 height 9
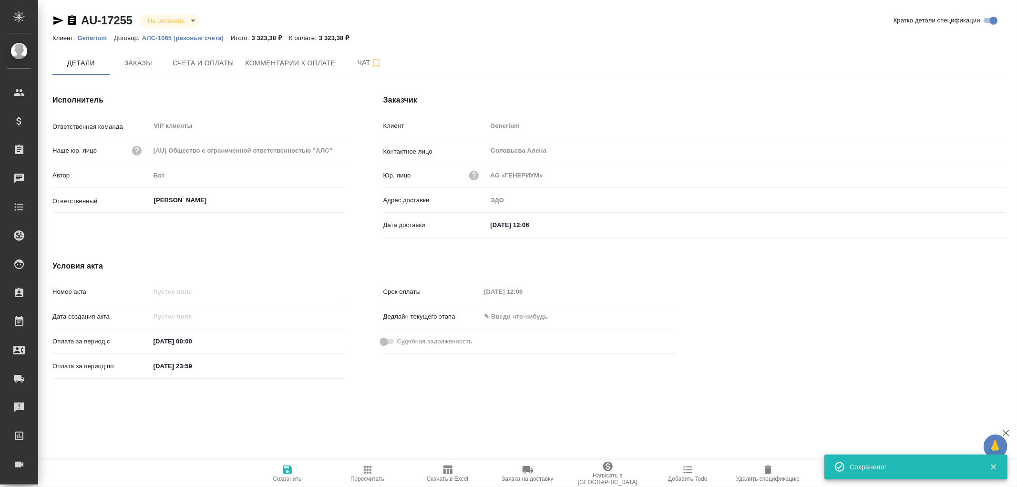
click at [289, 470] on icon "button" at bounding box center [287, 469] width 9 height 9
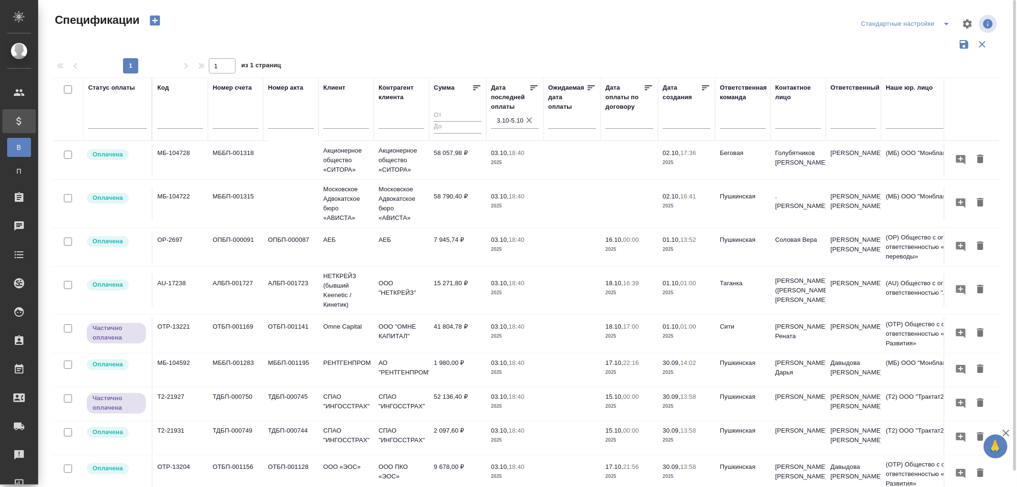
click at [529, 120] on icon "button" at bounding box center [530, 120] width 6 height 6
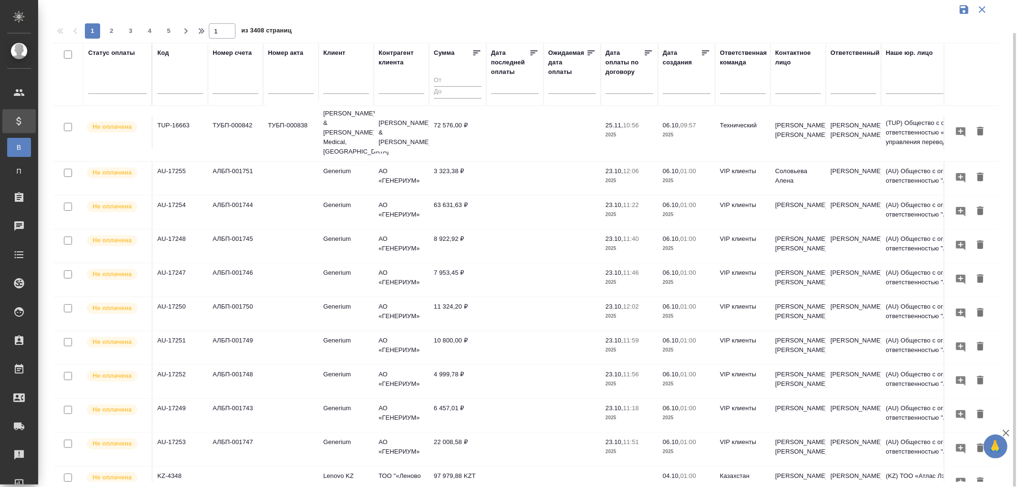
scroll to position [523, 0]
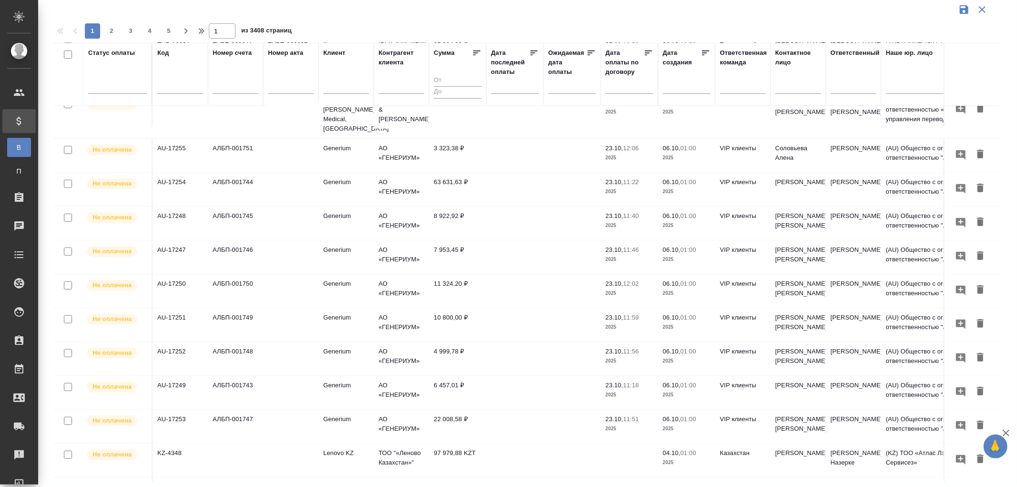
click at [494, 87] on div at bounding box center [515, 86] width 48 height 16
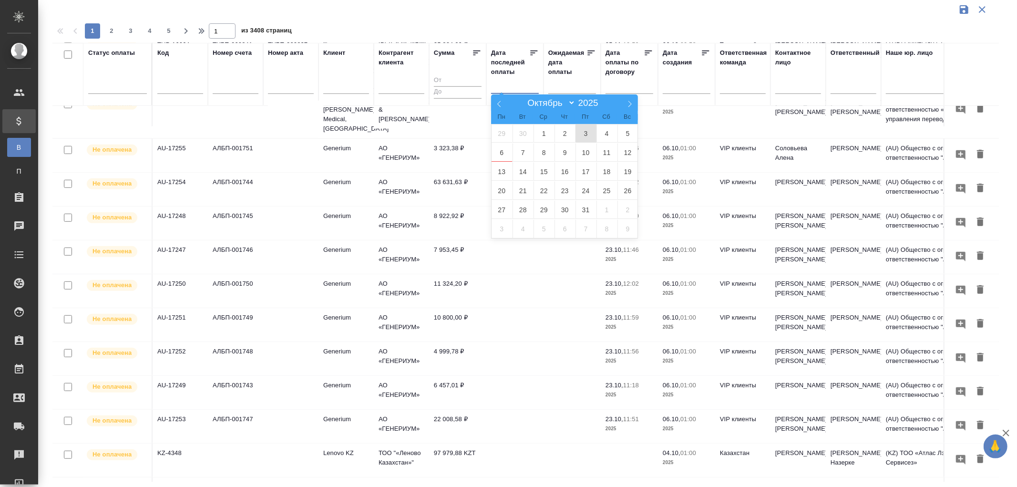
click at [588, 134] on span "3" at bounding box center [586, 133] width 21 height 19
type div "2025-10-02T21:00:00.000Z"
click at [625, 135] on span "5" at bounding box center [628, 133] width 21 height 19
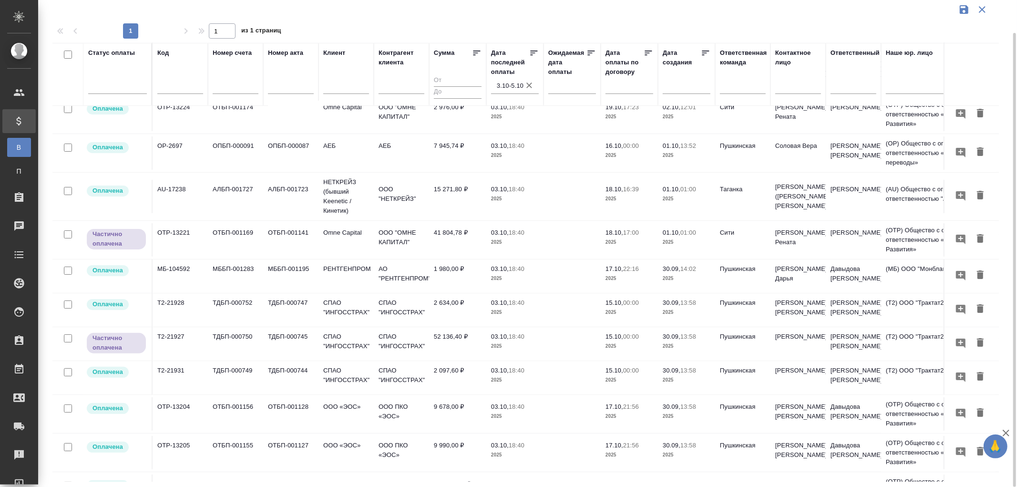
scroll to position [106, 0]
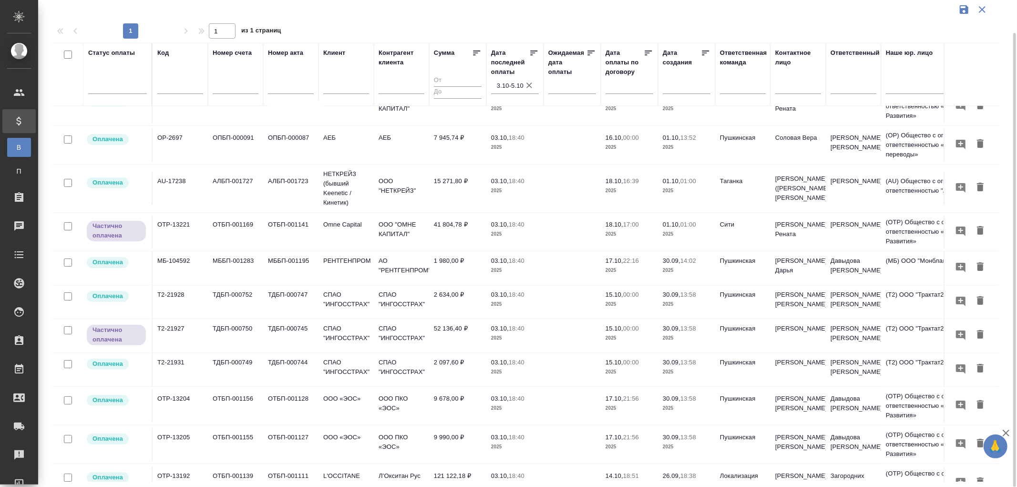
click at [456, 224] on td "41 804,78 ₽" at bounding box center [457, 231] width 57 height 33
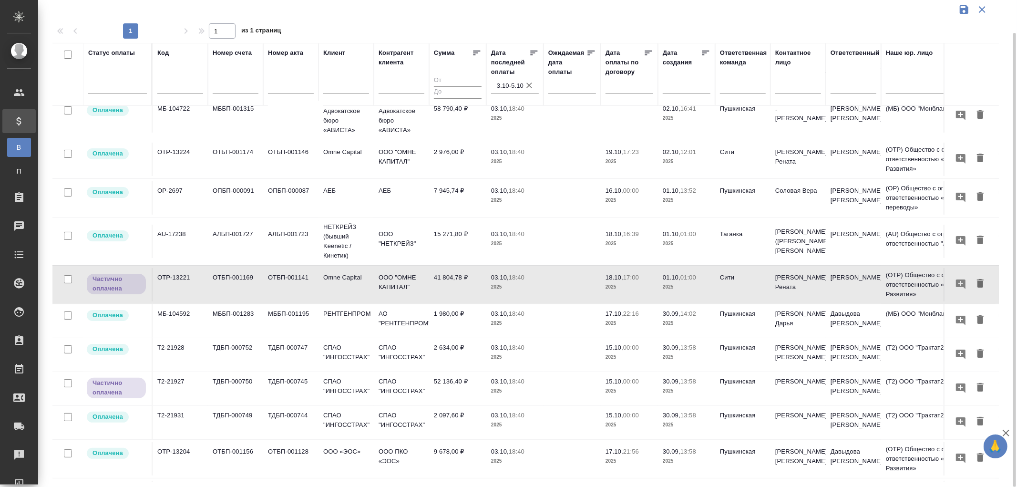
scroll to position [0, 0]
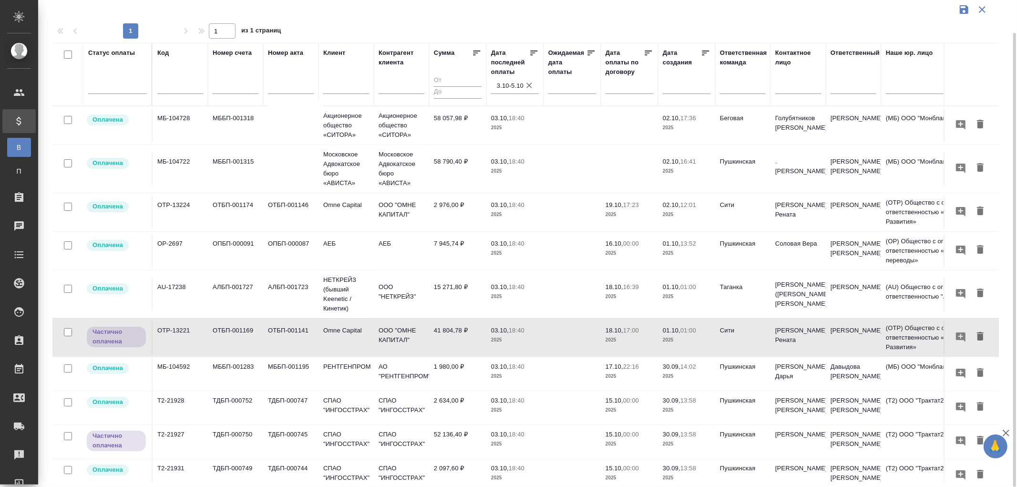
drag, startPoint x: 528, startPoint y: 88, endPoint x: 236, endPoint y: 83, distance: 292.4
click at [529, 87] on icon "button" at bounding box center [530, 86] width 10 height 10
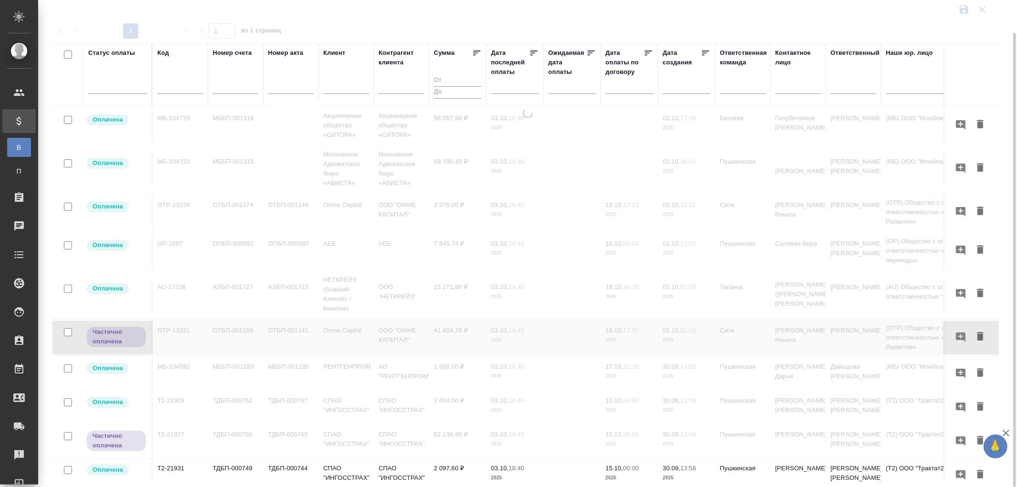
click at [122, 88] on div at bounding box center [117, 84] width 59 height 14
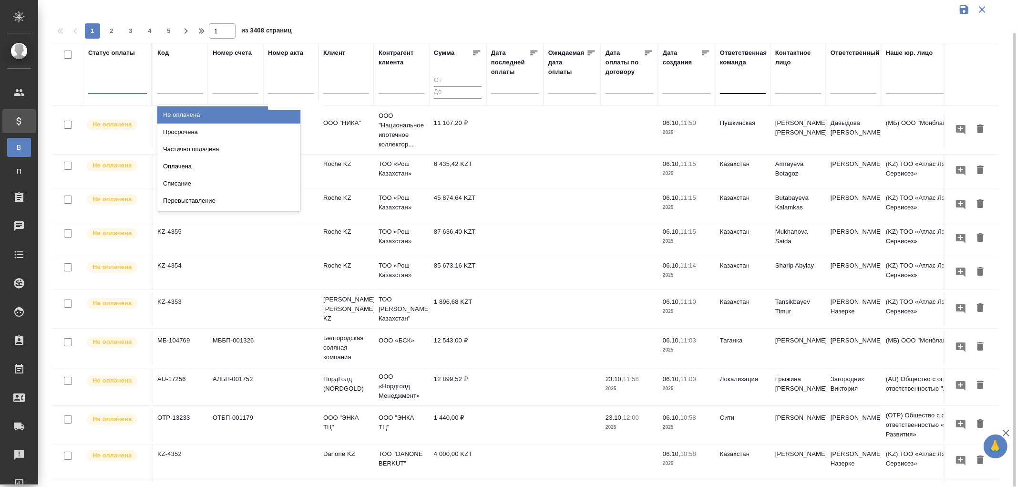
click at [731, 87] on div at bounding box center [743, 84] width 46 height 14
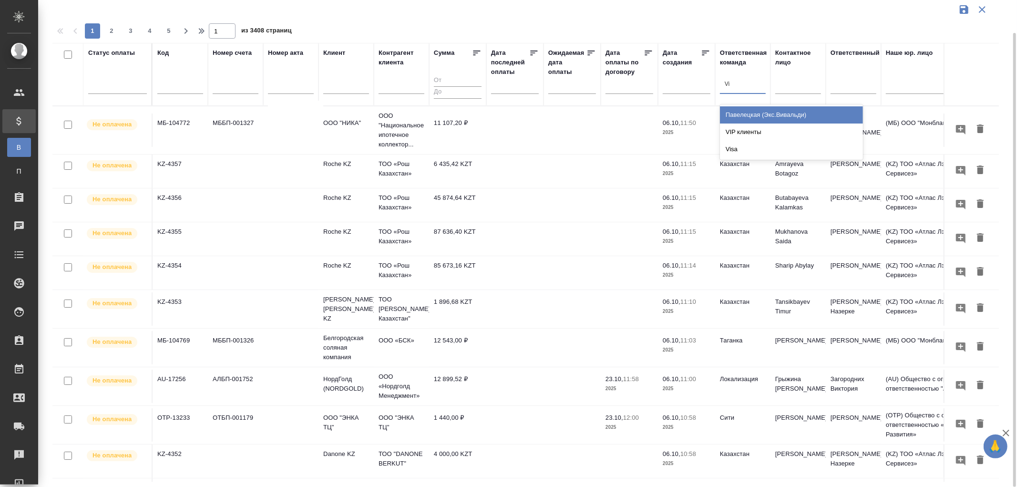
type input "Vip"
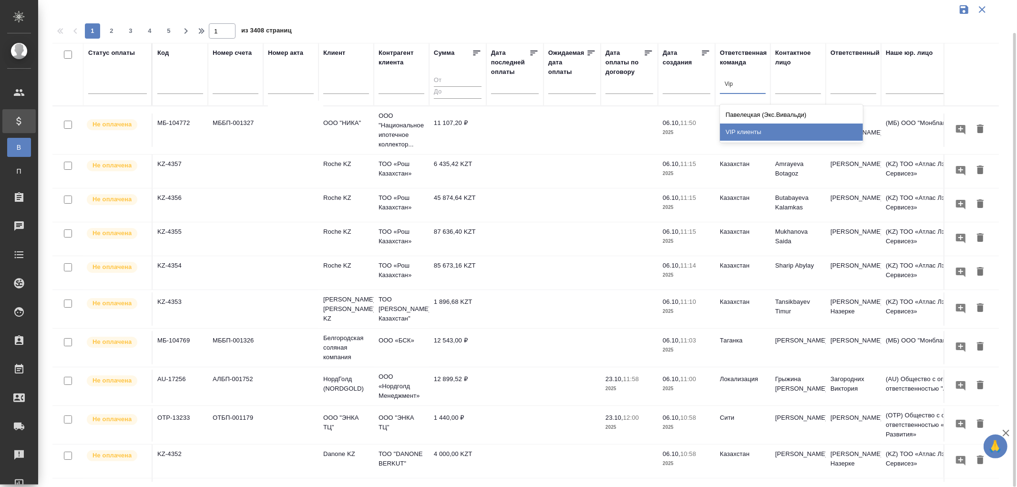
click at [745, 127] on div "VIP клиенты" at bounding box center [791, 132] width 143 height 17
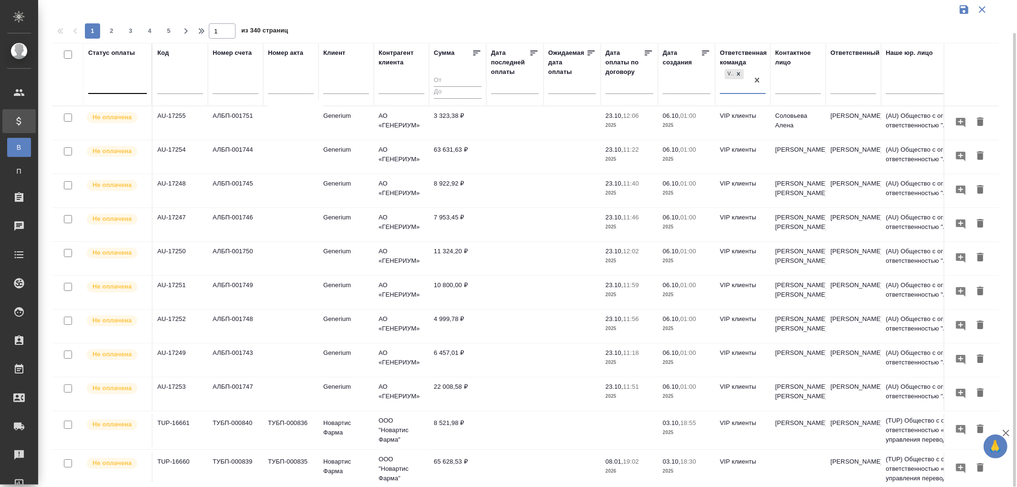
click at [110, 83] on div at bounding box center [117, 84] width 59 height 14
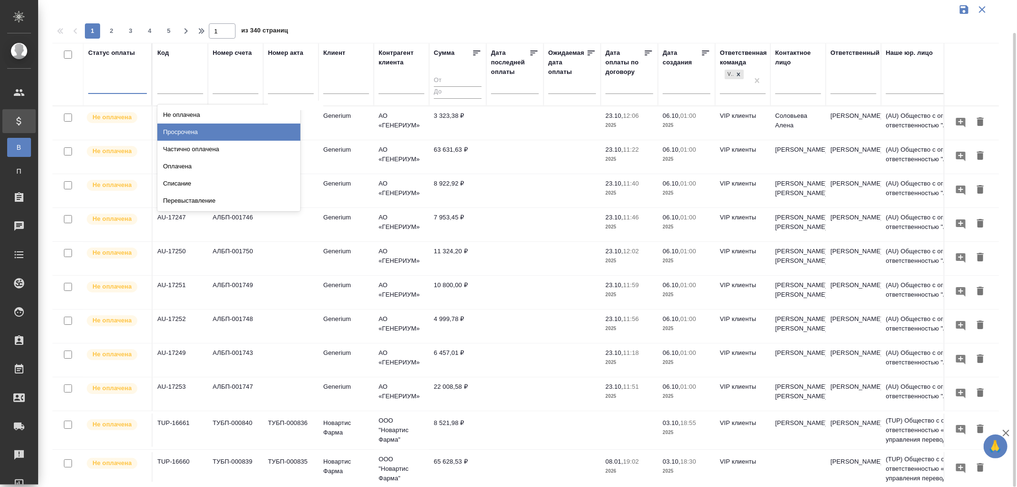
click at [192, 132] on div "Просрочена" at bounding box center [228, 132] width 143 height 17
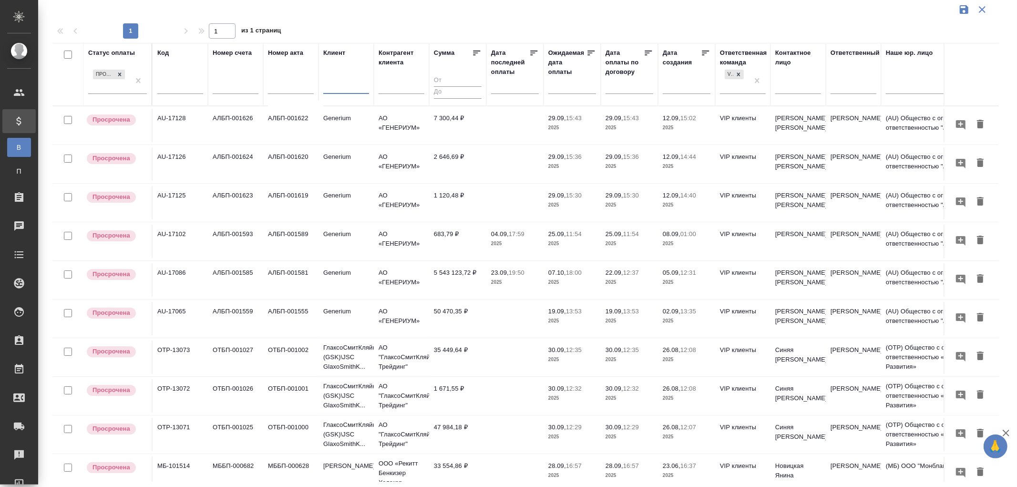
click at [344, 89] on input "text" at bounding box center [346, 88] width 46 height 12
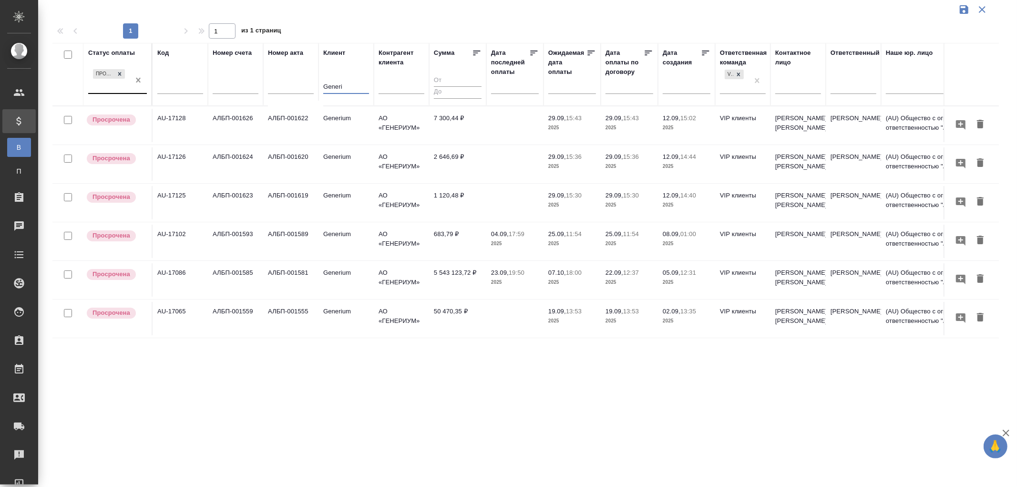
type input "Generi"
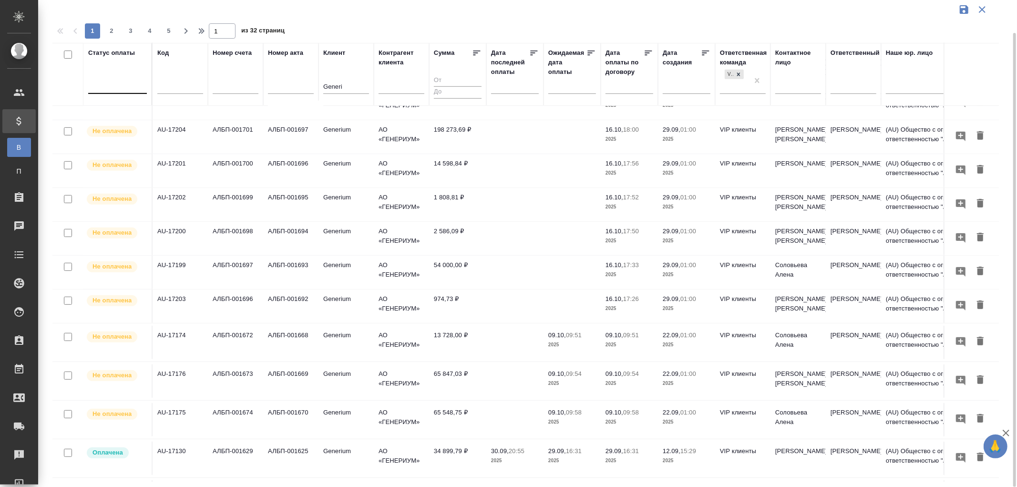
scroll to position [518, 0]
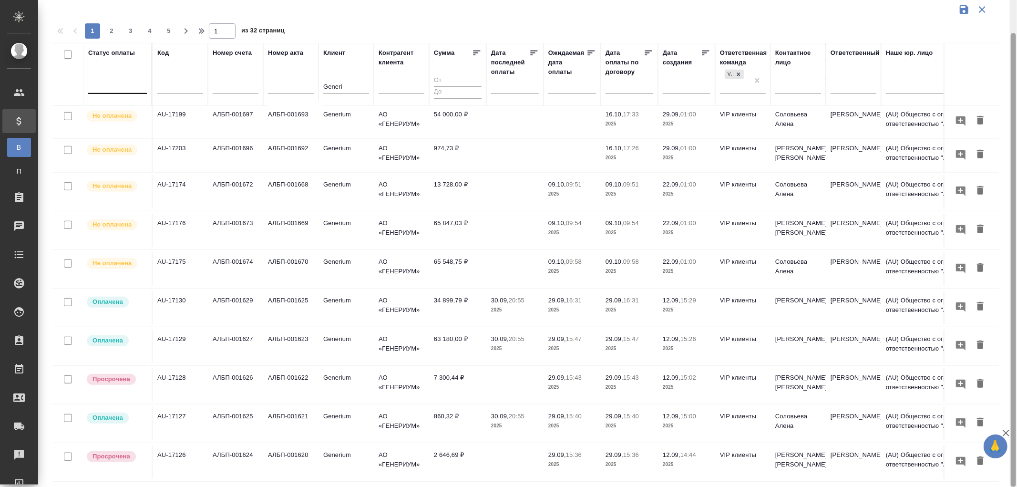
drag, startPoint x: 226, startPoint y: 445, endPoint x: 1017, endPoint y: 478, distance: 791.9
click at [226, 445] on td "АЛБП-001624" at bounding box center [235, 461] width 55 height 33
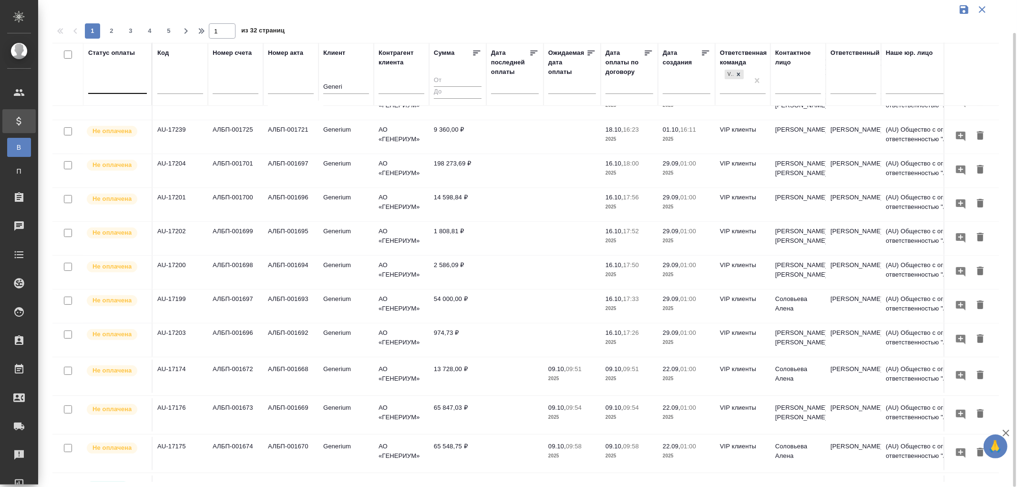
scroll to position [200, 0]
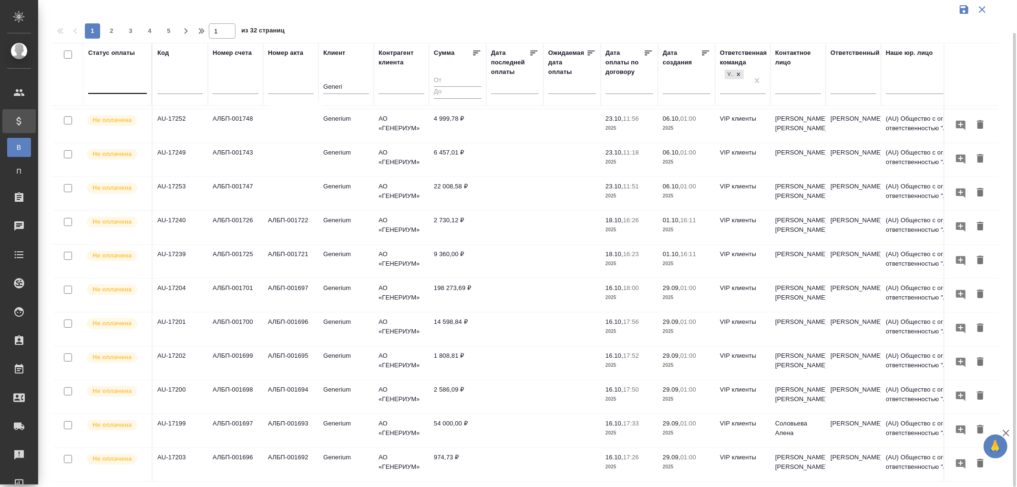
click at [174, 258] on td "AU-17239" at bounding box center [180, 261] width 55 height 33
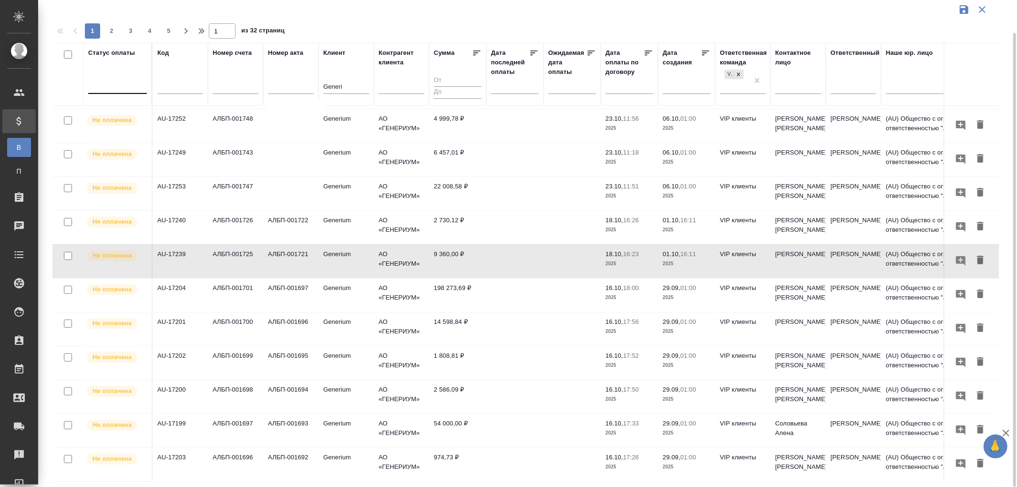
click at [235, 158] on td "АЛБП-001743" at bounding box center [235, 159] width 55 height 33
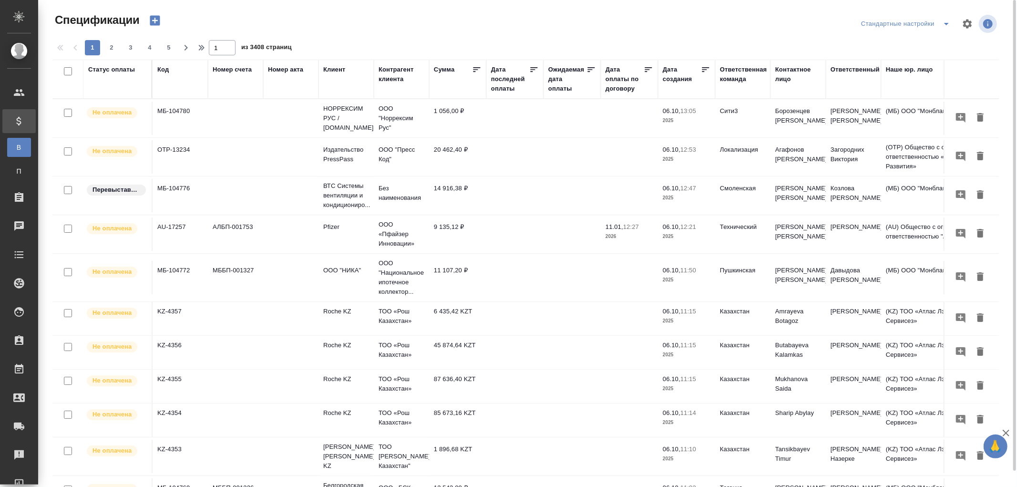
click at [506, 87] on div "Дата последней оплаты" at bounding box center [510, 79] width 38 height 29
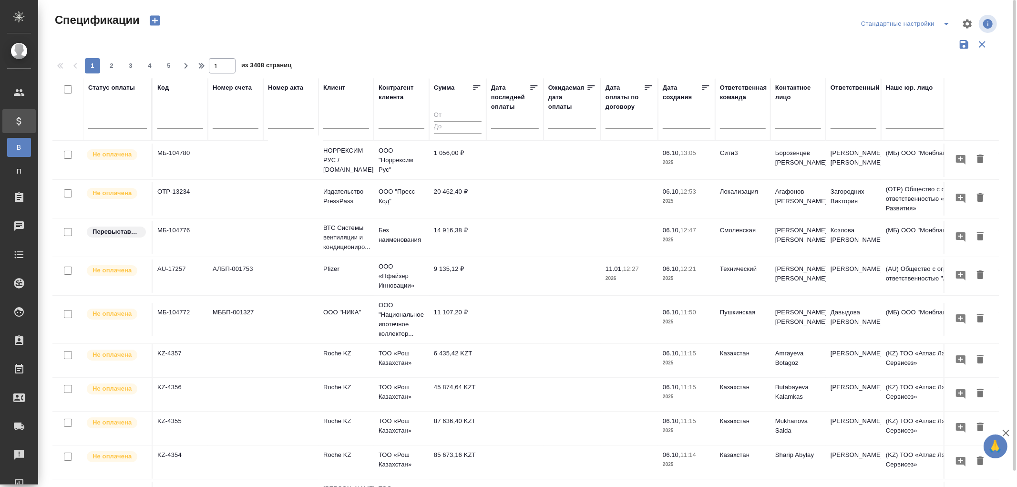
click at [499, 126] on input "text" at bounding box center [518, 120] width 42 height 13
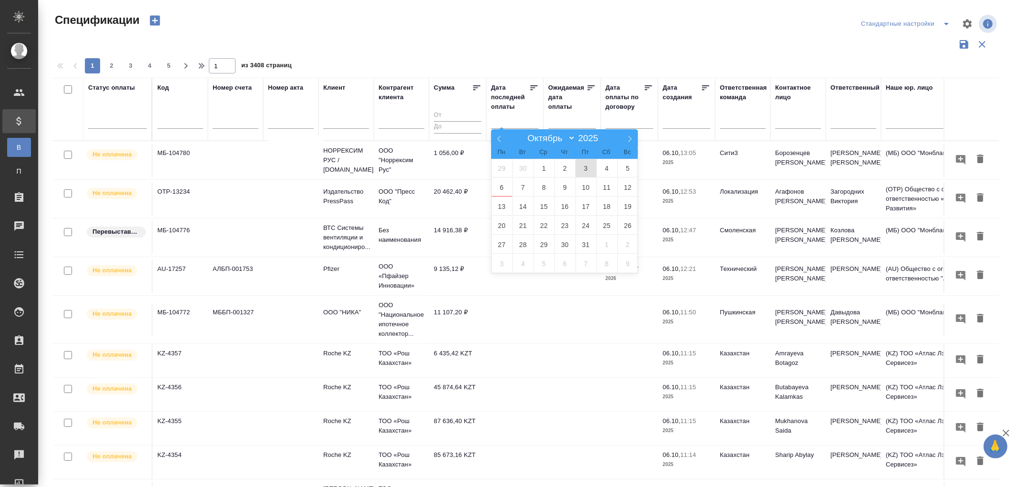
click at [584, 169] on span "3" at bounding box center [586, 168] width 21 height 19
type div "2025-10-02T21:00:00.000Z"
click at [628, 166] on span "5" at bounding box center [628, 168] width 21 height 19
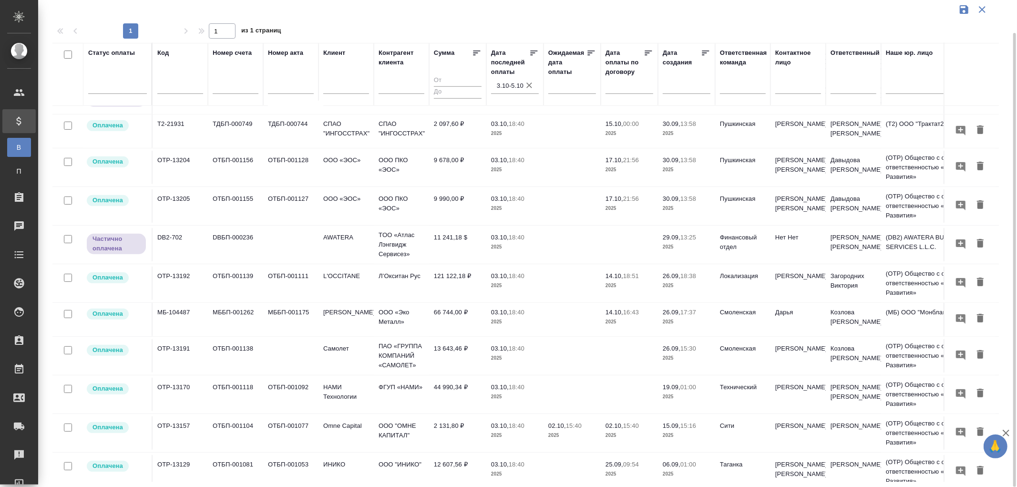
scroll to position [371, 0]
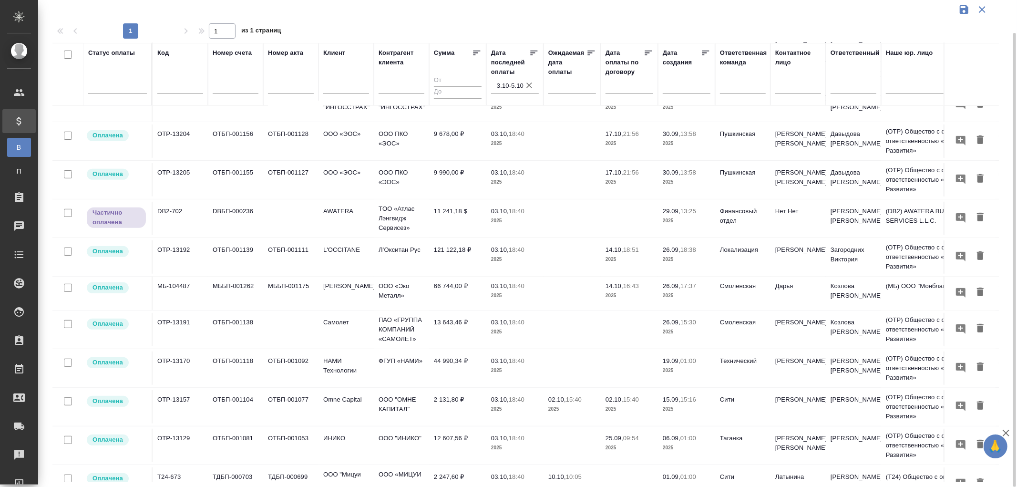
click at [455, 216] on td "11 241,18 $" at bounding box center [457, 218] width 57 height 33
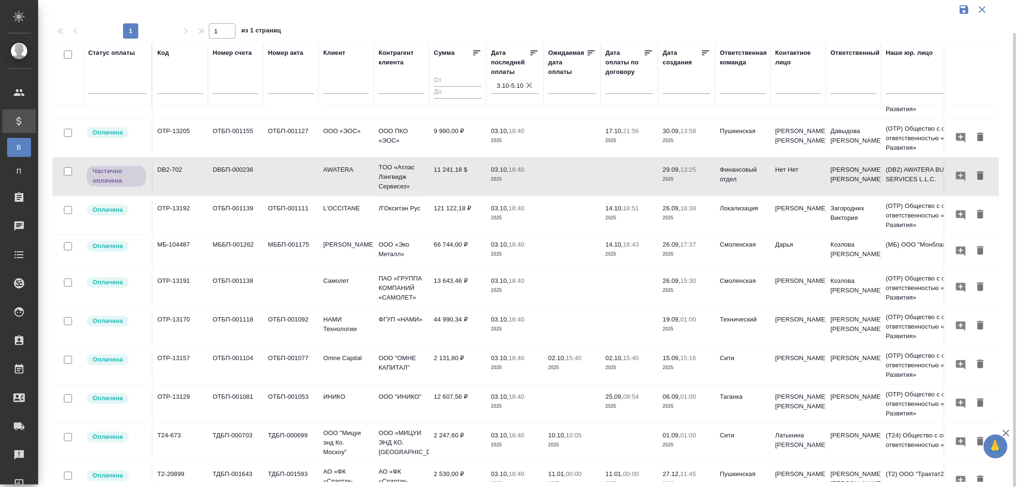
scroll to position [440, 0]
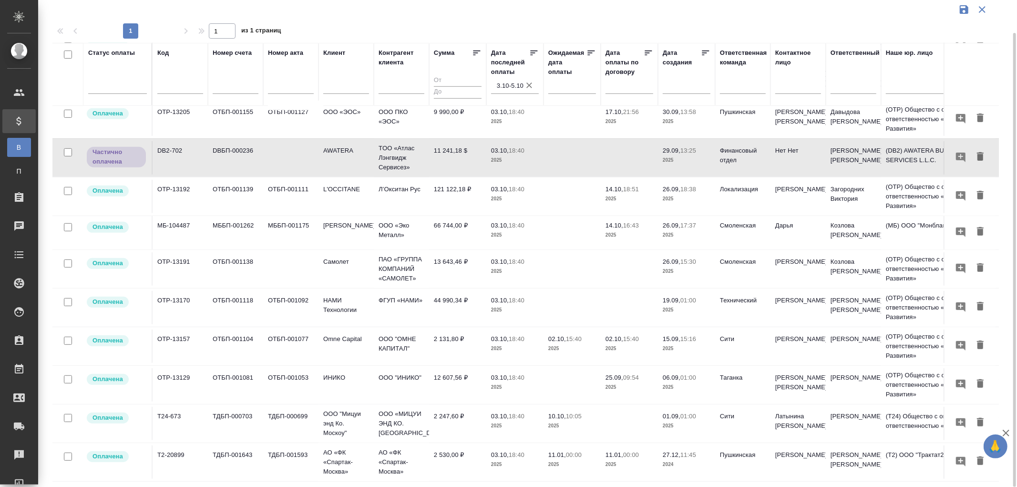
click at [506, 147] on p "03.10," at bounding box center [500, 150] width 18 height 7
click at [528, 84] on icon "button" at bounding box center [530, 86] width 6 height 6
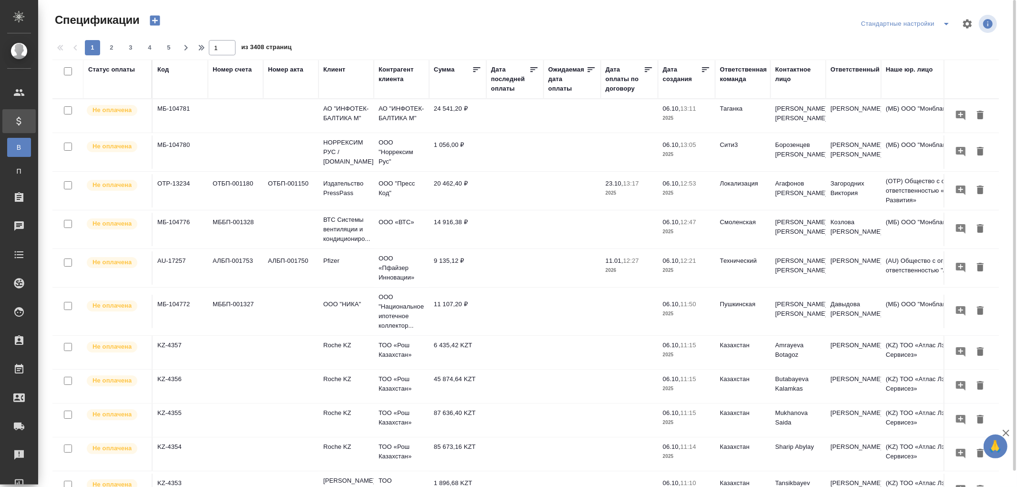
click at [498, 86] on div "Дата последней оплаты" at bounding box center [510, 79] width 38 height 29
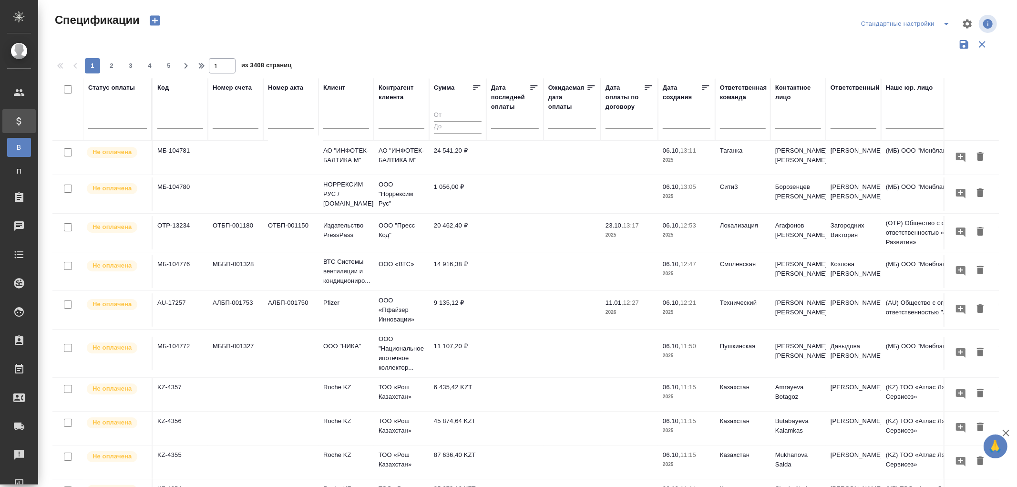
drag, startPoint x: 499, startPoint y: 125, endPoint x: 509, endPoint y: 125, distance: 10.0
click at [503, 125] on input "text" at bounding box center [518, 120] width 42 height 13
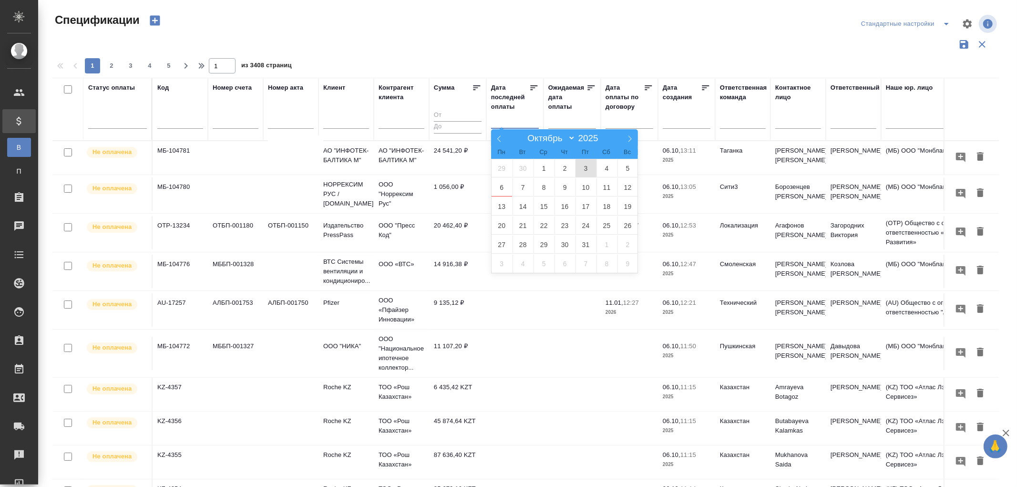
click at [585, 168] on span "3" at bounding box center [586, 168] width 21 height 19
type div "[DATE]T21:00:00.000Z"
click at [629, 167] on span "5" at bounding box center [628, 168] width 21 height 19
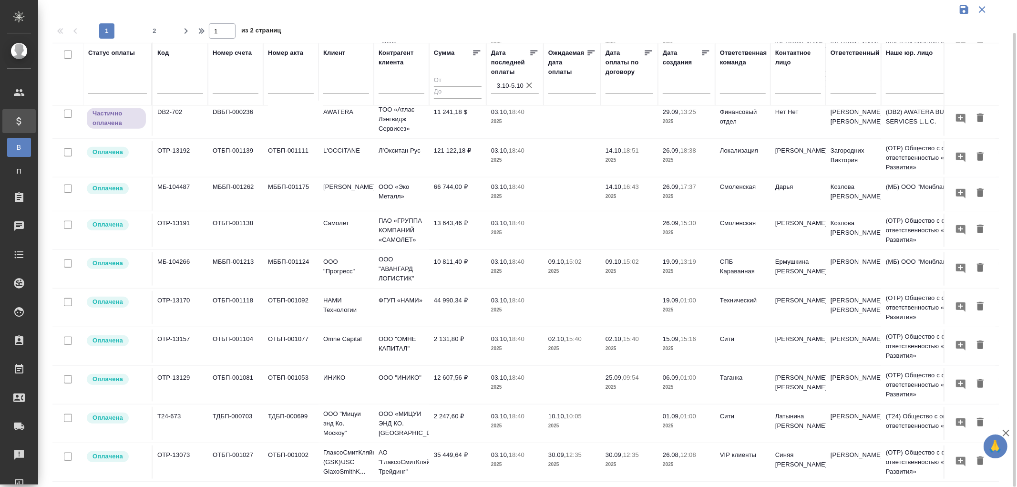
scroll to position [589, 0]
click at [154, 31] on span "2" at bounding box center [154, 31] width 15 height 10
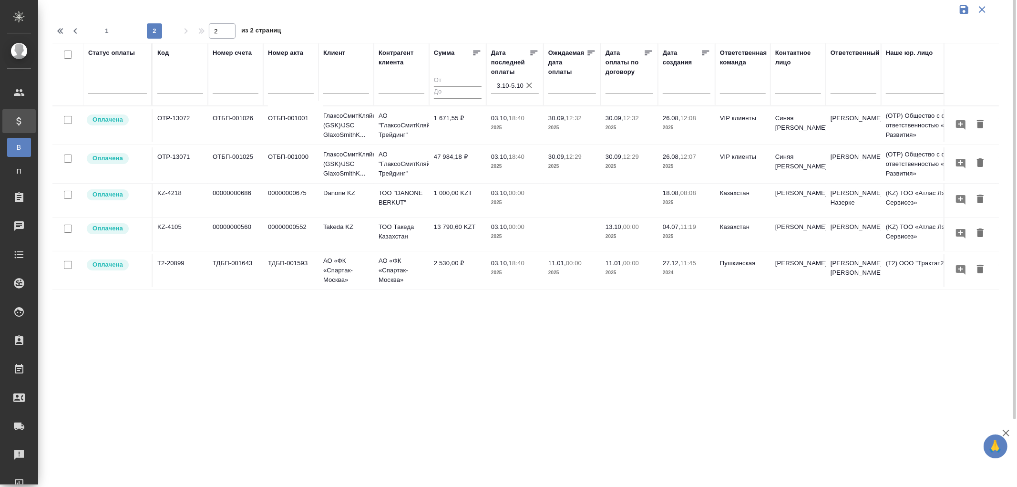
scroll to position [0, 0]
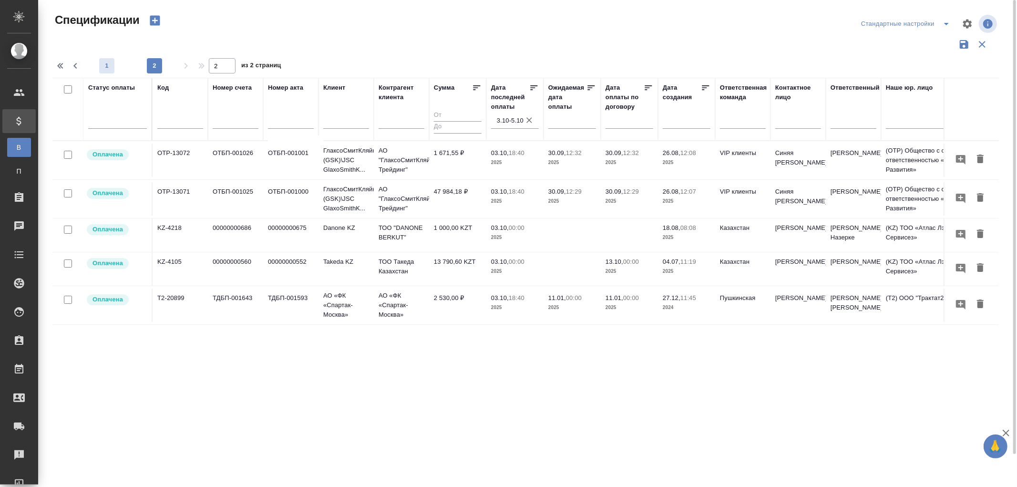
click at [105, 64] on span "1" at bounding box center [106, 66] width 15 height 10
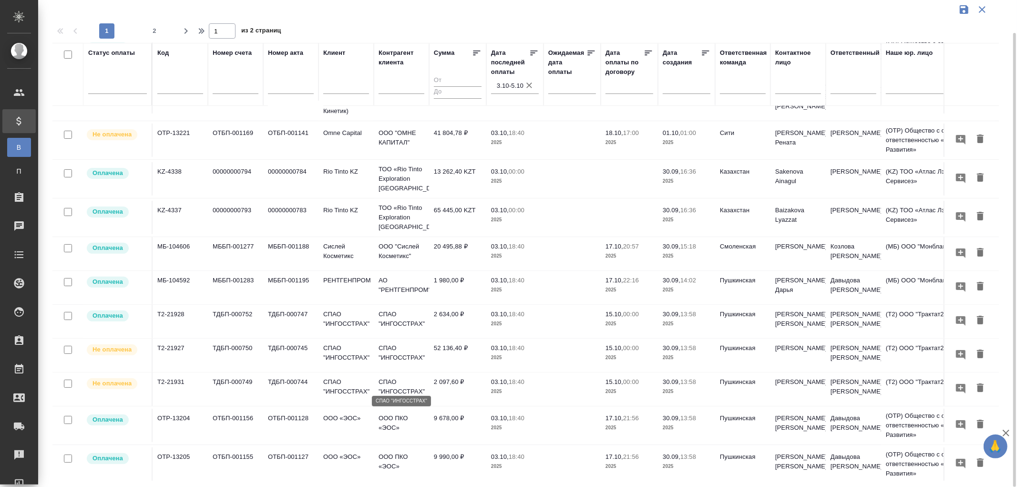
scroll to position [159, 0]
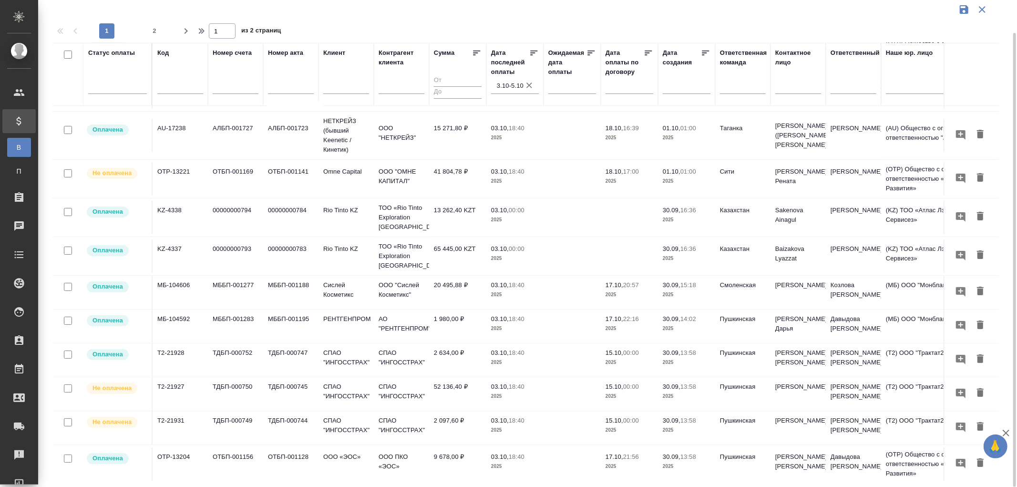
click at [504, 290] on p "2025" at bounding box center [515, 295] width 48 height 10
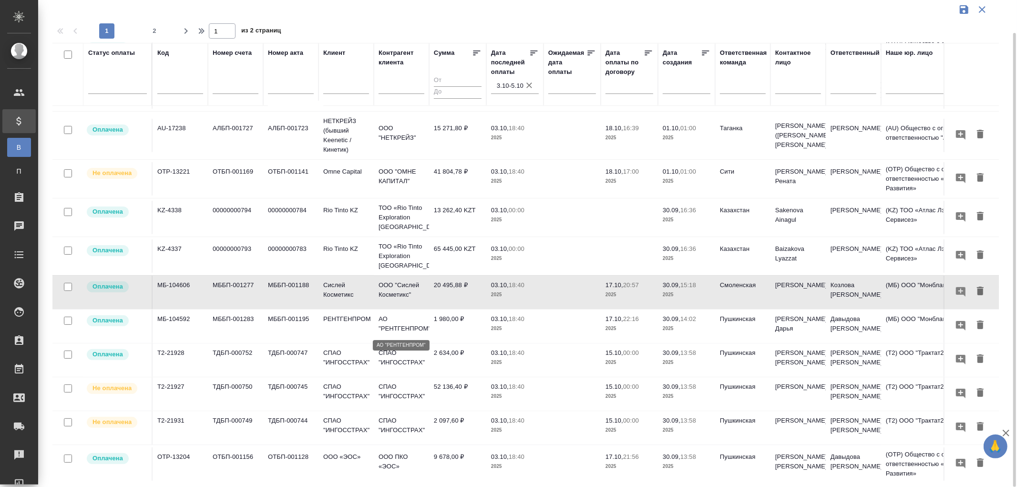
drag, startPoint x: 409, startPoint y: 320, endPoint x: 849, endPoint y: 385, distance: 444.9
click at [409, 320] on p "АО "РЕНТГЕНПРОМ"" at bounding box center [402, 323] width 46 height 19
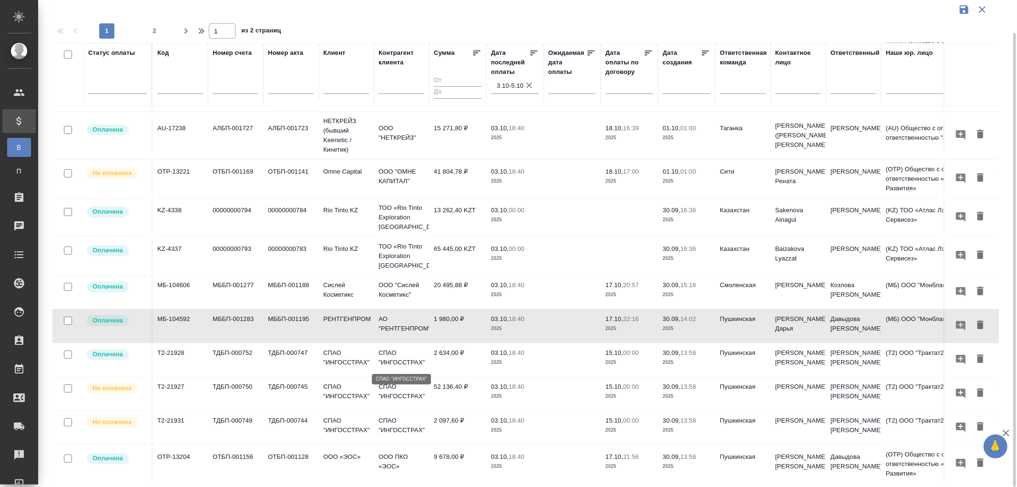
click at [382, 361] on p "СПАО "ИНГОССТРАХ"" at bounding box center [402, 357] width 46 height 19
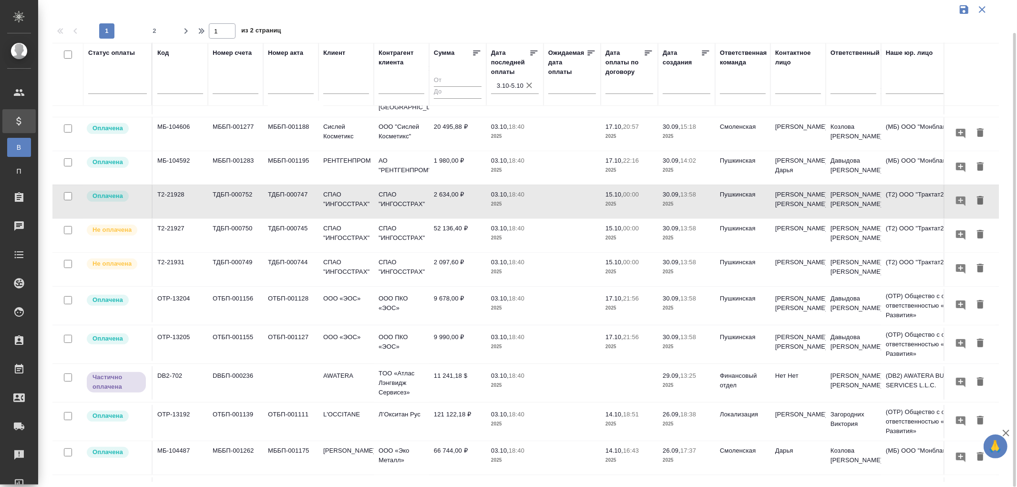
scroll to position [318, 0]
click at [454, 383] on td "11 241,18 $" at bounding box center [457, 382] width 57 height 33
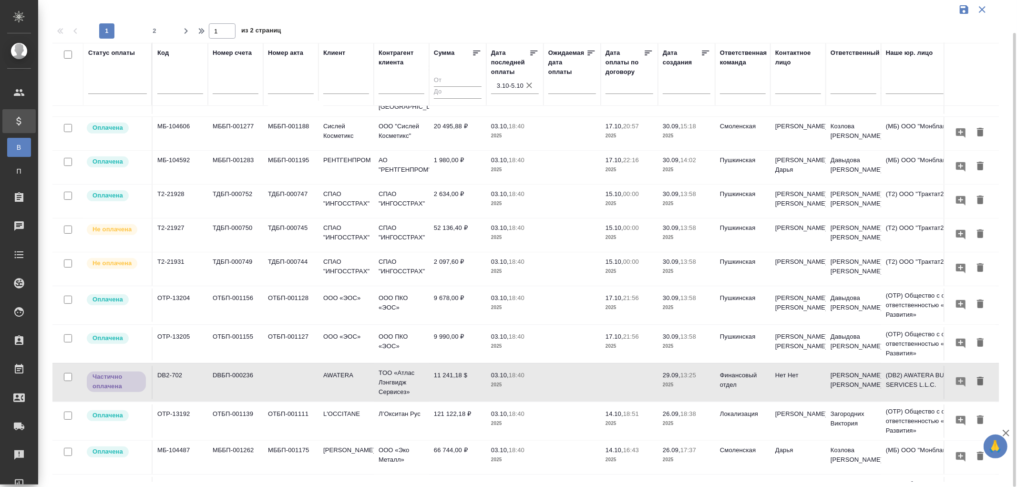
click at [759, 415] on td "Локализация" at bounding box center [742, 420] width 55 height 33
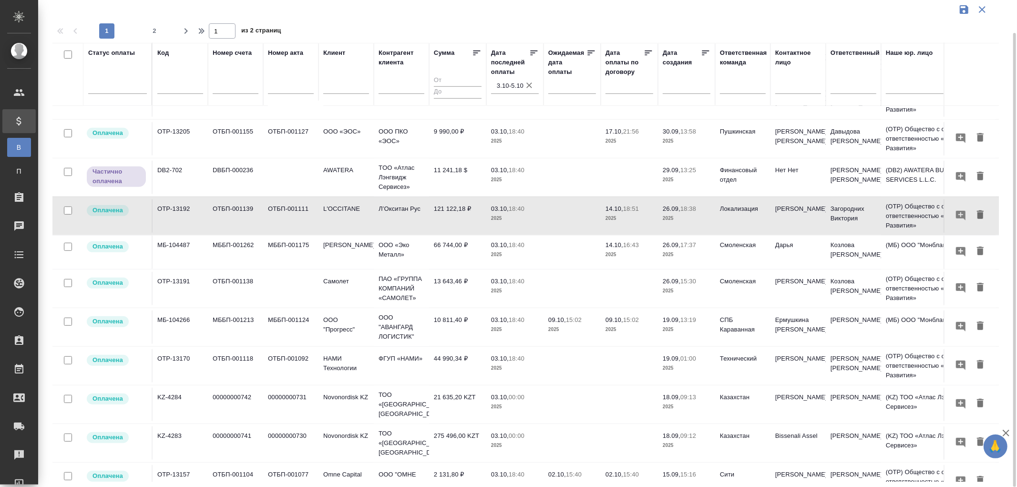
scroll to position [530, 0]
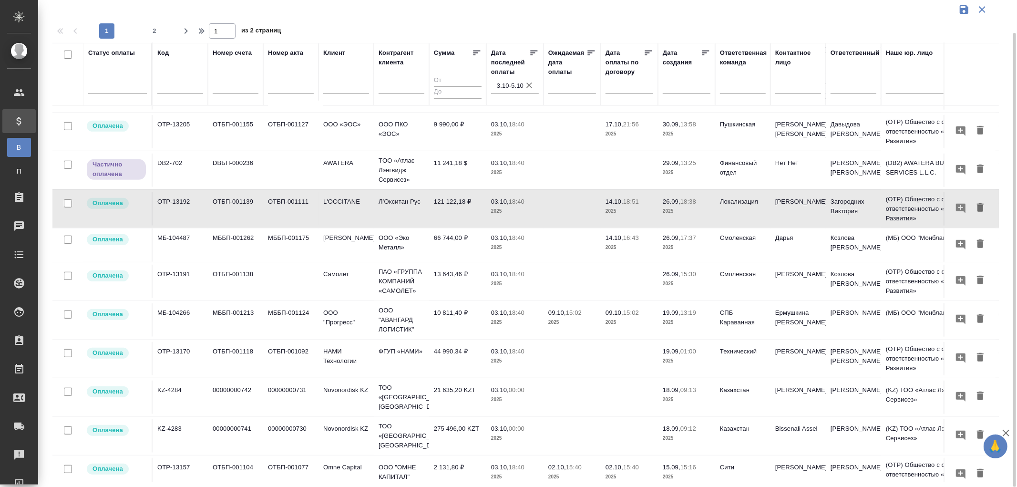
click at [428, 255] on td "ООО «Эко Металл»" at bounding box center [401, 244] width 55 height 33
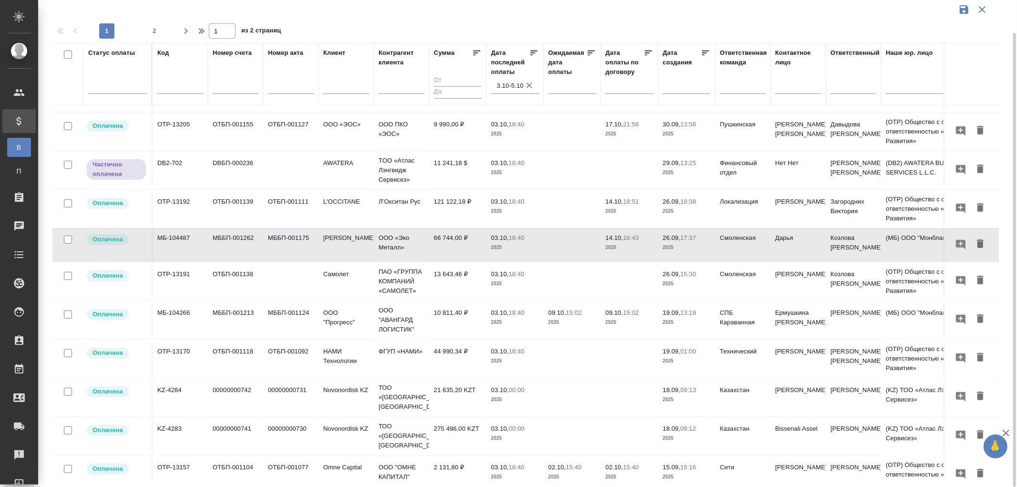
click at [456, 280] on td "13 643,46 ₽" at bounding box center [457, 281] width 57 height 33
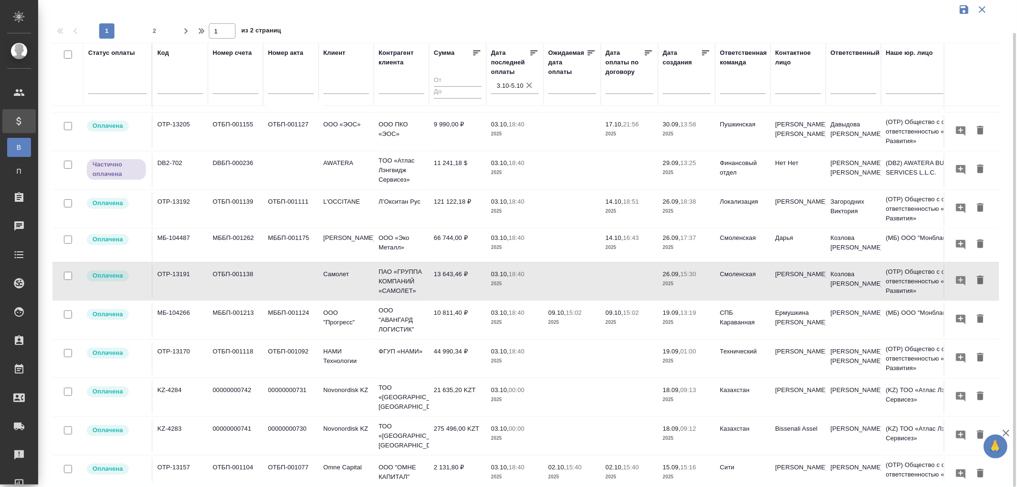
click at [452, 318] on td "10 811,40 ₽" at bounding box center [457, 319] width 57 height 33
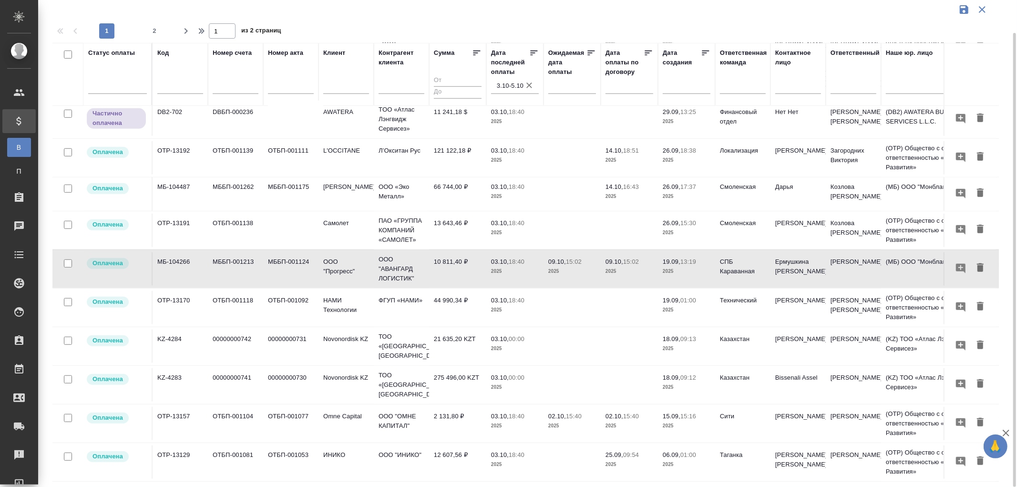
scroll to position [589, 0]
click at [444, 449] on td "12 607,56 ₽" at bounding box center [457, 461] width 57 height 33
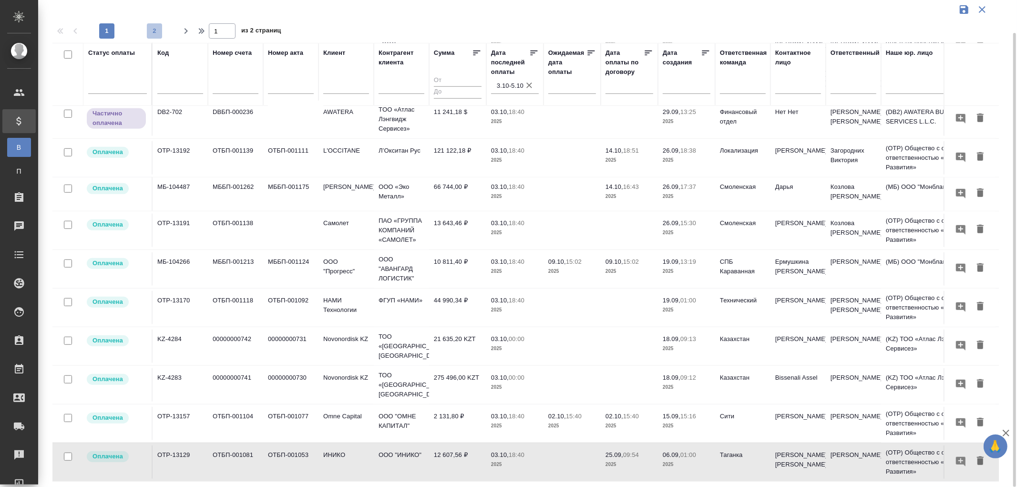
click at [156, 29] on span "2" at bounding box center [154, 31] width 15 height 10
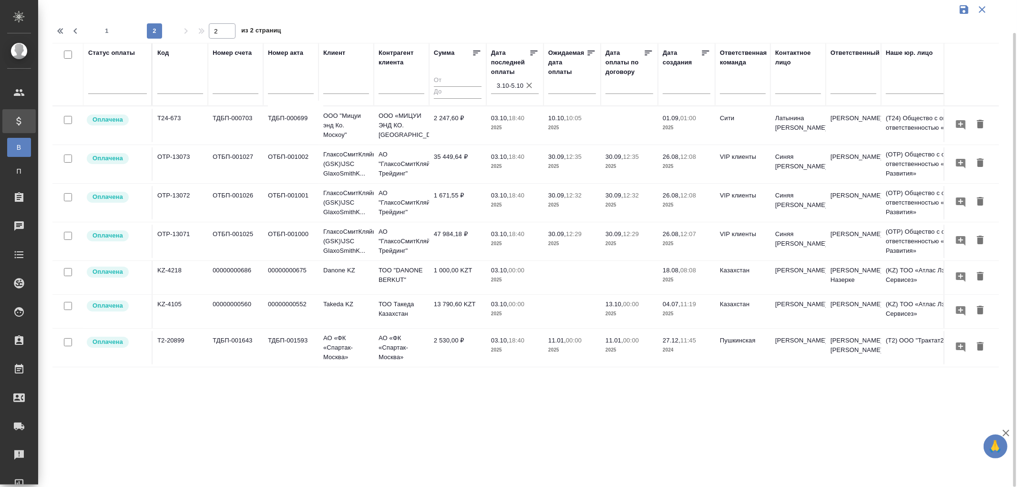
scroll to position [0, 0]
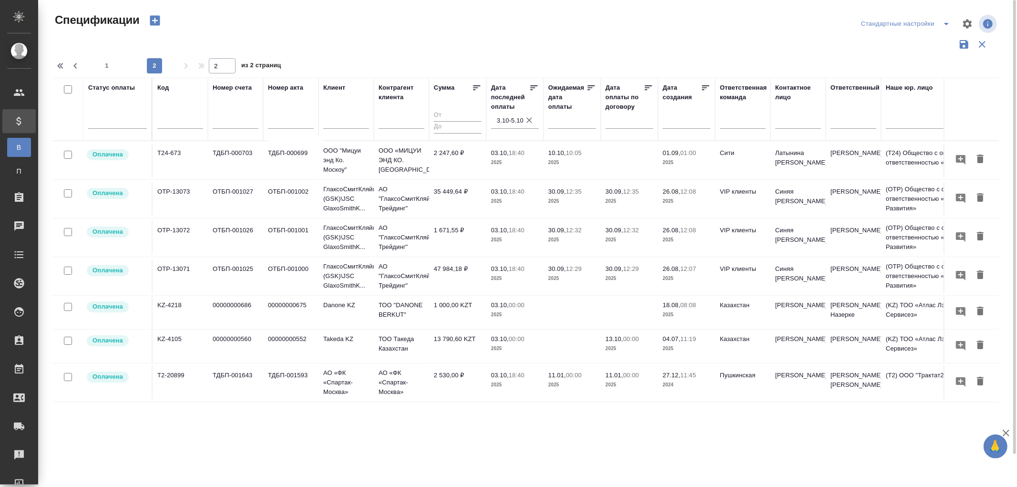
click at [458, 202] on td "35 449,64 ₽" at bounding box center [457, 198] width 57 height 33
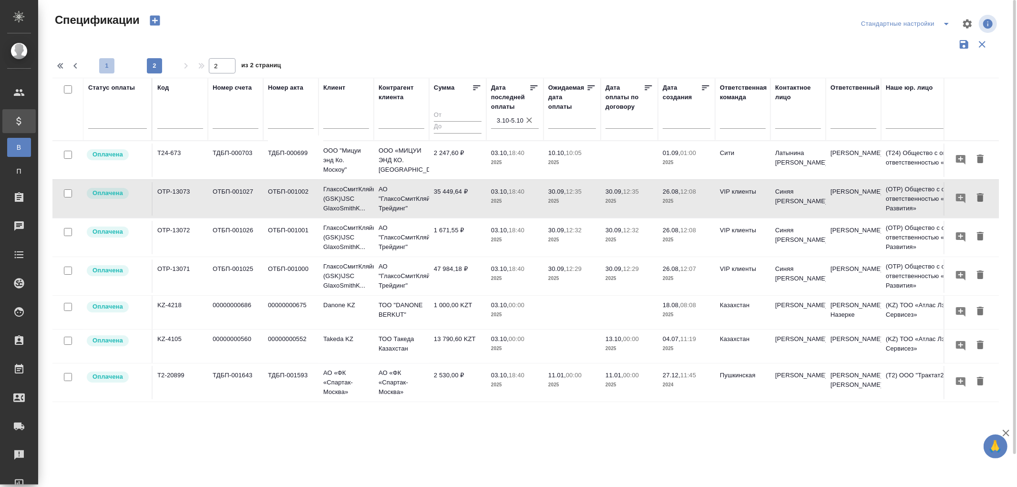
click at [103, 66] on span "1" at bounding box center [106, 66] width 15 height 10
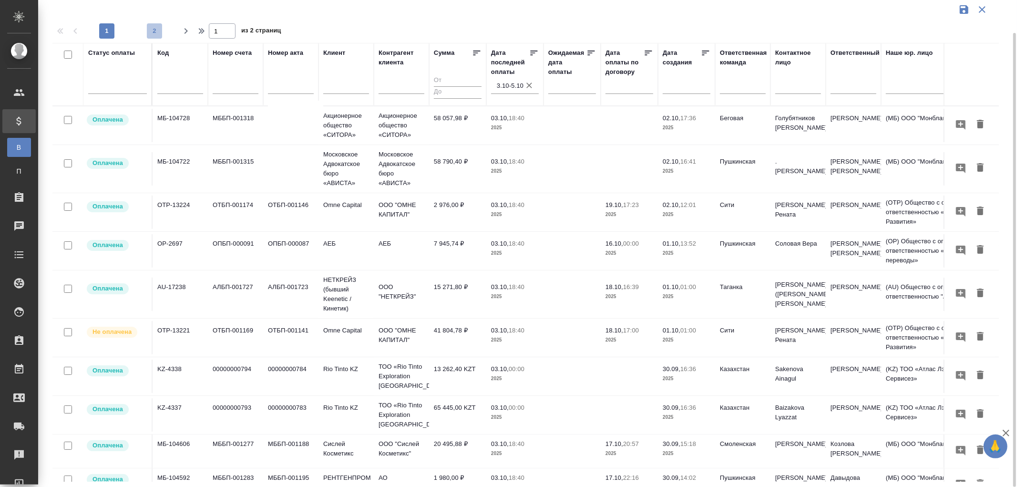
click at [154, 32] on span "2" at bounding box center [154, 31] width 15 height 10
type input "2"
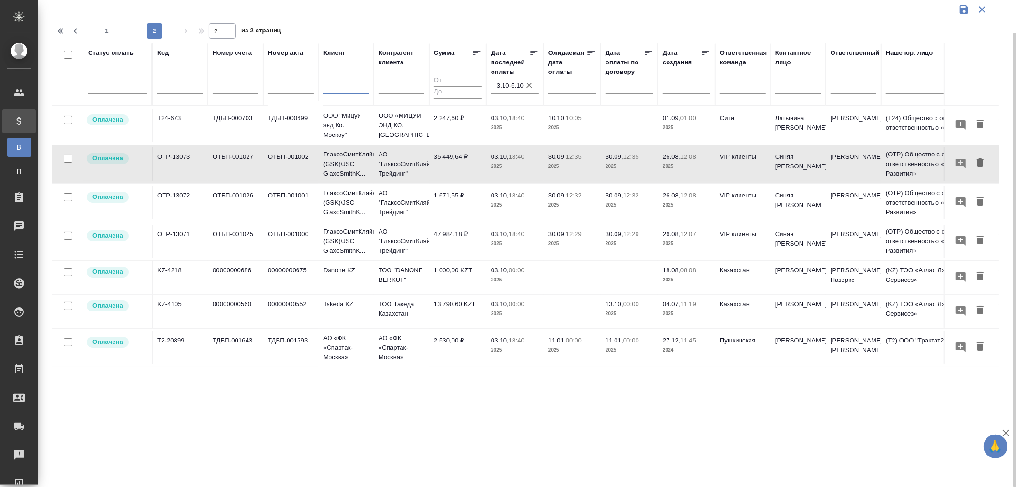
click at [344, 82] on input "text" at bounding box center [346, 88] width 46 height 12
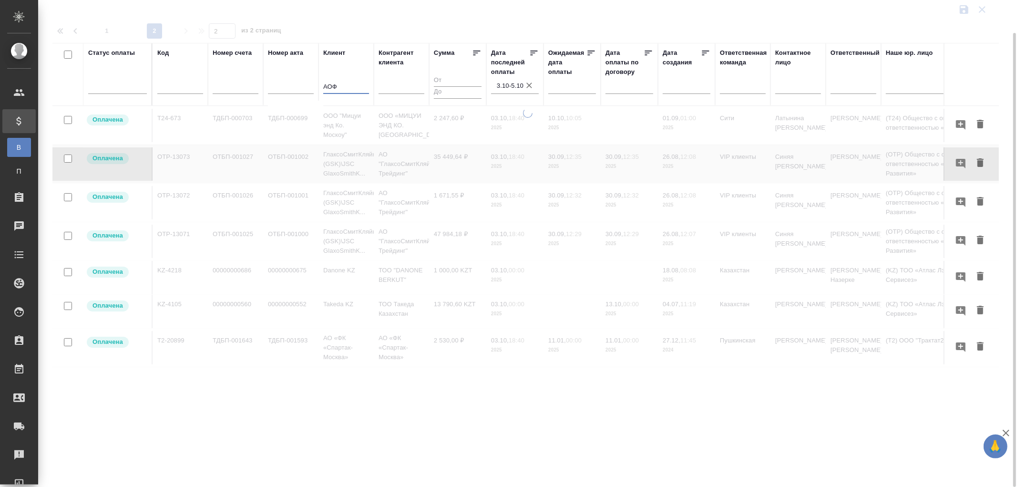
type input "АОФК"
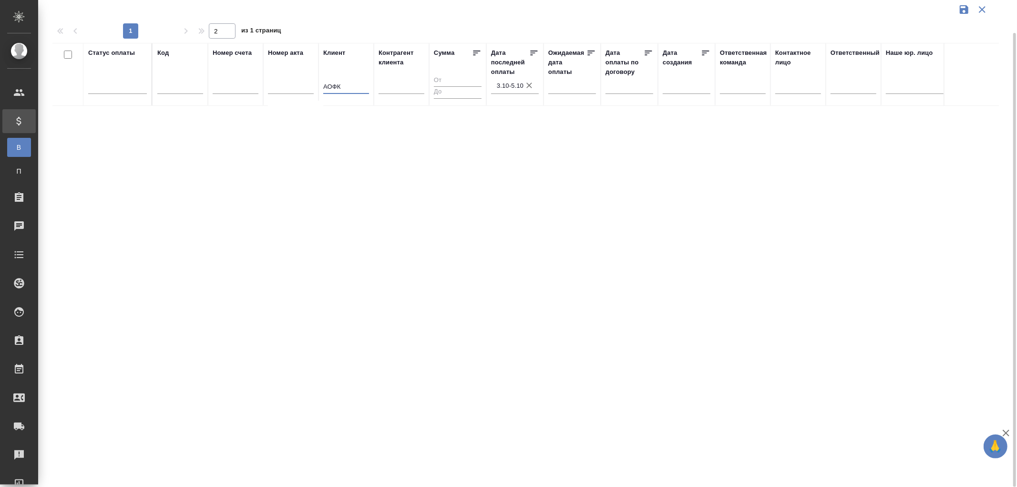
type input "1"
click at [331, 88] on input "АОФК" at bounding box center [346, 88] width 46 height 12
type input "АО ФК"
click at [345, 86] on input "АО ФК" at bounding box center [346, 88] width 46 height 12
drag, startPoint x: 349, startPoint y: 86, endPoint x: 296, endPoint y: 86, distance: 53.4
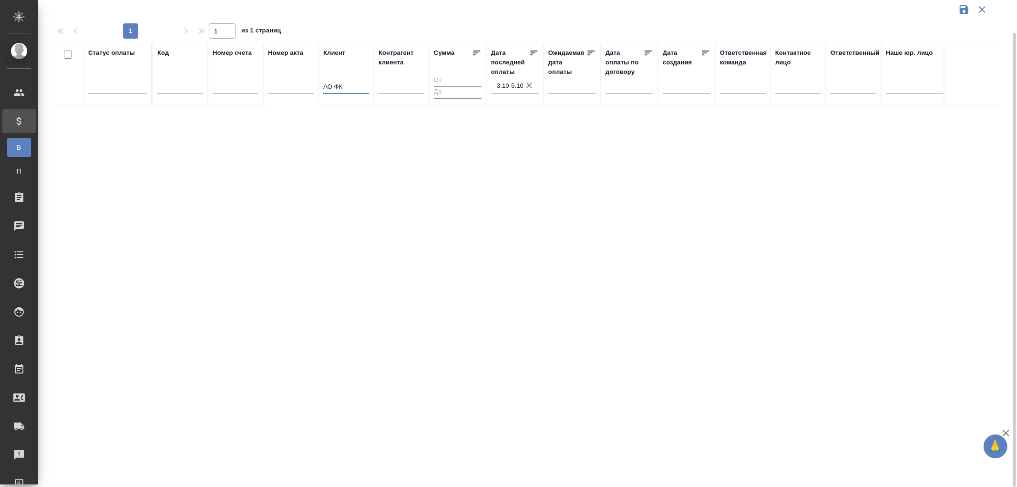
click at [296, 86] on tr "Статус оплаты Код Номер счета Номер акта Клиент АО ФК Контрагент клиента Сумма …" at bounding box center [671, 74] width 1238 height 63
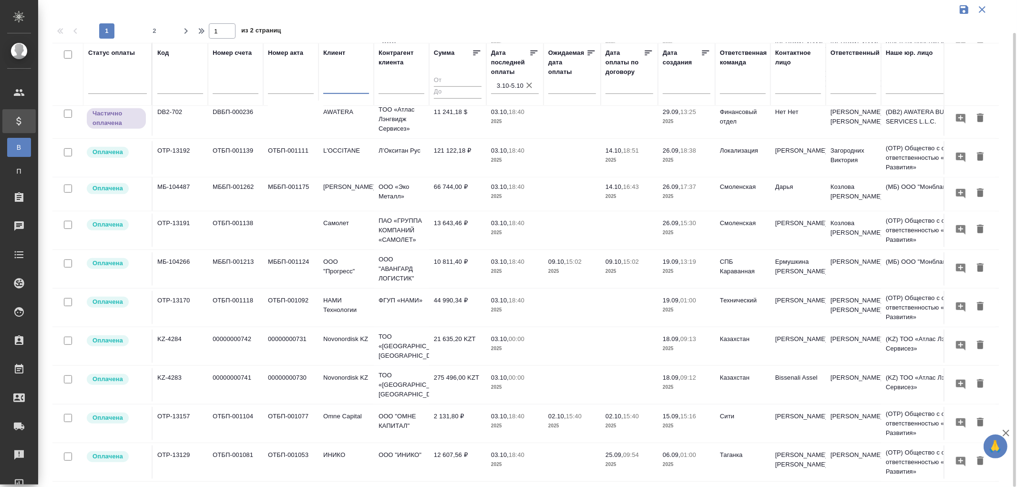
scroll to position [589, 0]
click at [155, 31] on span "2" at bounding box center [154, 31] width 15 height 10
type input "2"
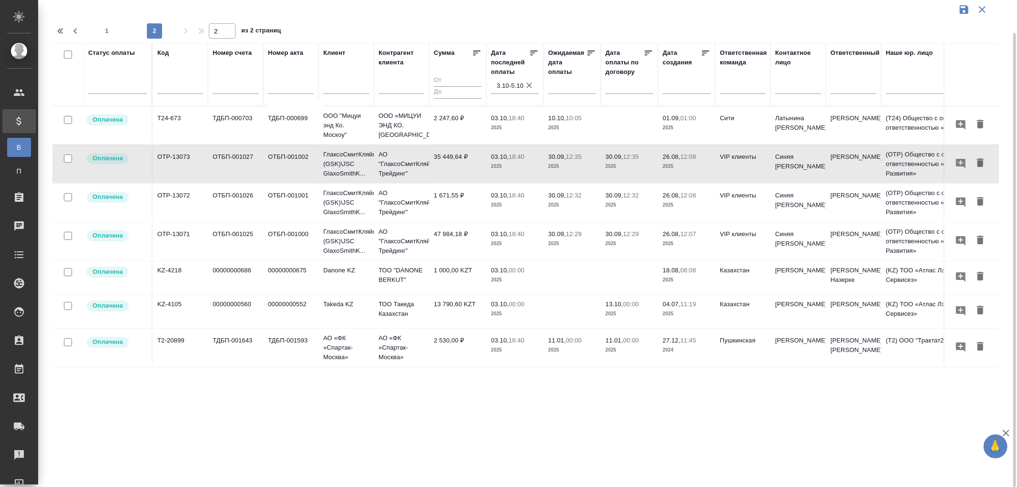
scroll to position [0, 0]
click at [411, 351] on p "АО «ФК «Спартак-Москва»" at bounding box center [402, 347] width 46 height 29
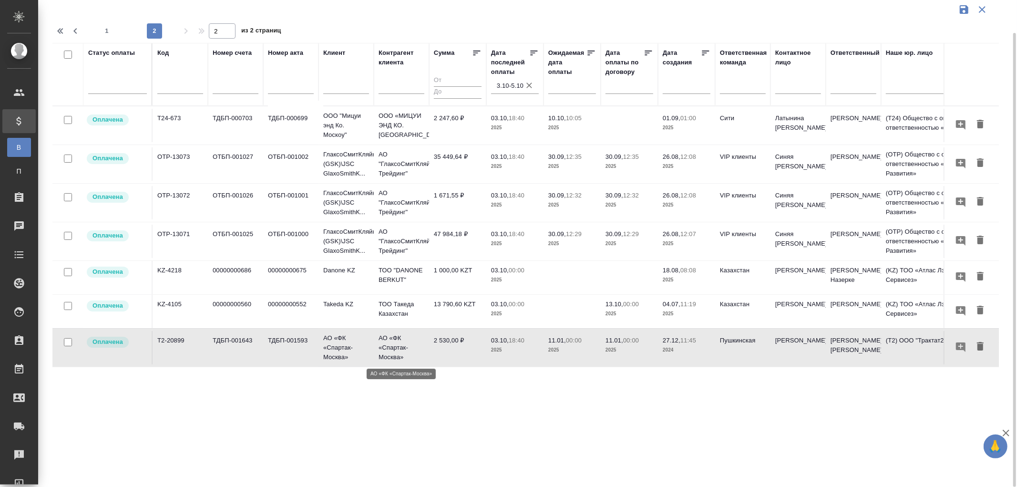
click at [411, 351] on p "АО «ФК «Спартак-Москва»" at bounding box center [402, 347] width 46 height 29
click at [327, 86] on input "text" at bounding box center [346, 88] width 46 height 12
paste input "**[АО «ФК «Спартак-Москва»](https://tera.awatera.com/Client/5a8b8ba06a9677013d3…"
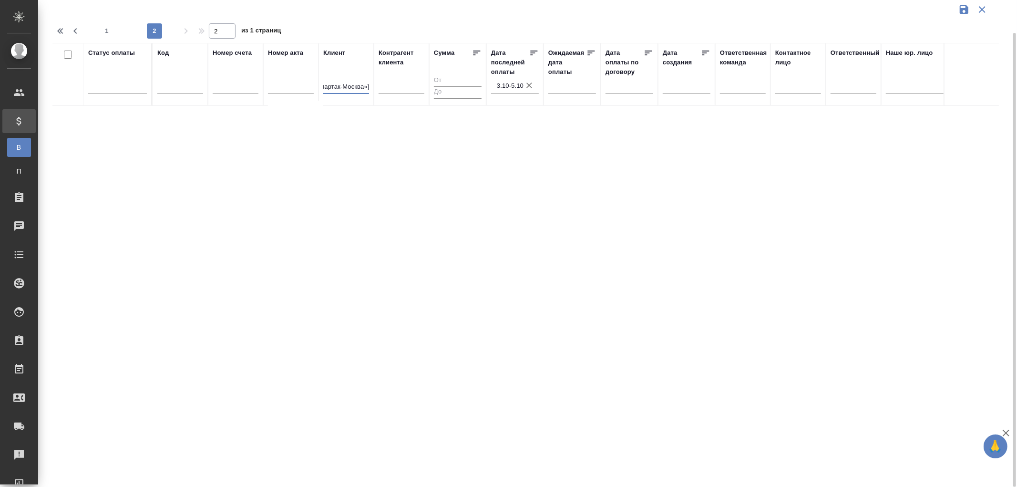
type input "**[АО «ФК «Спартак-Москва»"
type input "1"
click at [531, 85] on icon "button" at bounding box center [530, 86] width 10 height 10
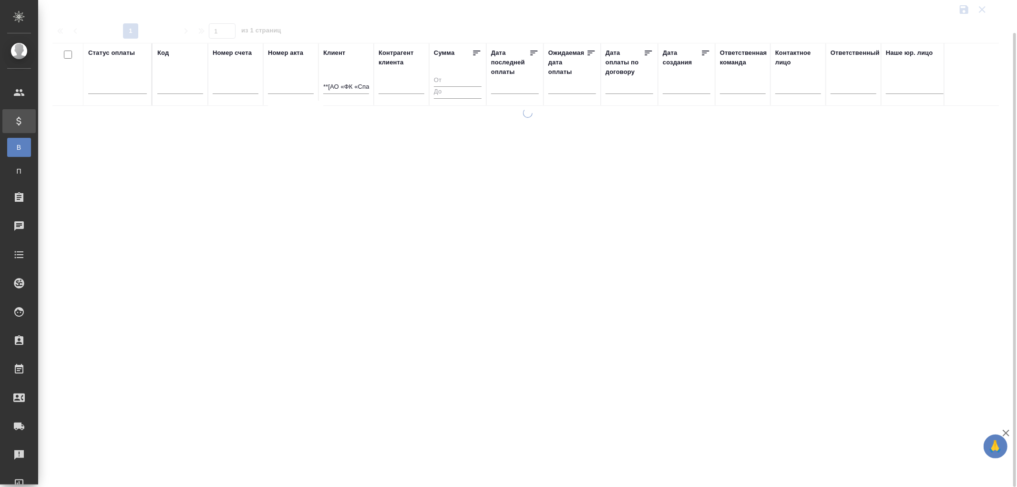
click at [330, 84] on input "**[АО «ФК «Спартак-Москва»" at bounding box center [346, 88] width 46 height 12
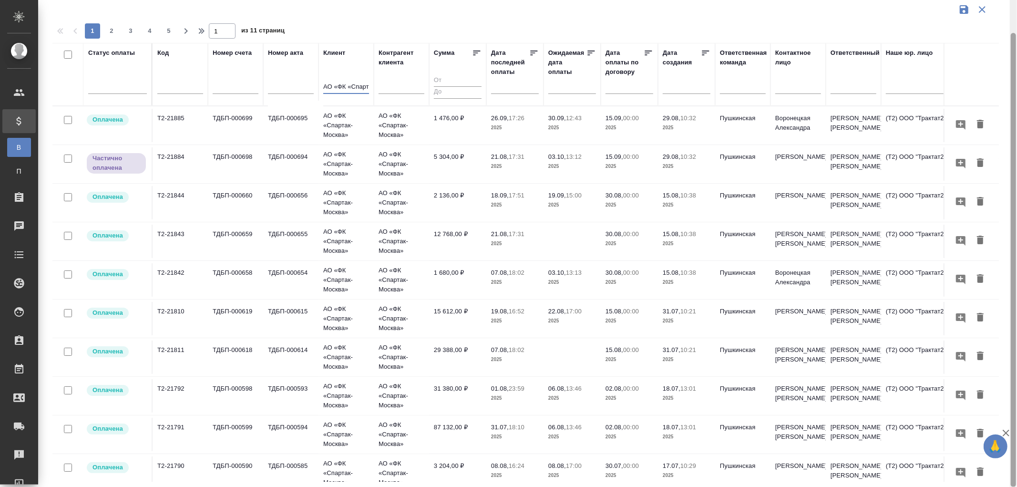
type input "АО «ФК «Спартак-Москва»"
click at [234, 271] on td "ТДБП-000658" at bounding box center [235, 279] width 55 height 33
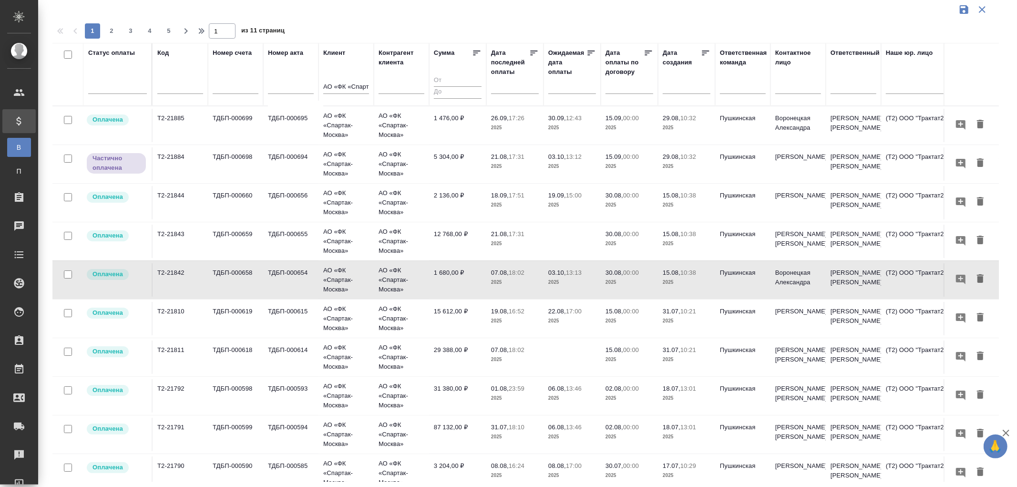
click at [455, 274] on td "1 680,00 ₽" at bounding box center [457, 279] width 57 height 33
click at [514, 275] on p "18:02" at bounding box center [517, 272] width 16 height 7
click at [502, 276] on span "07.08, 18:02" at bounding box center [515, 273] width 48 height 10
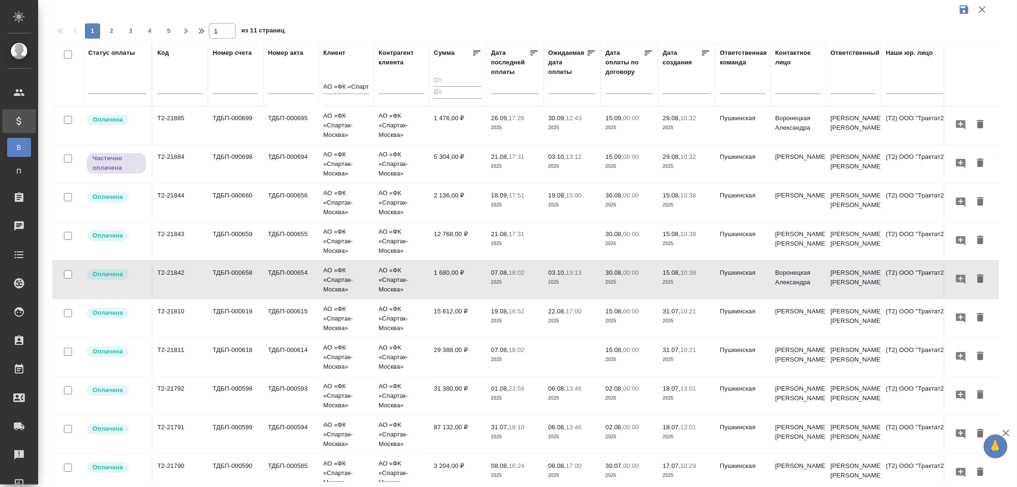
click at [506, 154] on p "21.08," at bounding box center [500, 156] width 18 height 7
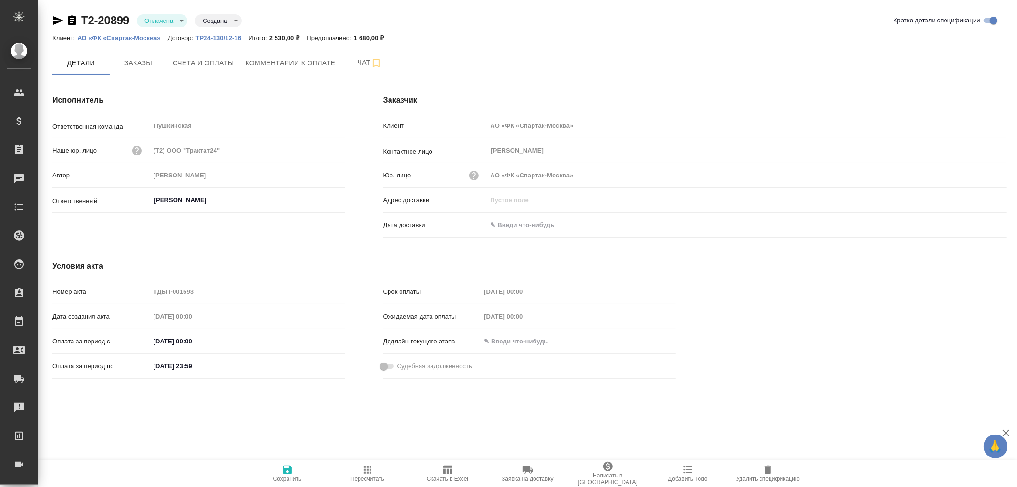
click at [125, 36] on p "АО «ФК «Спартак-Москва»" at bounding box center [122, 37] width 91 height 7
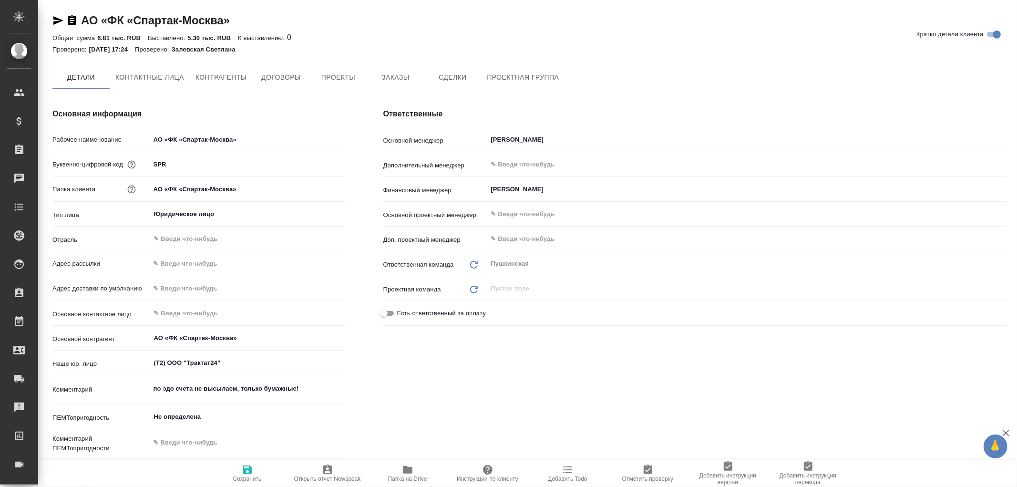
type textarea "x"
click at [55, 23] on icon "button" at bounding box center [58, 20] width 10 height 9
type textarea "x"
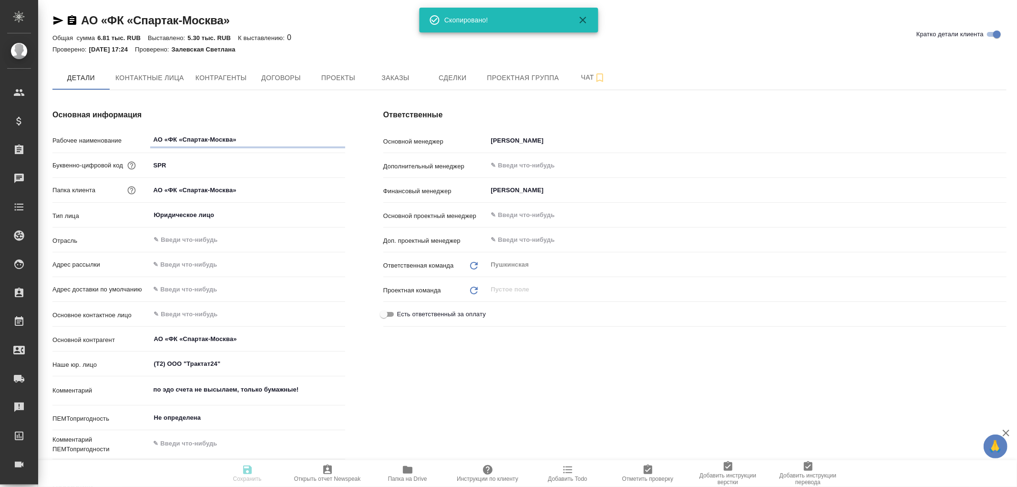
type textarea "x"
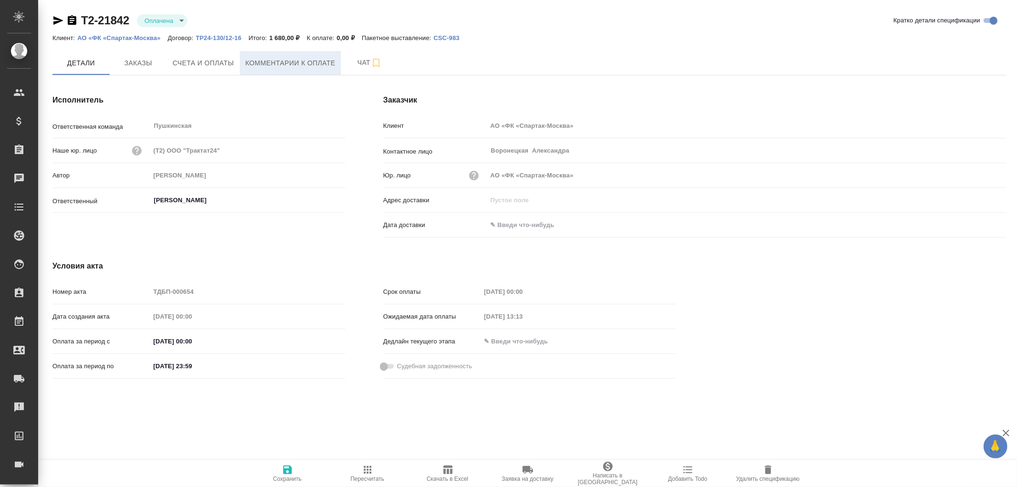
click at [300, 56] on button "Комментарии к оплате" at bounding box center [291, 63] width 102 height 24
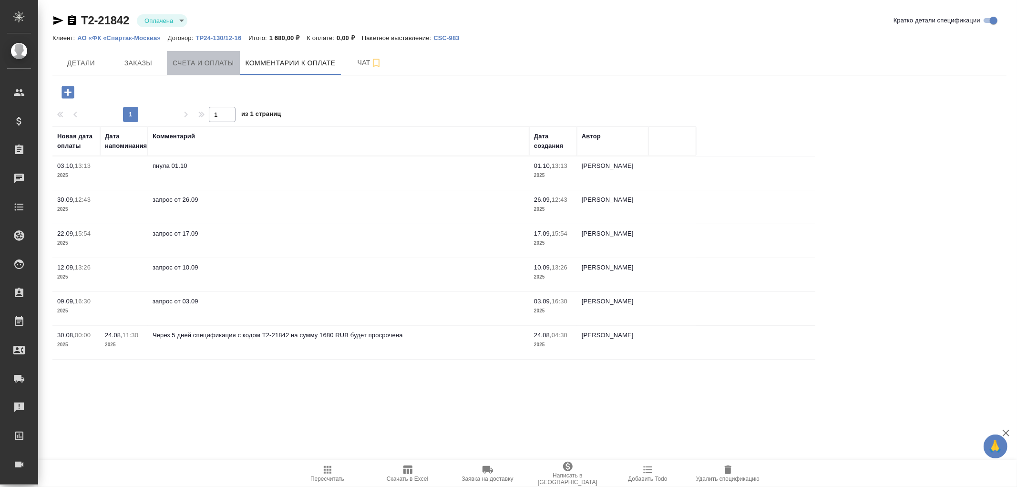
click at [197, 61] on span "Счета и оплаты" at bounding box center [204, 63] width 62 height 12
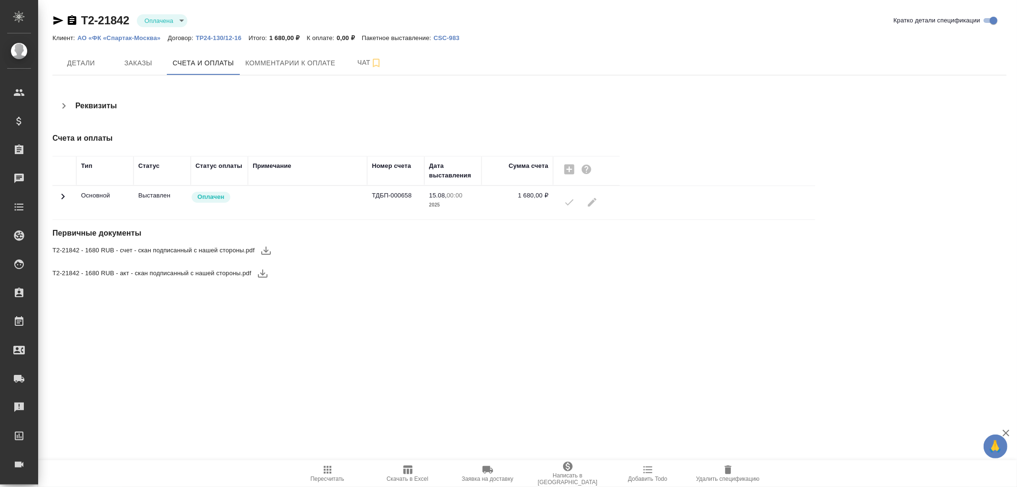
click at [64, 197] on icon at bounding box center [62, 196] width 11 height 11
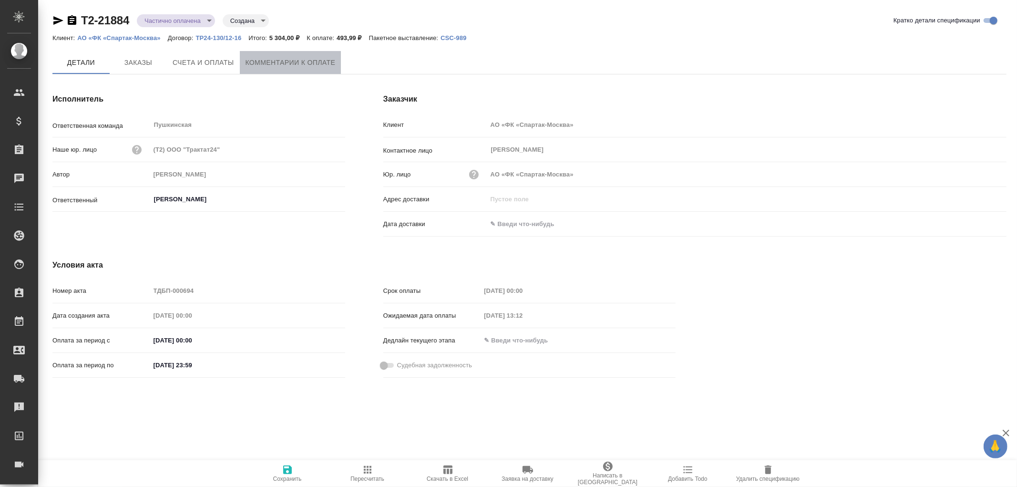
click at [291, 58] on span "Комментарии к оплате" at bounding box center [291, 63] width 90 height 12
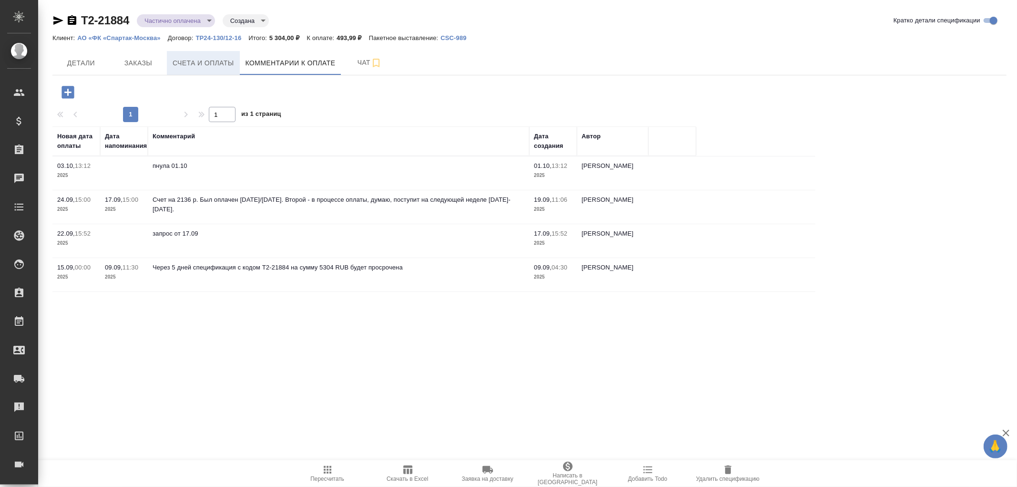
click at [208, 67] on span "Счета и оплаты" at bounding box center [204, 63] width 62 height 12
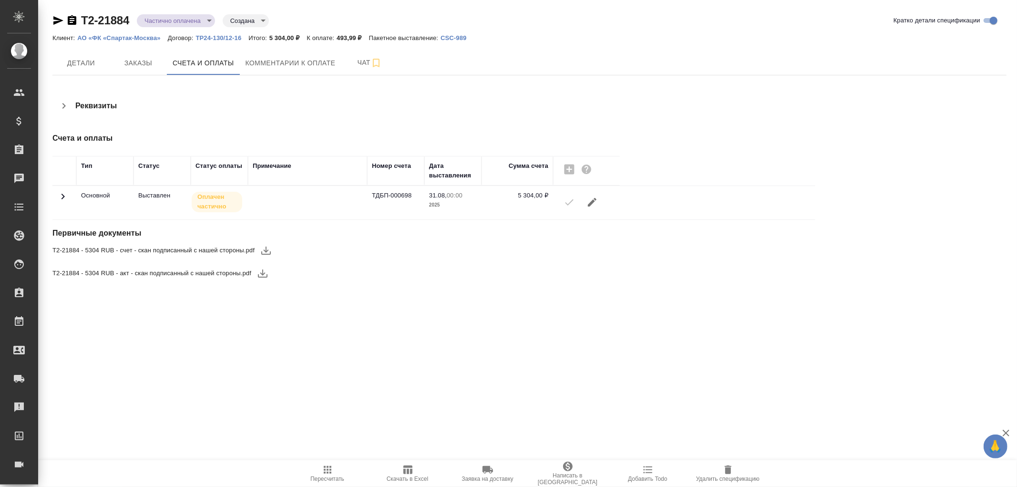
click at [61, 196] on icon at bounding box center [62, 196] width 11 height 11
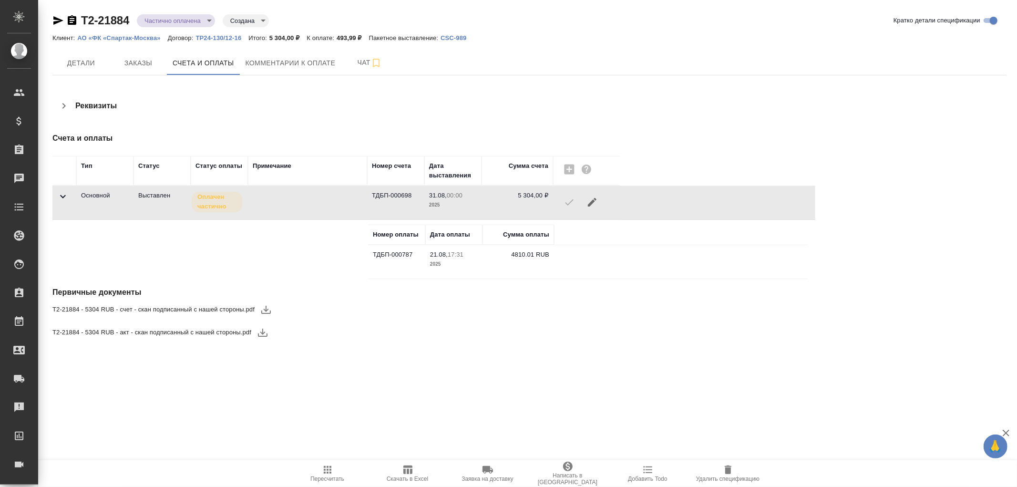
click at [529, 259] on td "4810.01 RUB" at bounding box center [519, 261] width 72 height 33
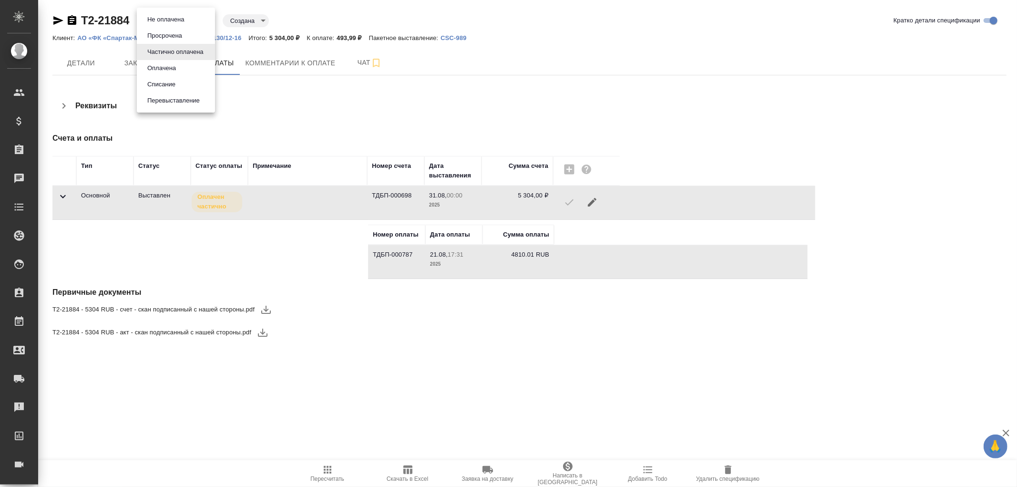
click at [204, 20] on body "🙏 .cls-1 fill:#fff; AWATERA [PERSON_NAME]romanenko Клиенты Спецификации Заказы …" at bounding box center [508, 243] width 1017 height 487
click at [641, 114] on div at bounding box center [508, 243] width 1017 height 487
click at [208, 22] on body "🙏 .cls-1 fill:#fff; AWATERA [PERSON_NAME]romanenko Клиенты Спецификации Заказы …" at bounding box center [508, 243] width 1017 height 487
click at [160, 18] on button "Не оплачена" at bounding box center [166, 19] width 42 height 10
type input "notPayed"
